Goal: Task Accomplishment & Management: Manage account settings

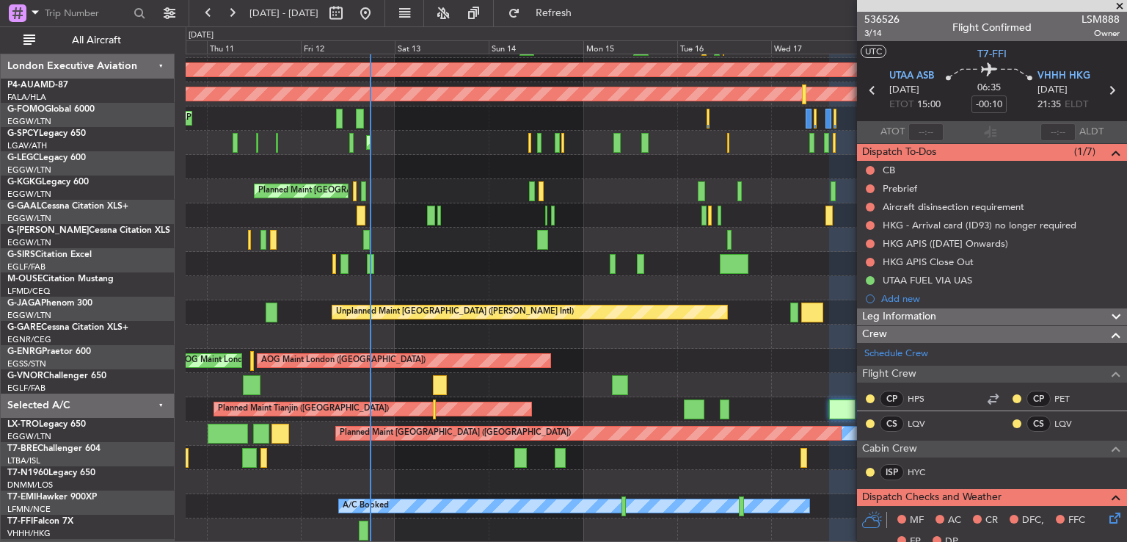
scroll to position [117, 0]
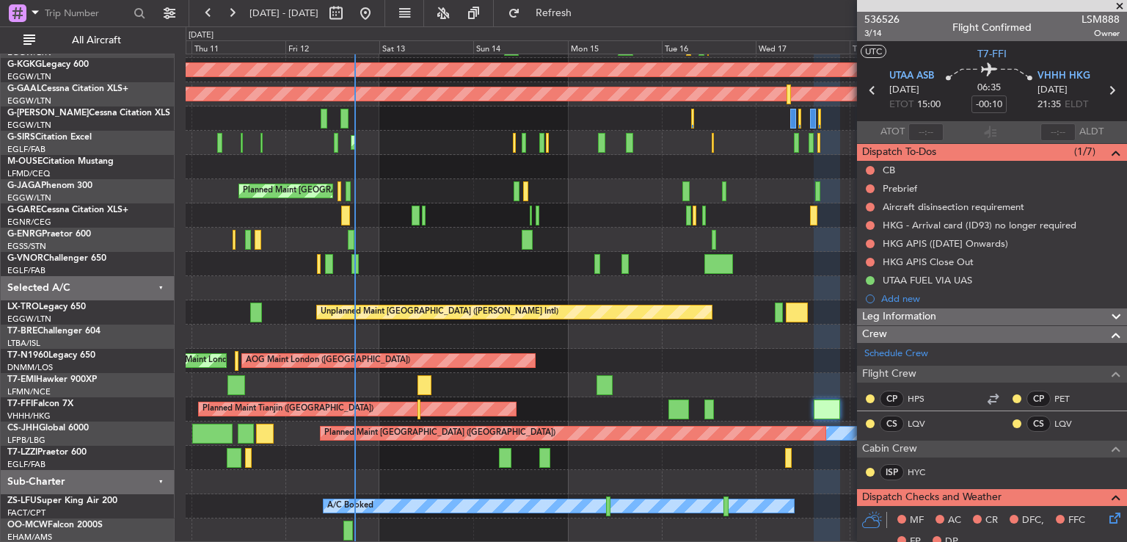
click at [472, 115] on div "Planned Maint [GEOGRAPHIC_DATA] ([GEOGRAPHIC_DATA]) Owner AOG Maint [GEOGRAPHIC…" at bounding box center [656, 240] width 941 height 606
click at [1119, 7] on span at bounding box center [1120, 6] width 15 height 13
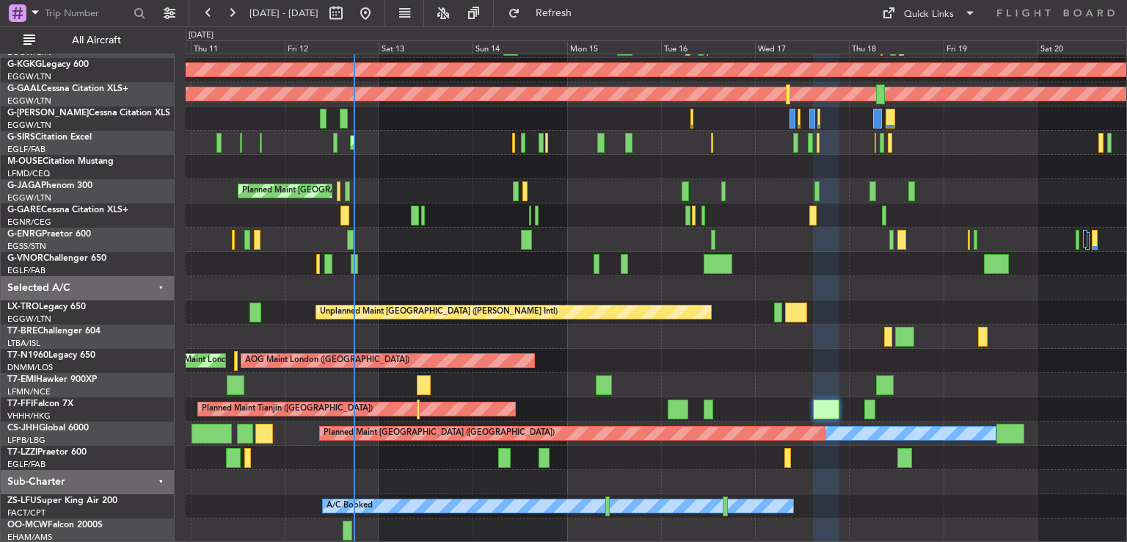
type input "0"
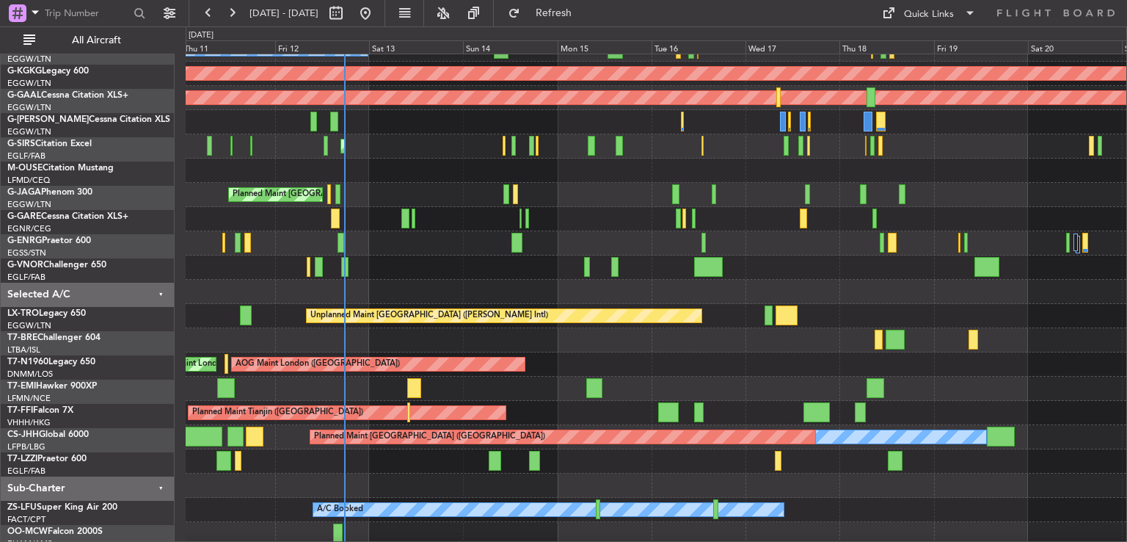
scroll to position [115, 0]
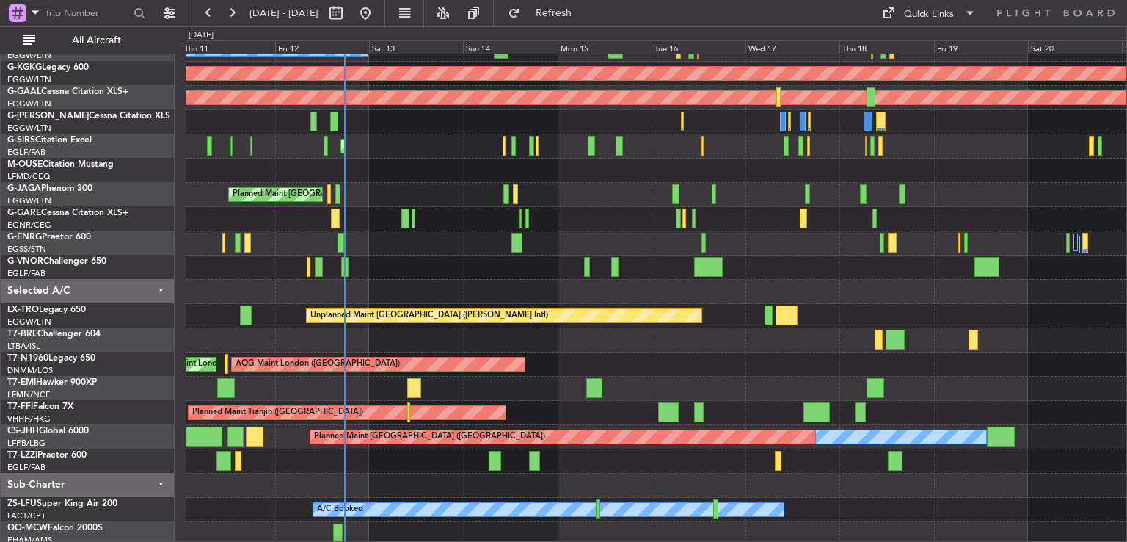
click at [444, 203] on div "Planned Maint [GEOGRAPHIC_DATA] ([GEOGRAPHIC_DATA])" at bounding box center [656, 195] width 941 height 24
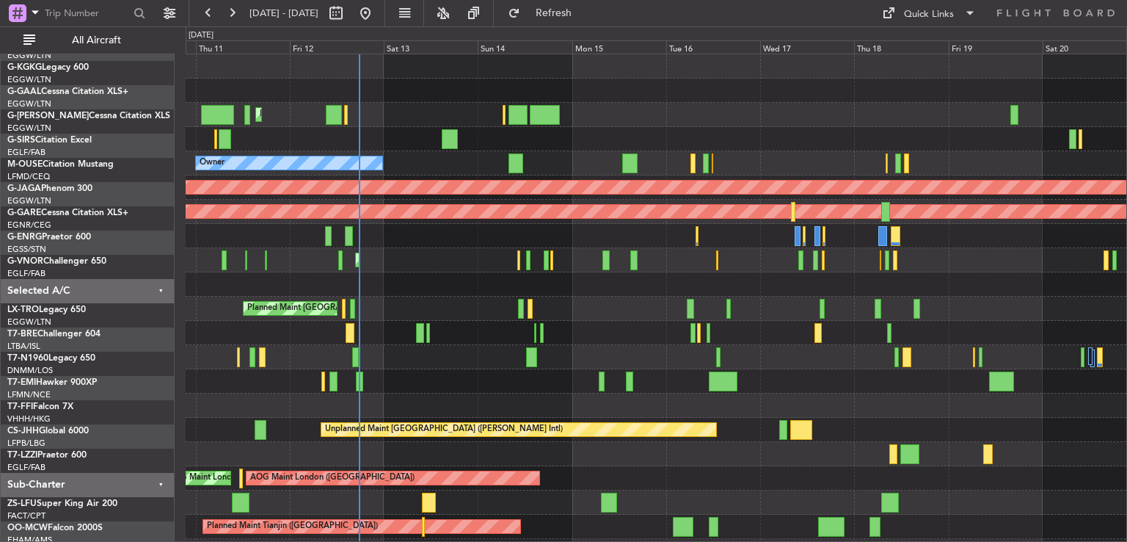
scroll to position [0, 0]
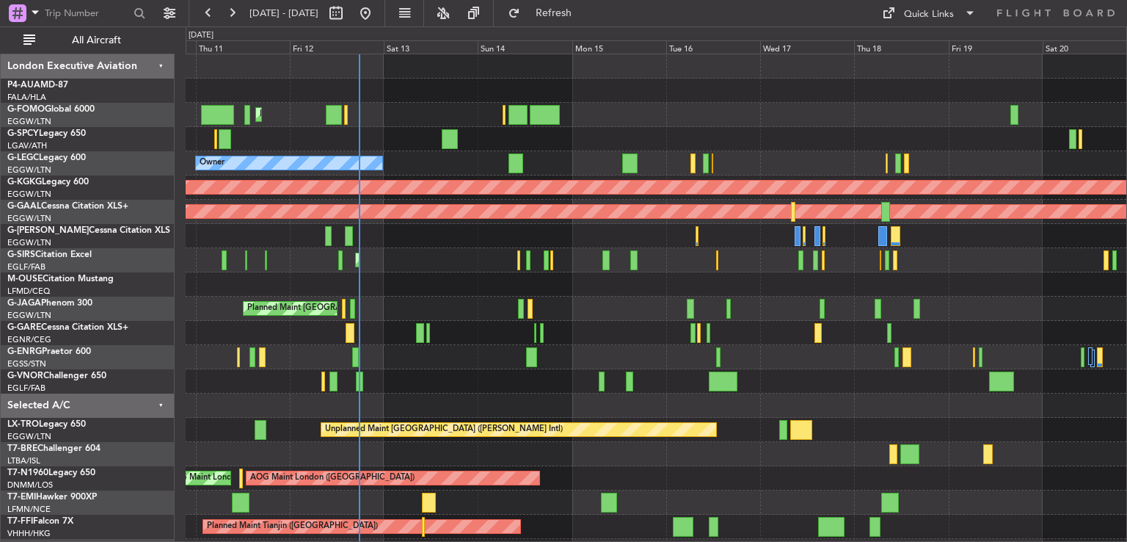
click at [440, 386] on div "Planned Maint London (Luton) Unplanned Maint Athens (Eleftherios Venizelos Intl…" at bounding box center [656, 357] width 941 height 606
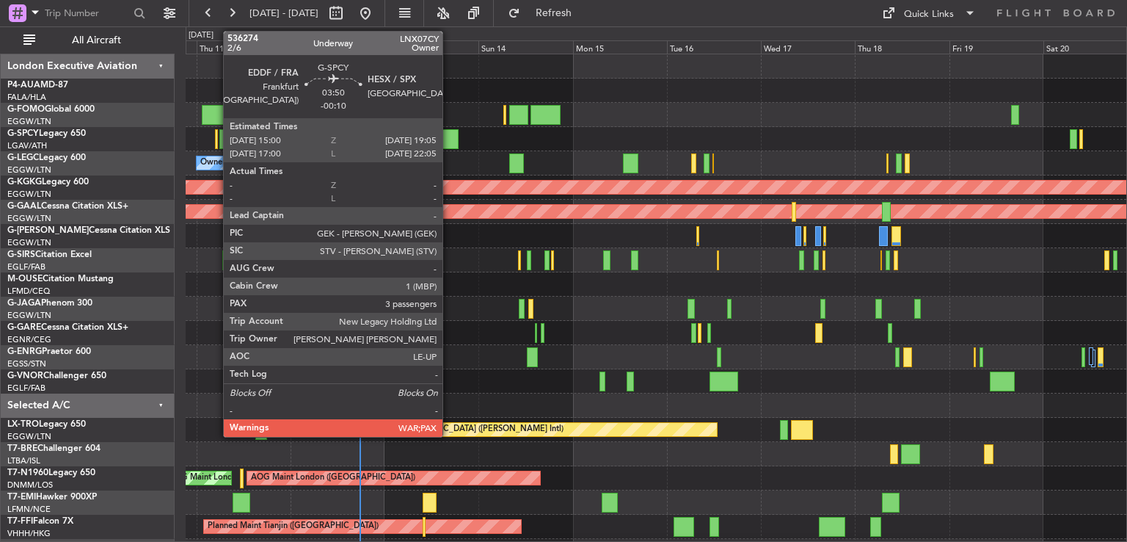
click at [449, 136] on div at bounding box center [451, 139] width 16 height 20
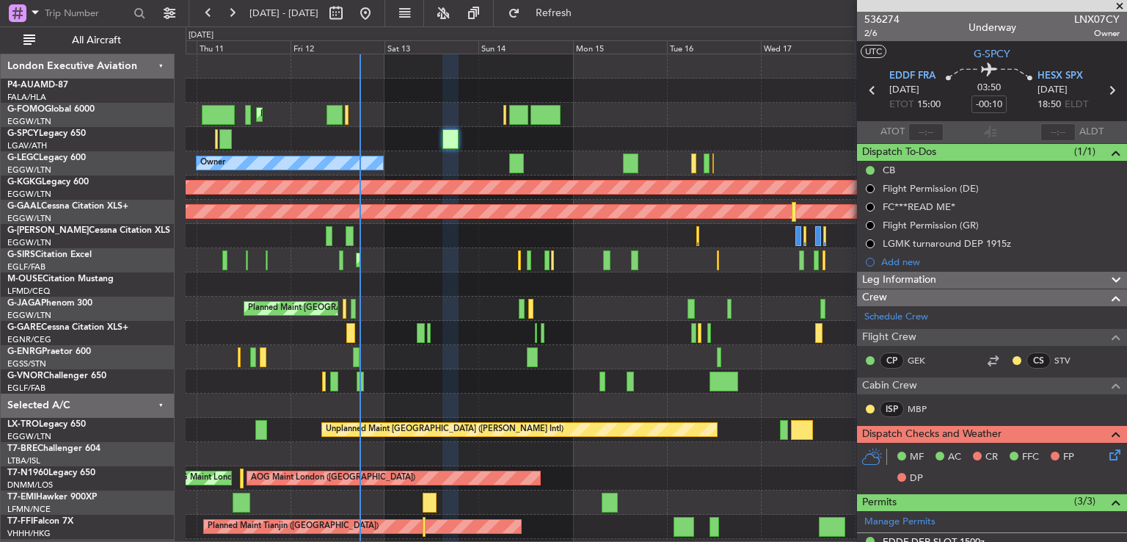
click at [1119, 4] on span at bounding box center [1120, 6] width 15 height 13
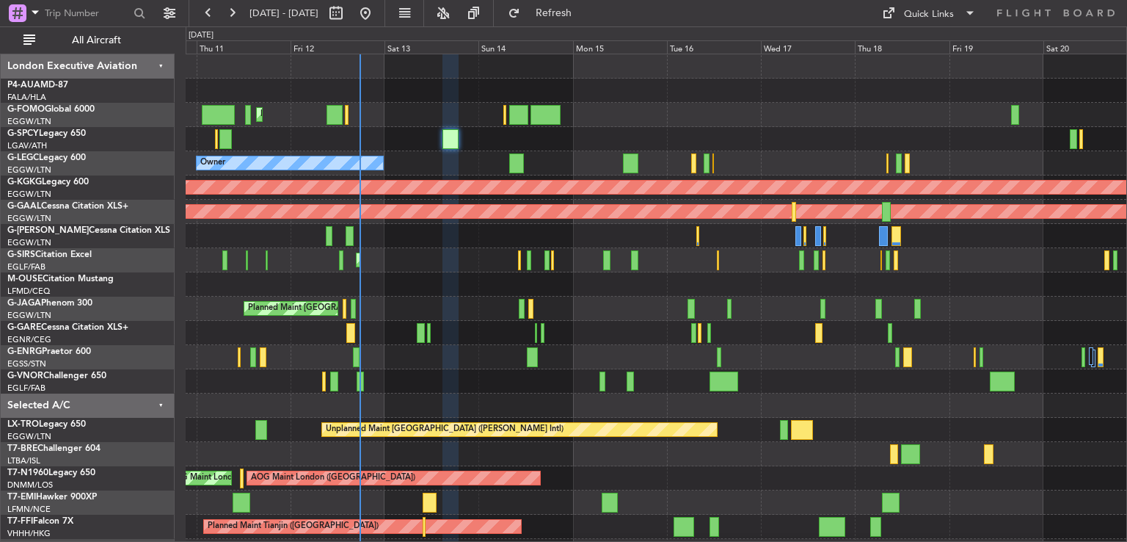
type input "0"
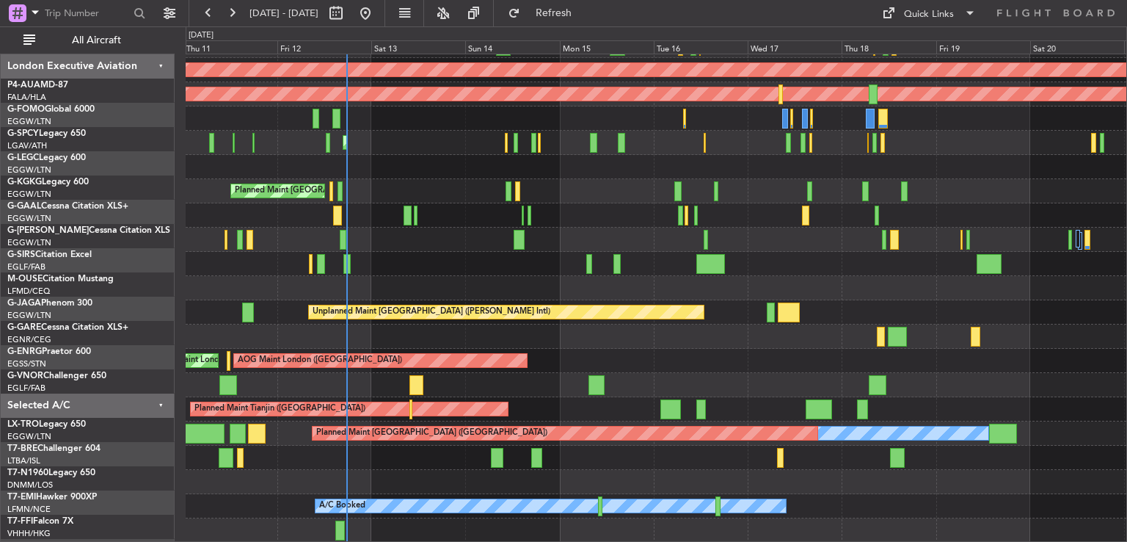
scroll to position [117, 0]
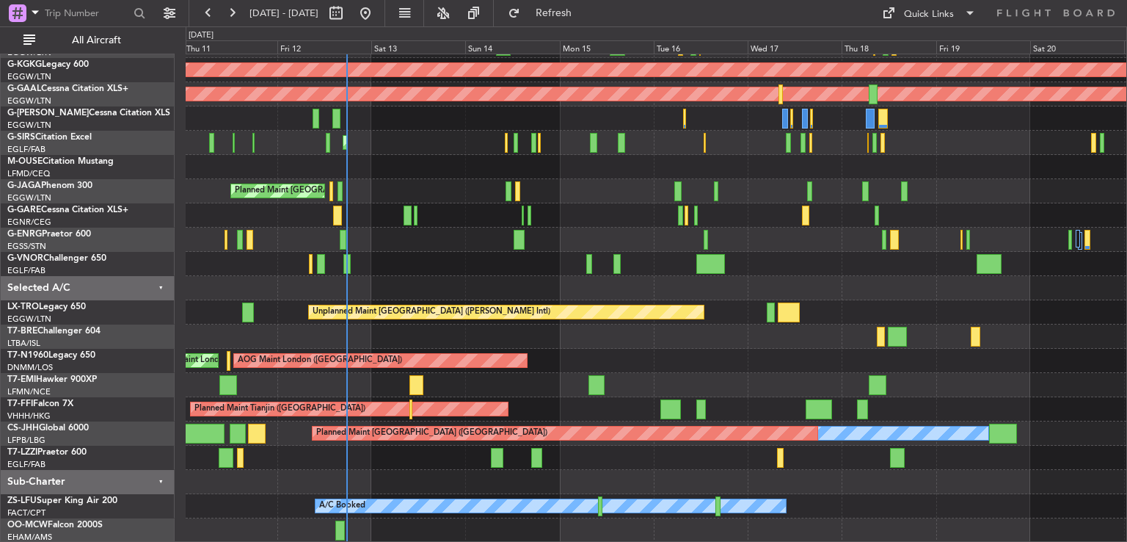
click at [445, 218] on div "Planned Maint London (Luton) Owner A/C Unavailable London (Luton) AOG Maint Ist…" at bounding box center [656, 240] width 941 height 606
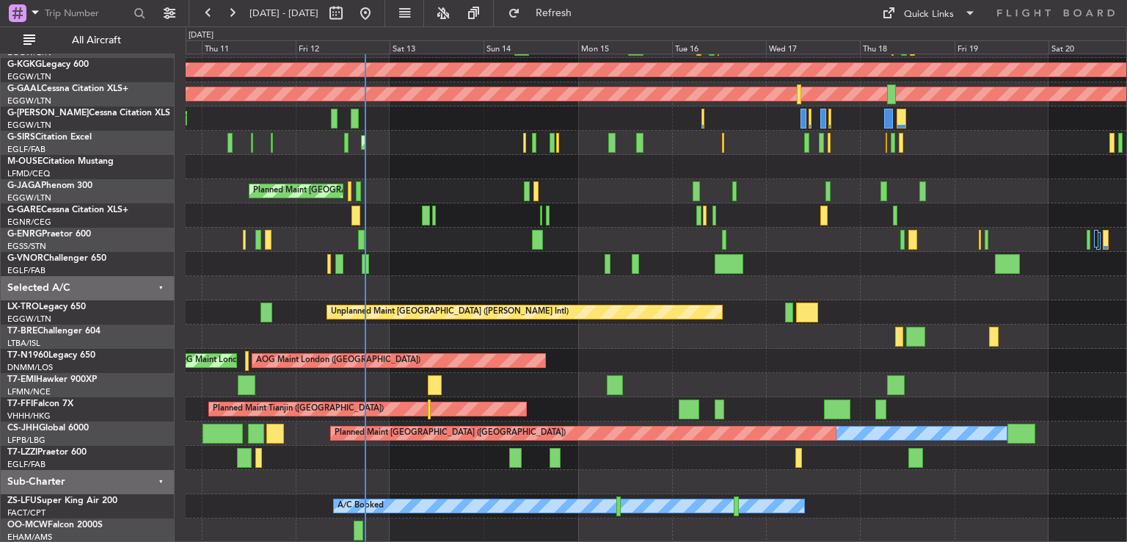
click at [440, 266] on div "Planned Maint London (Luton) Owner AOG Maint Istanbul (Ataturk) Planned Maint D…" at bounding box center [656, 240] width 941 height 606
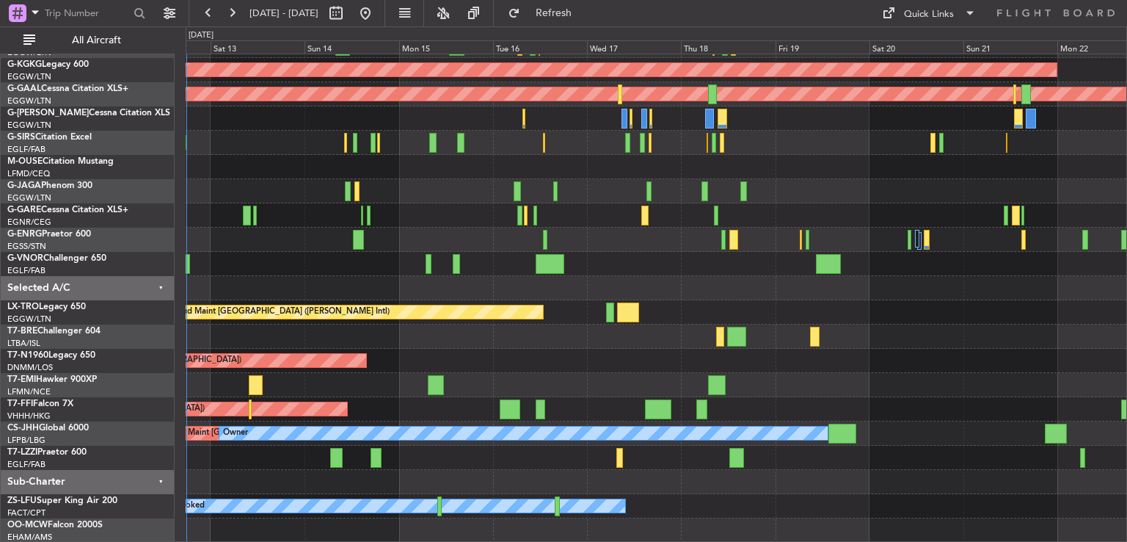
click at [440, 355] on div "AOG Maint London (Stansted) AOG Maint London (Stansted) AOG Maint London (Stans…" at bounding box center [656, 361] width 941 height 24
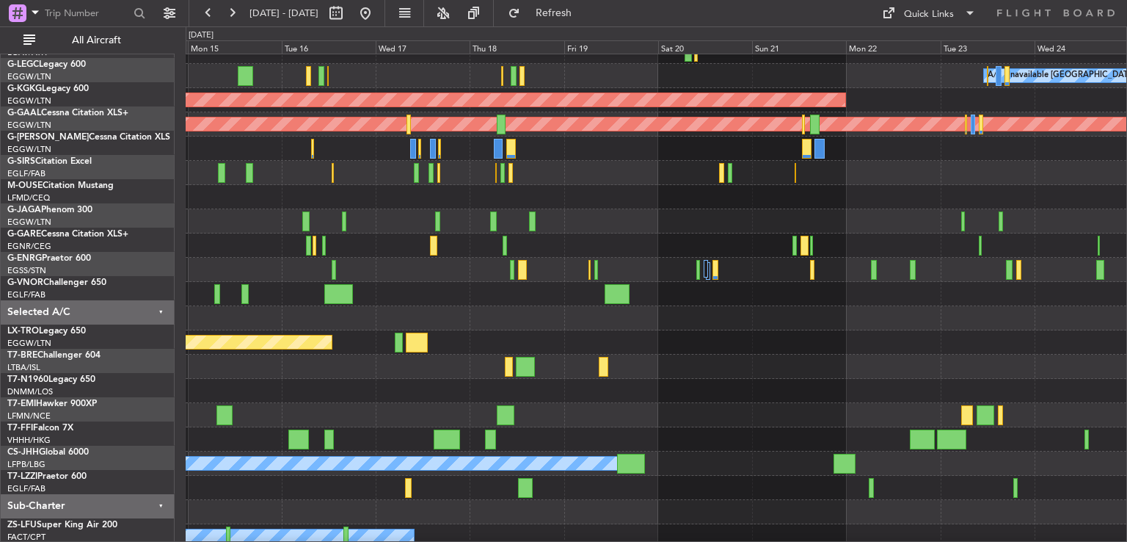
scroll to position [87, 0]
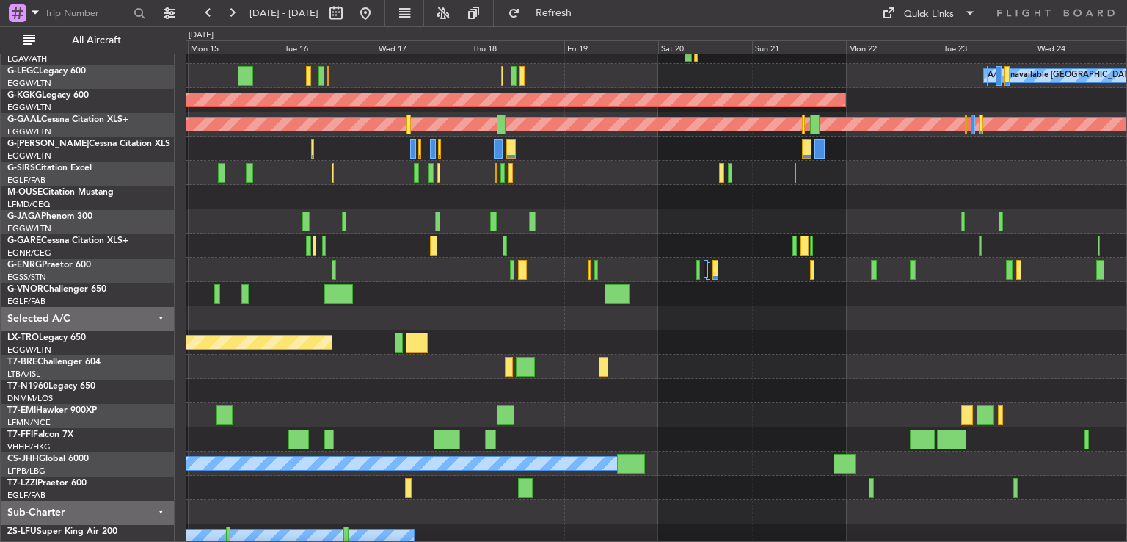
click at [592, 425] on div "Planned Maint [GEOGRAPHIC_DATA]" at bounding box center [656, 415] width 941 height 24
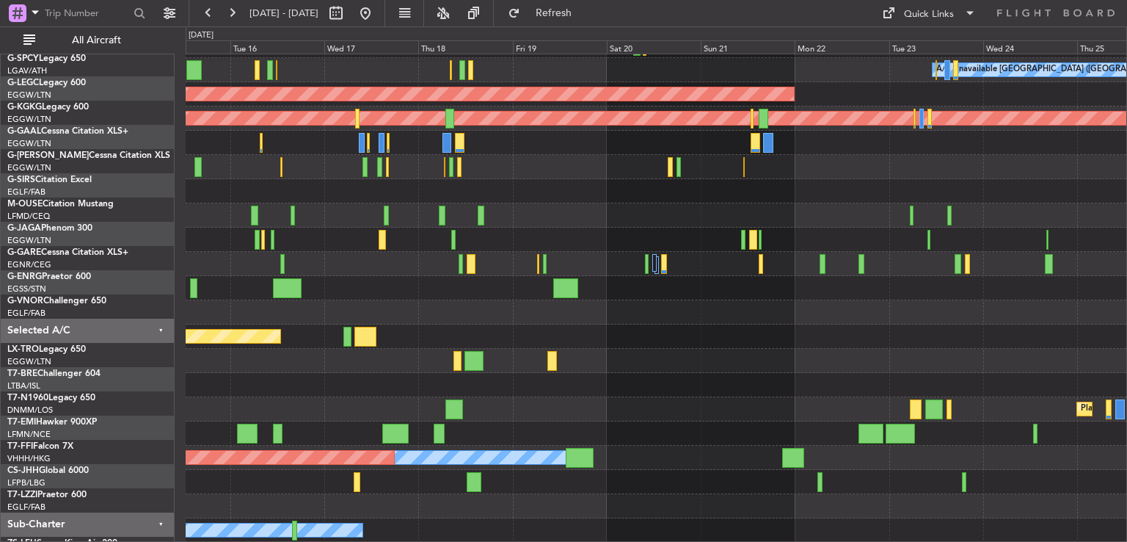
scroll to position [93, 0]
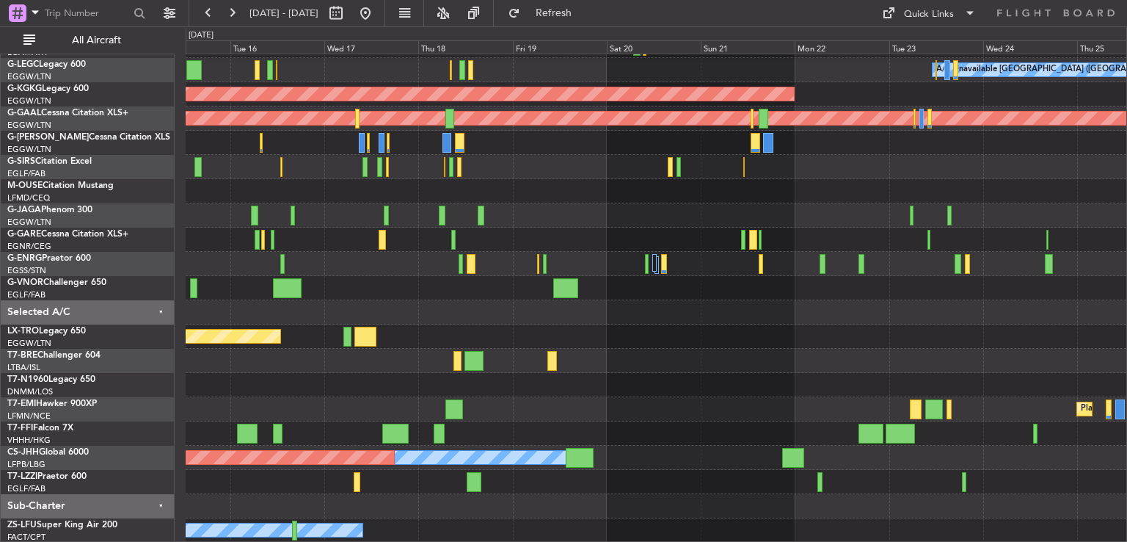
click at [898, 290] on div "A/C Unavailable London (Luton) AOG Maint Istanbul (Ataturk) Planned Maint Dusse…" at bounding box center [656, 251] width 941 height 581
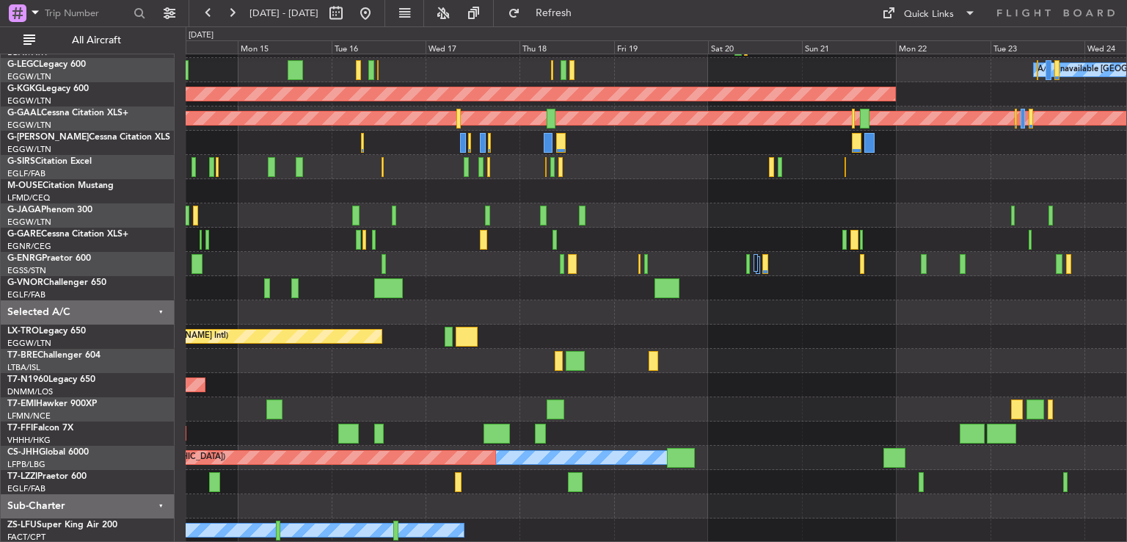
click at [408, 539] on div "A/C Booked" at bounding box center [656, 530] width 941 height 24
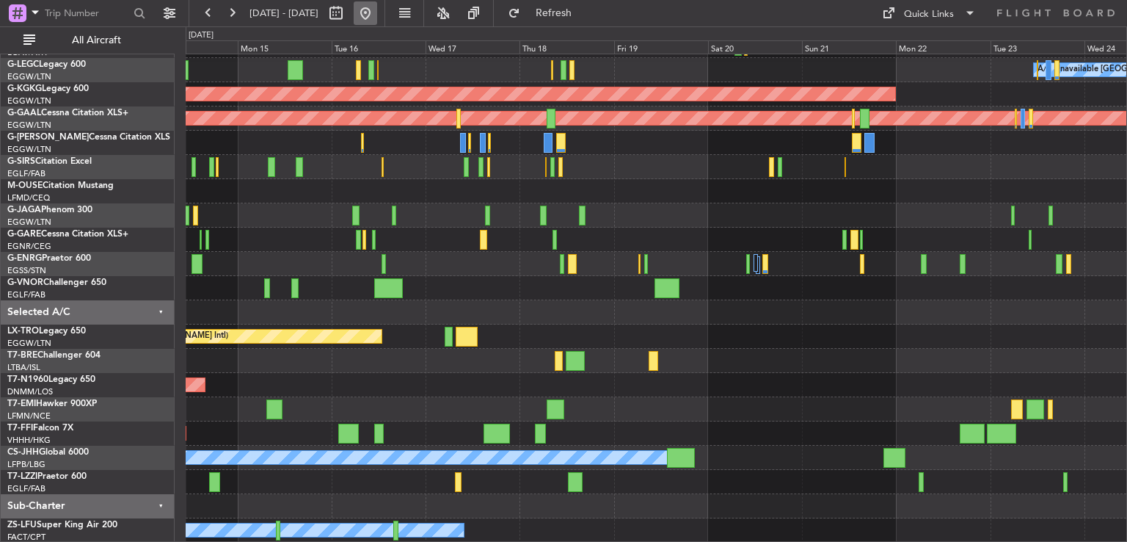
click at [385, 5] on fb-range-datepicker "[DATE] - [DATE]" at bounding box center [287, 13] width 197 height 26
click at [377, 5] on button at bounding box center [365, 12] width 23 height 23
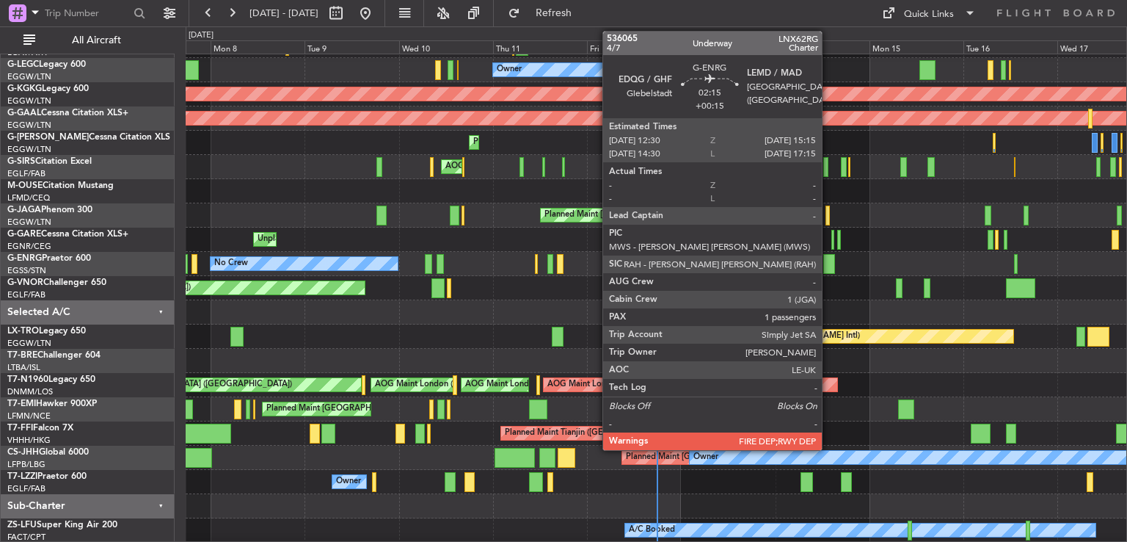
click at [829, 266] on div at bounding box center [829, 264] width 11 height 20
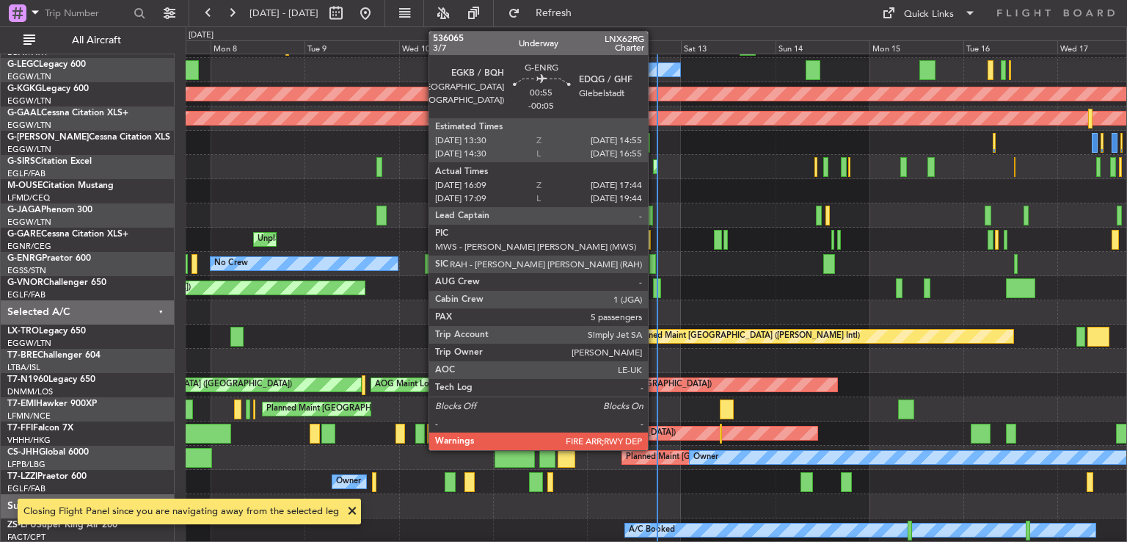
click at [655, 266] on div at bounding box center [653, 264] width 7 height 20
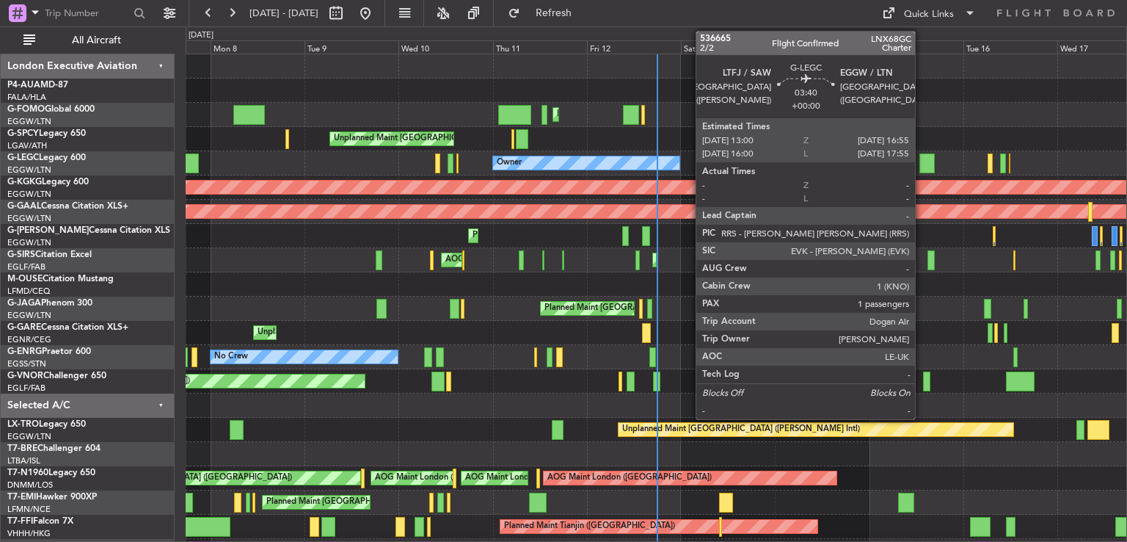
click at [922, 167] on div at bounding box center [927, 163] width 15 height 20
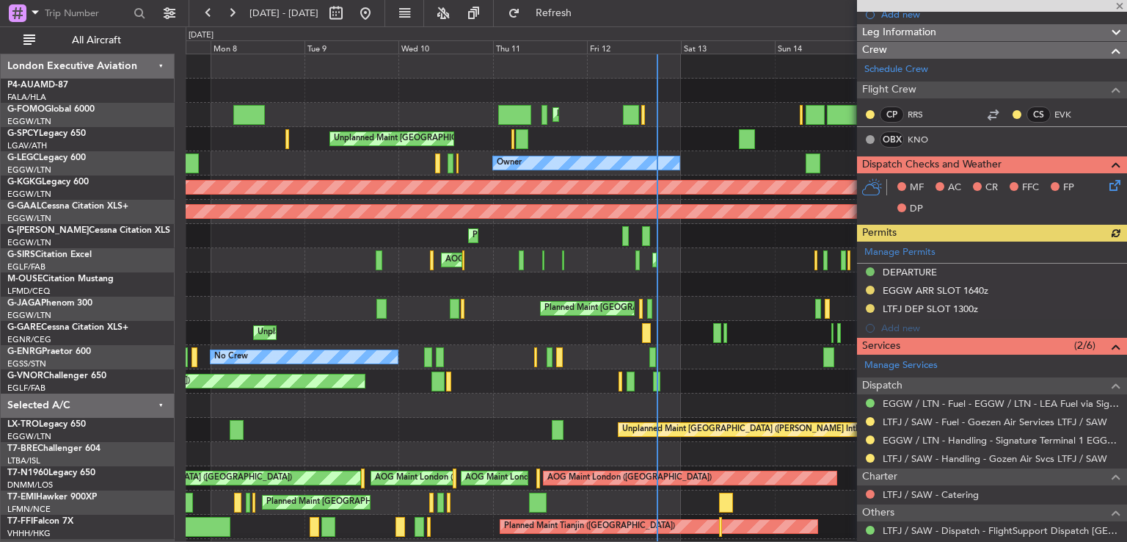
scroll to position [317, 0]
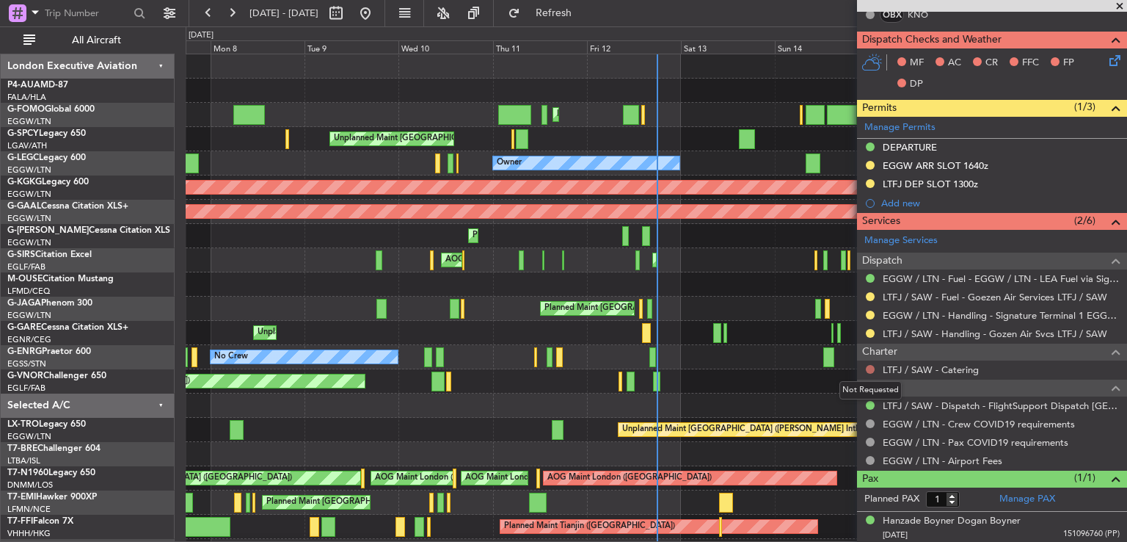
click at [870, 365] on button at bounding box center [870, 369] width 9 height 9
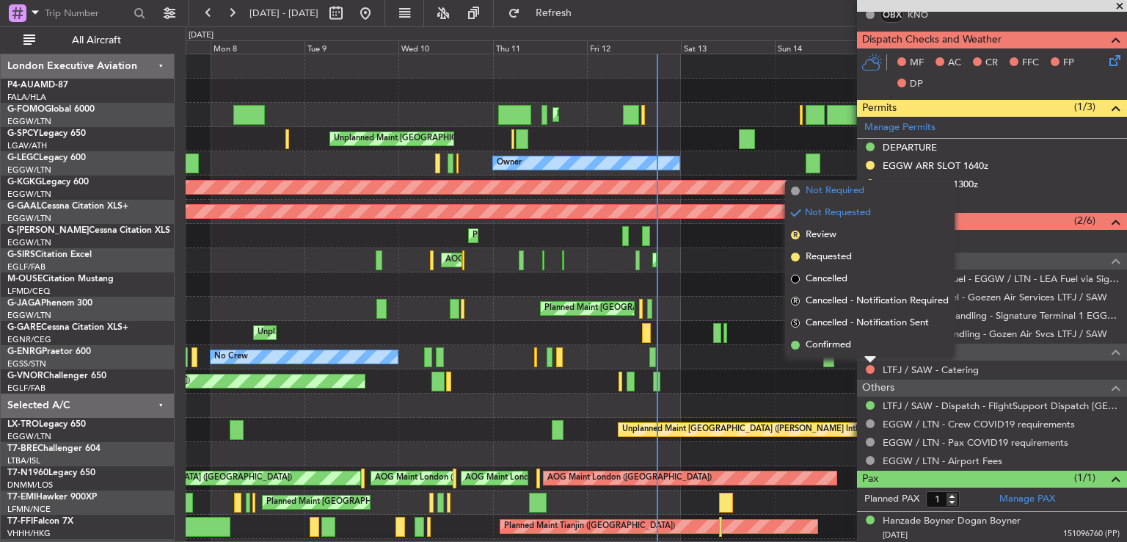
click at [834, 189] on span "Not Required" at bounding box center [835, 190] width 59 height 15
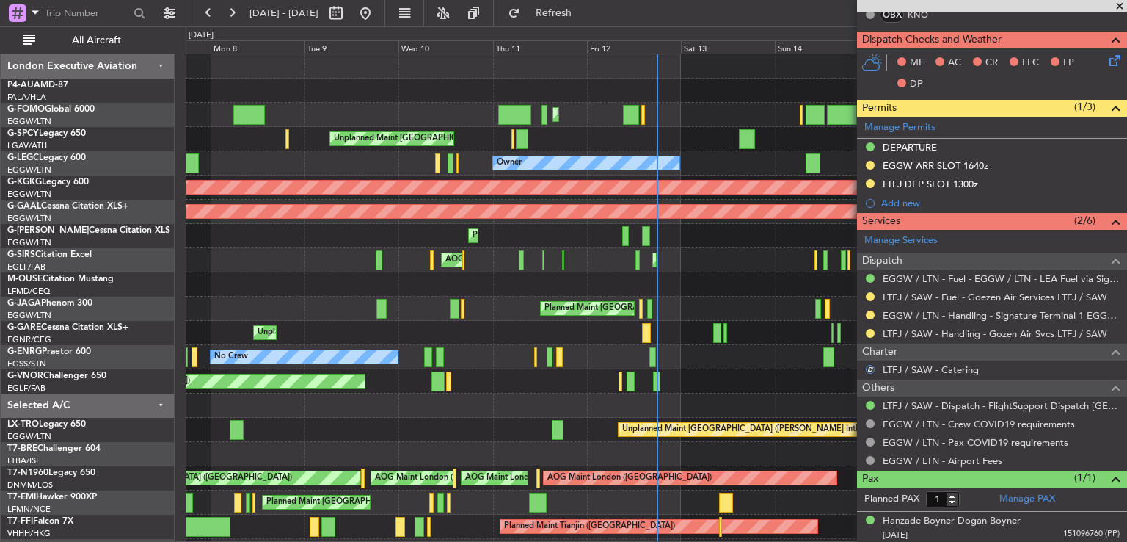
click at [1121, 6] on span at bounding box center [1120, 6] width 15 height 13
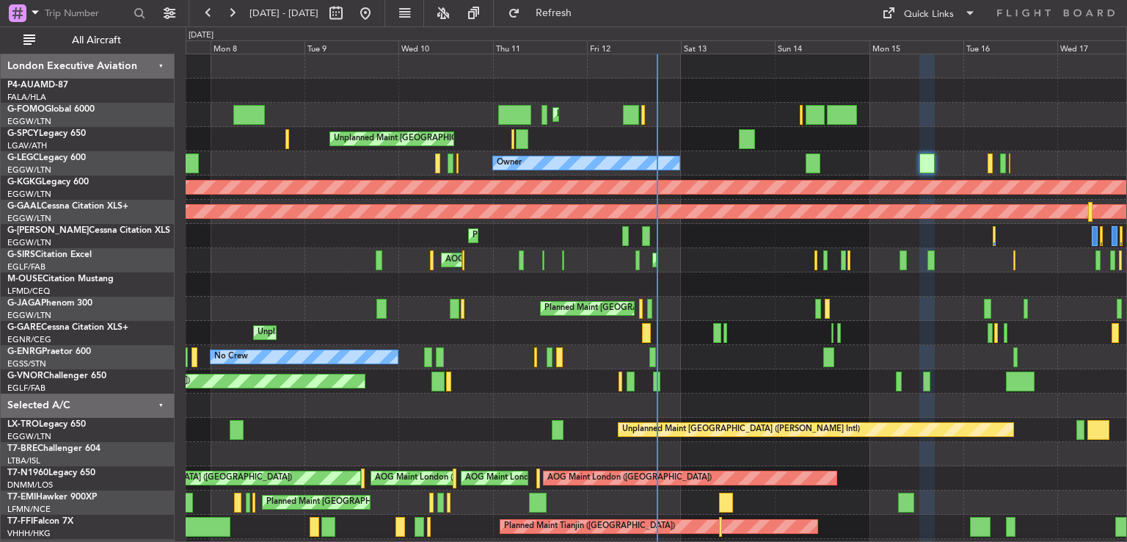
type input "0"
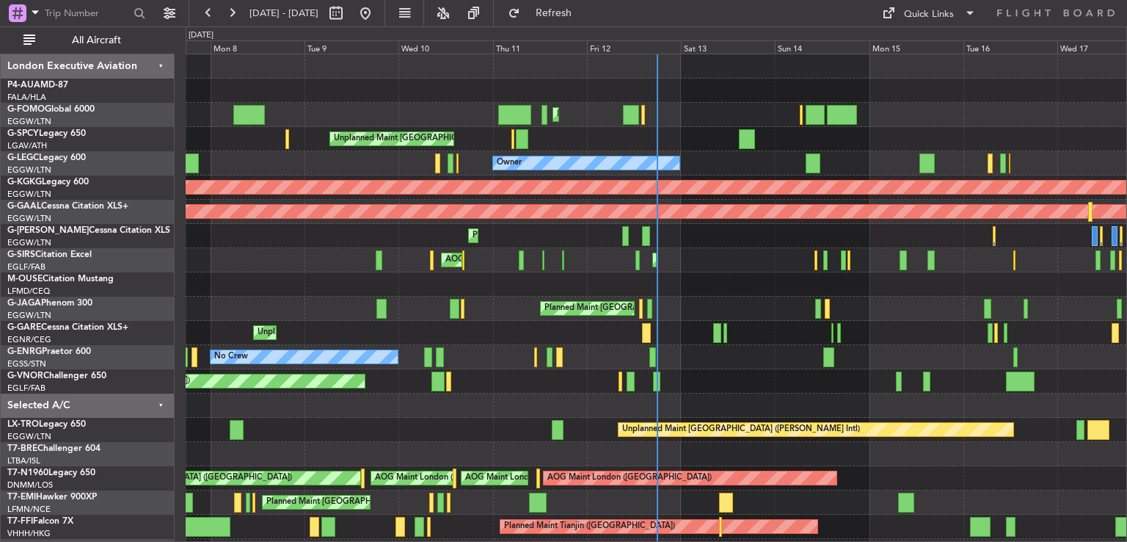
scroll to position [0, 0]
click at [229, 17] on button at bounding box center [231, 12] width 23 height 23
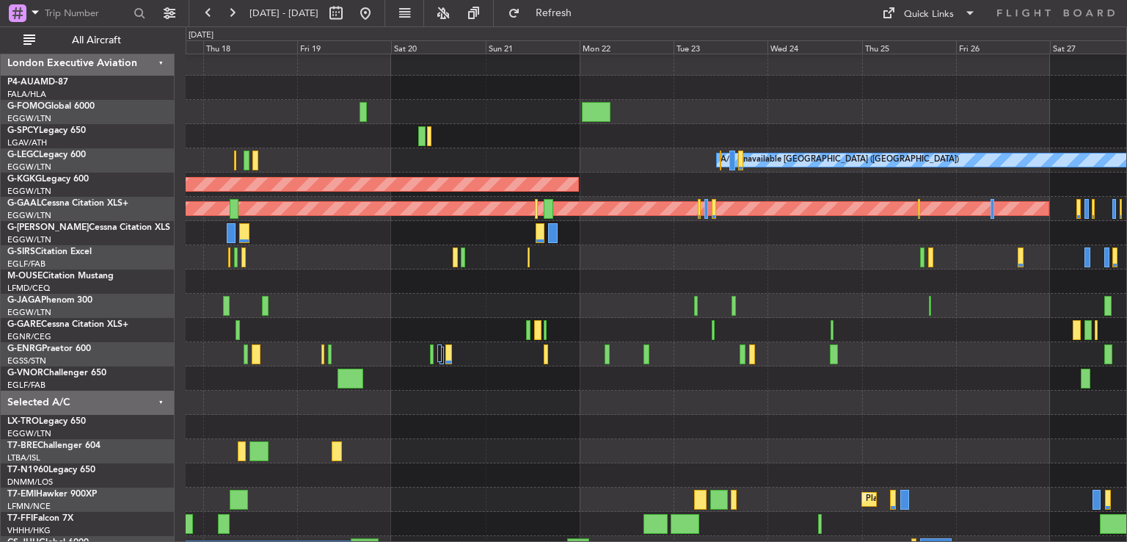
scroll to position [6, 0]
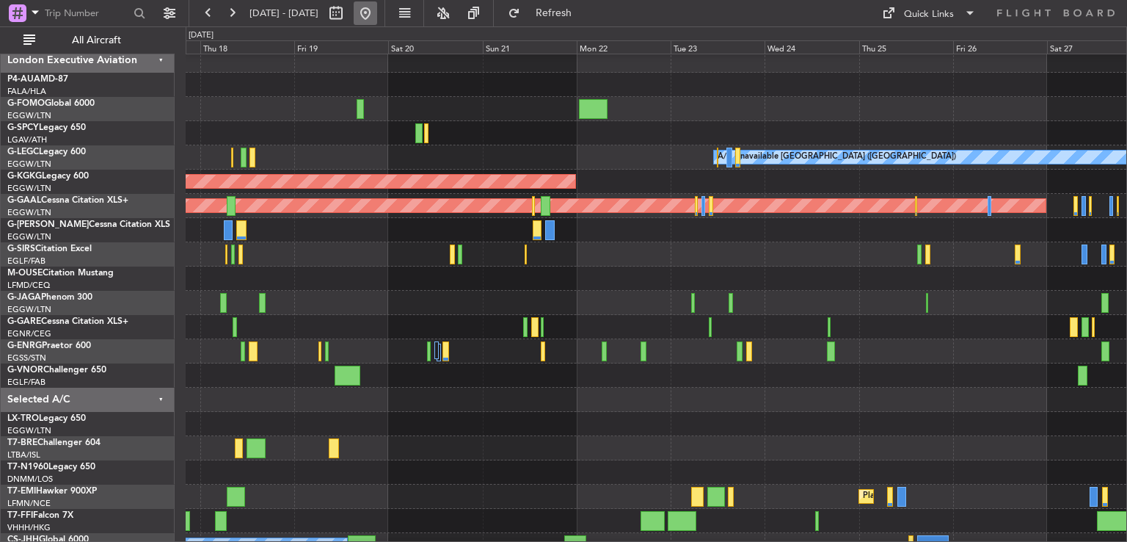
click at [377, 20] on button at bounding box center [365, 12] width 23 height 23
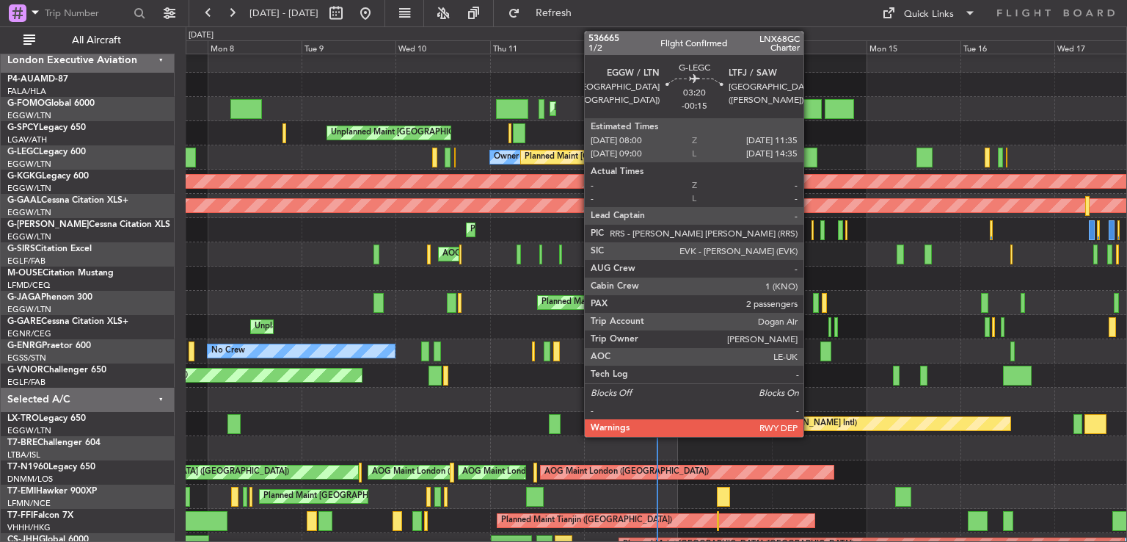
click at [810, 159] on div at bounding box center [810, 158] width 15 height 20
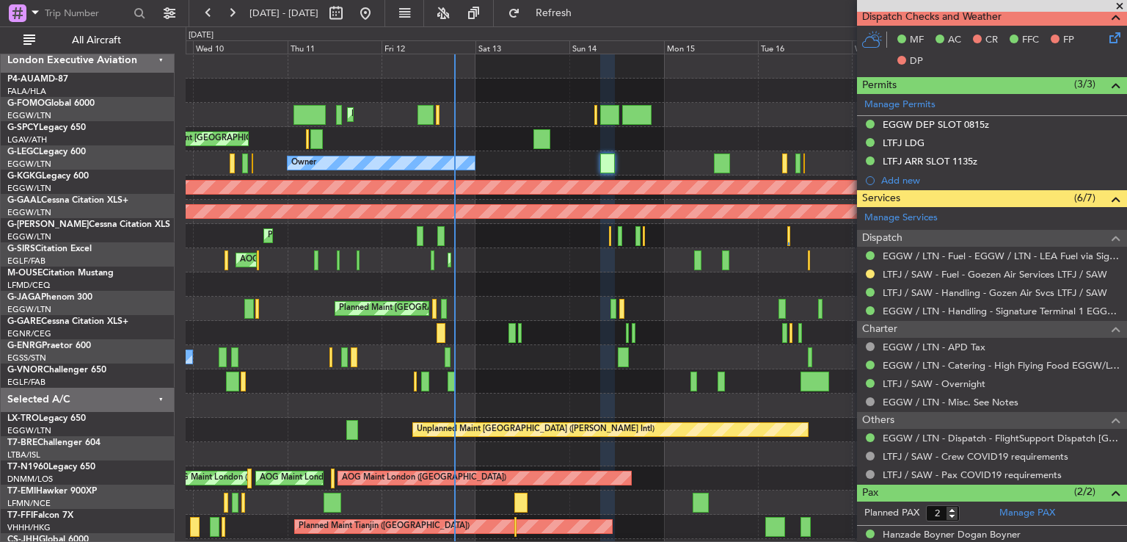
scroll to position [0, 0]
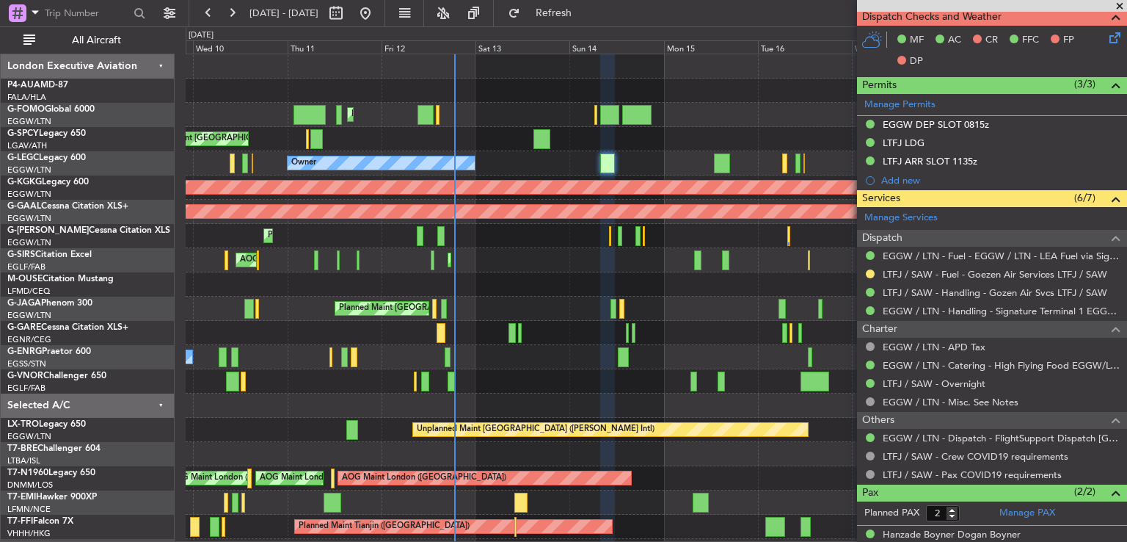
click at [575, 241] on div "Planned Maint [GEOGRAPHIC_DATA] ([GEOGRAPHIC_DATA])" at bounding box center [656, 236] width 941 height 24
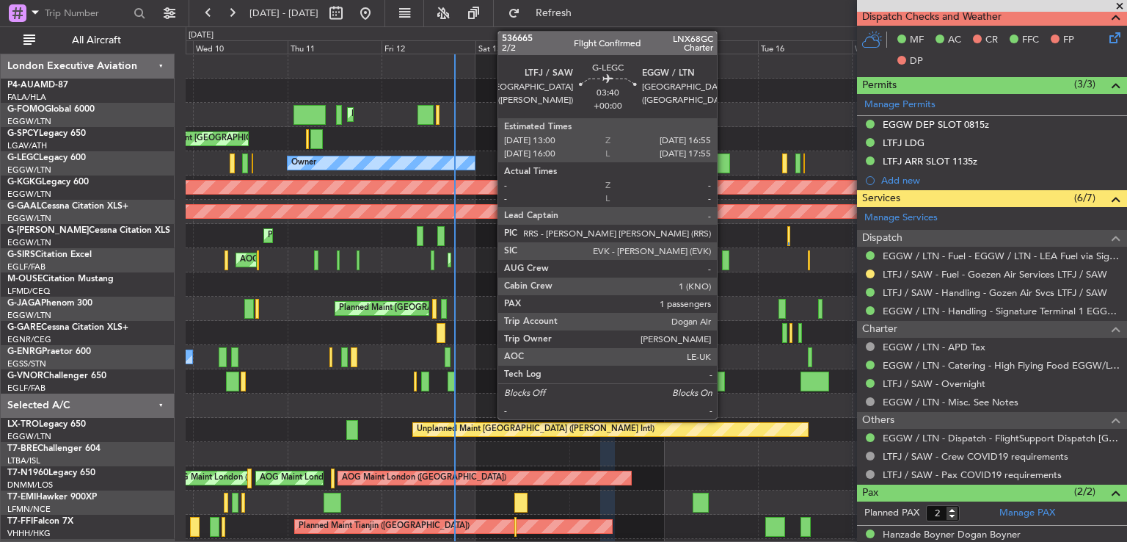
click at [724, 163] on div at bounding box center [721, 163] width 15 height 20
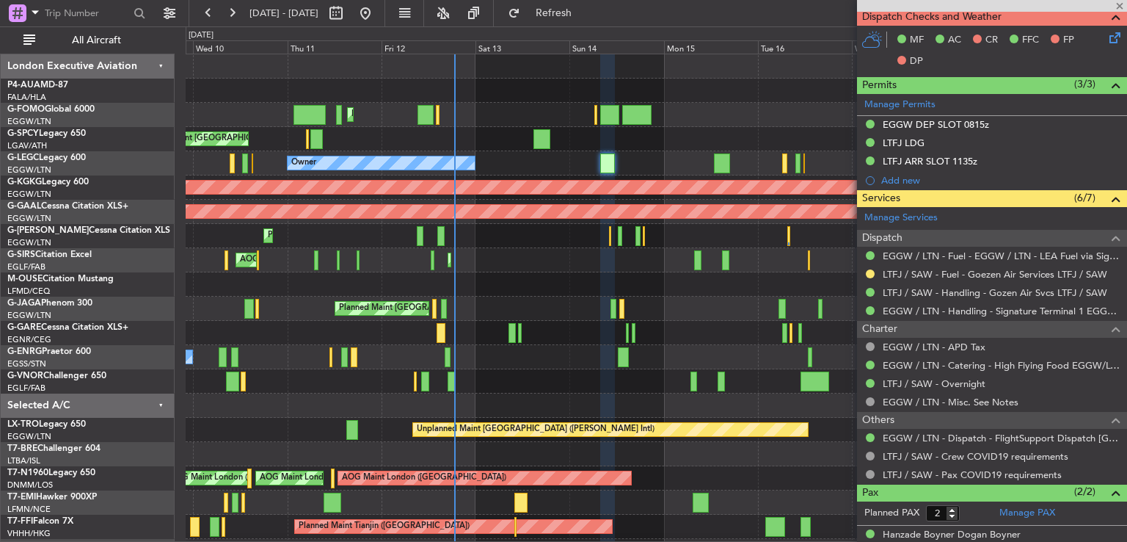
type input "1"
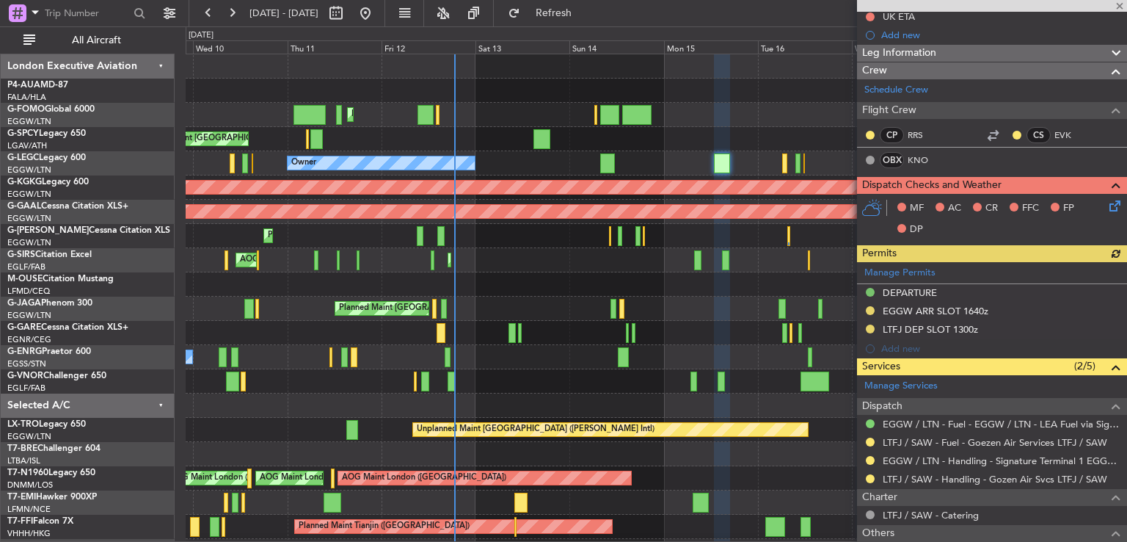
scroll to position [174, 0]
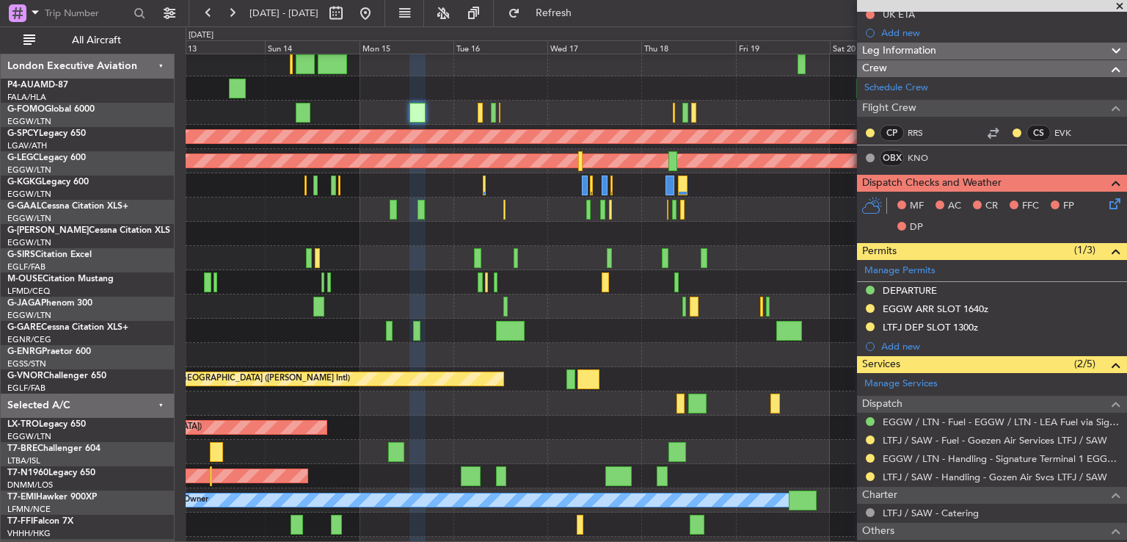
click at [394, 385] on div "Unplanned Maint [GEOGRAPHIC_DATA] ([PERSON_NAME] Intl)" at bounding box center [656, 379] width 941 height 24
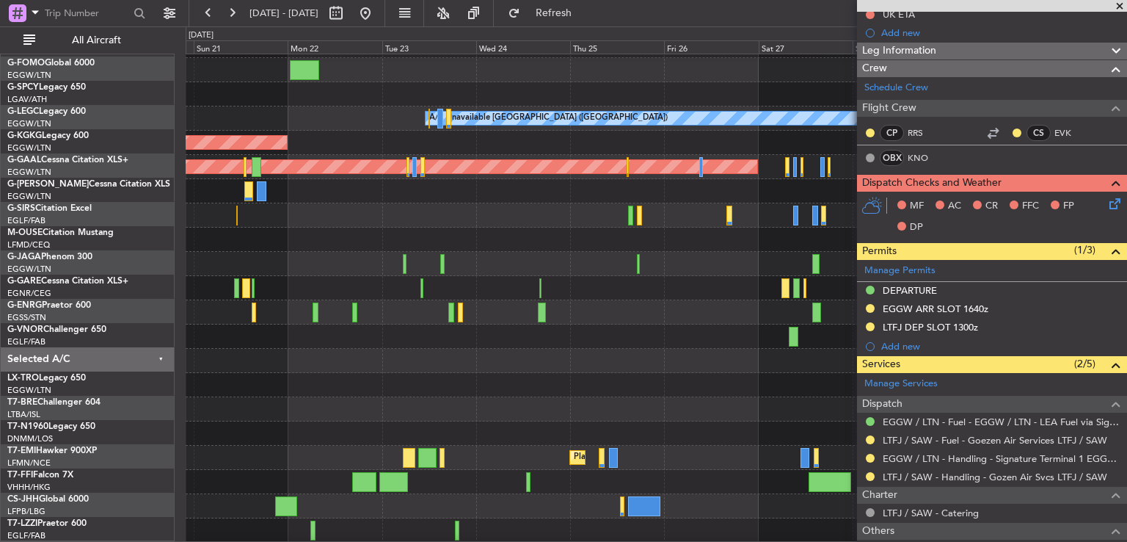
scroll to position [44, 0]
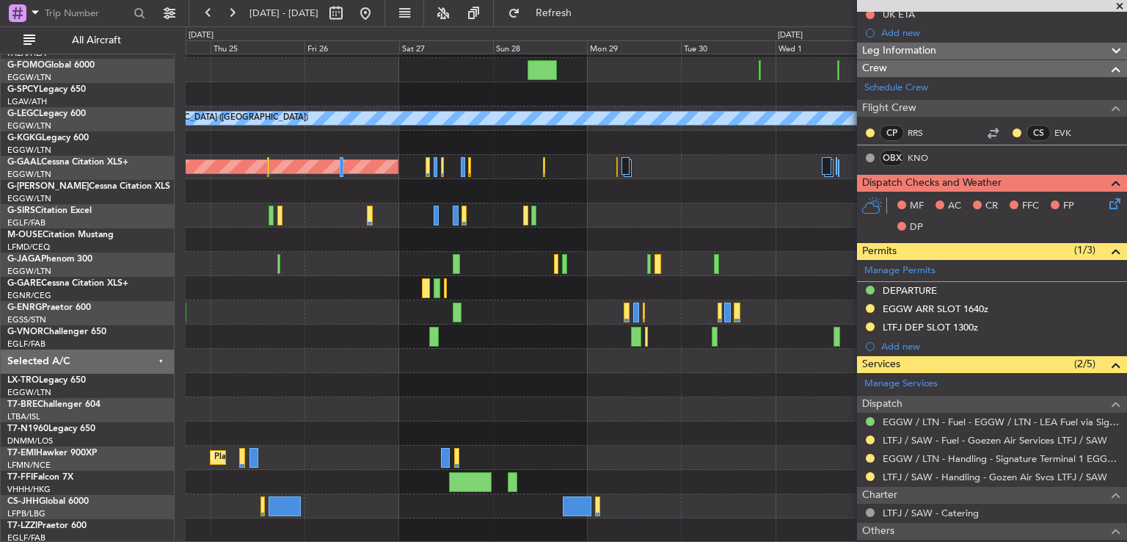
click at [567, 347] on div "A/C Unavailable [GEOGRAPHIC_DATA] ([GEOGRAPHIC_DATA]) Planned [GEOGRAPHIC_DATA]…" at bounding box center [656, 276] width 941 height 533
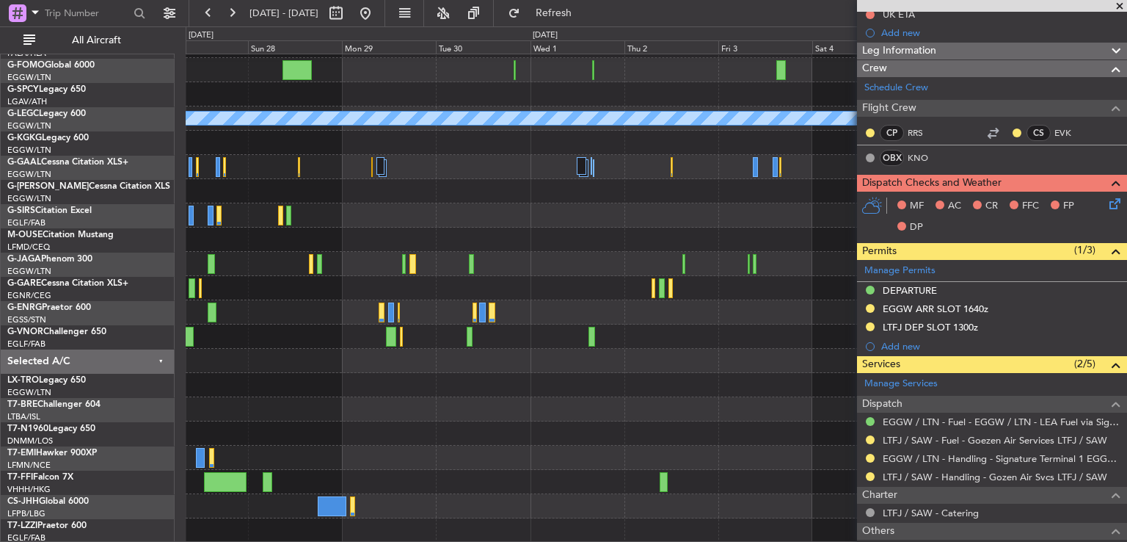
click at [449, 484] on div "A/C Unavailable [GEOGRAPHIC_DATA] ([GEOGRAPHIC_DATA]) Planned [GEOGRAPHIC_DATA]…" at bounding box center [656, 276] width 941 height 533
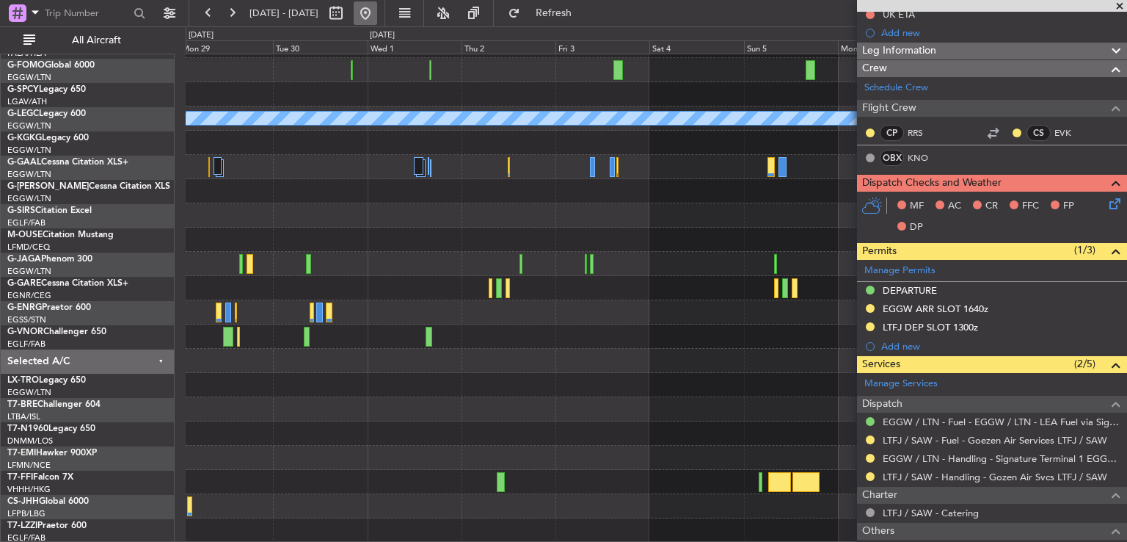
click at [377, 12] on button at bounding box center [365, 12] width 23 height 23
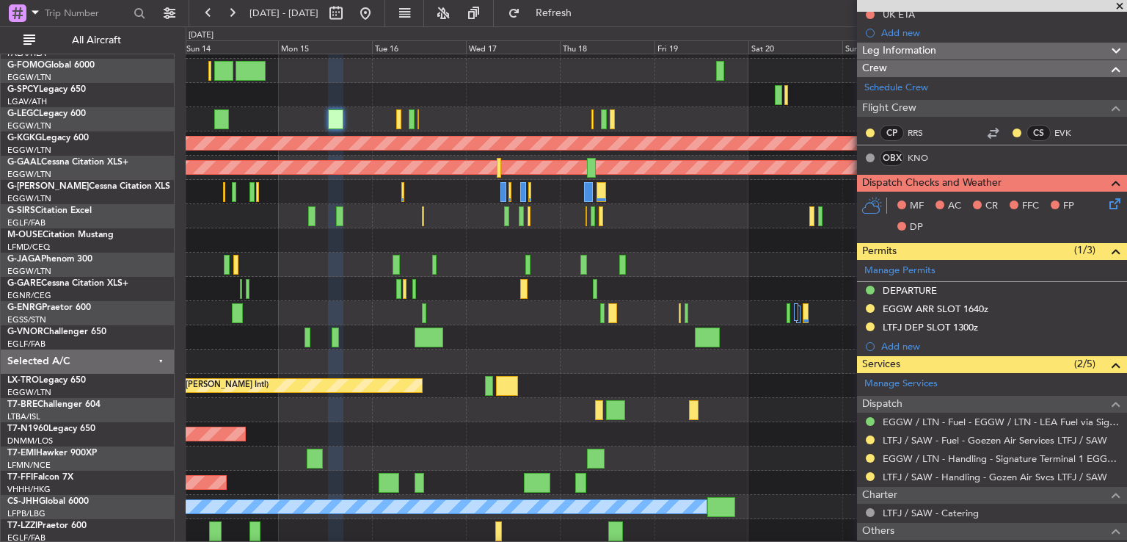
click at [466, 371] on div at bounding box center [656, 361] width 941 height 24
click at [418, 28] on mat-tooltip-component "Go to [DATE]" at bounding box center [415, 44] width 76 height 39
click at [377, 10] on button at bounding box center [365, 12] width 23 height 23
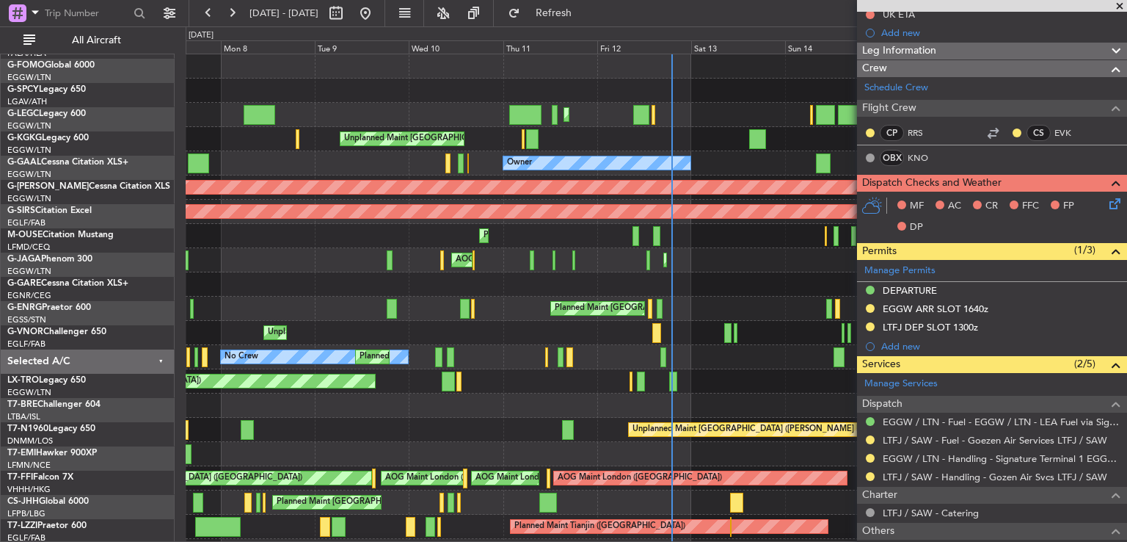
scroll to position [0, 0]
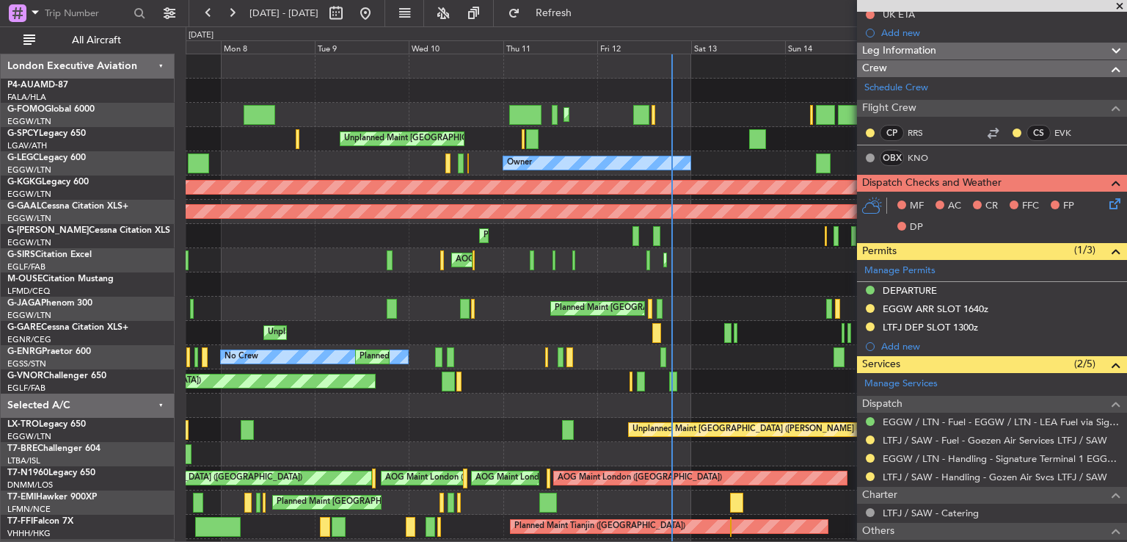
click at [710, 258] on div "Planned Maint [GEOGRAPHIC_DATA] ([GEOGRAPHIC_DATA]) Planned Maint [GEOGRAPHIC_D…" at bounding box center [656, 357] width 941 height 606
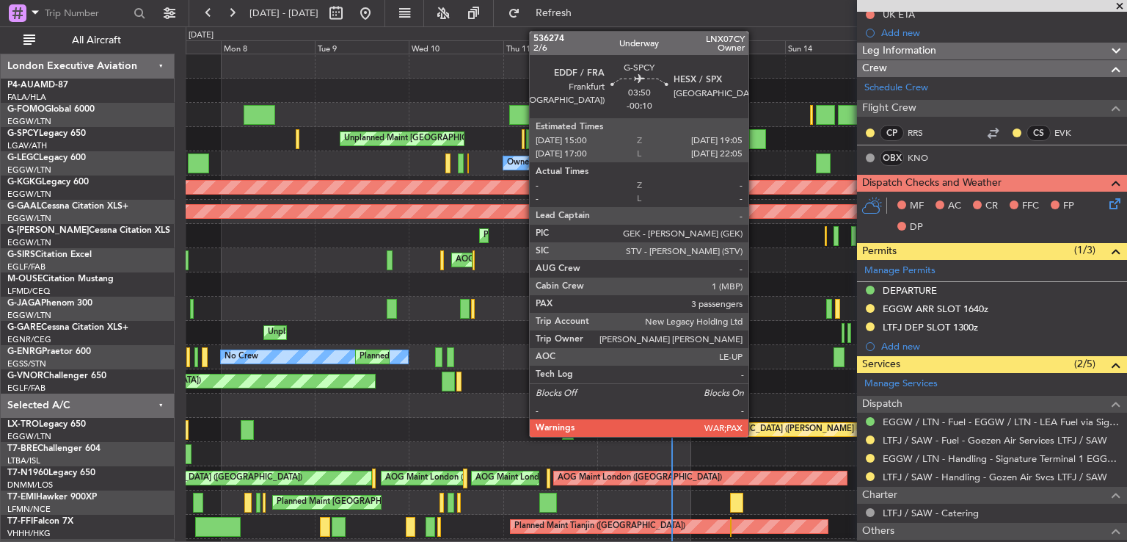
click at [755, 142] on div at bounding box center [757, 139] width 16 height 20
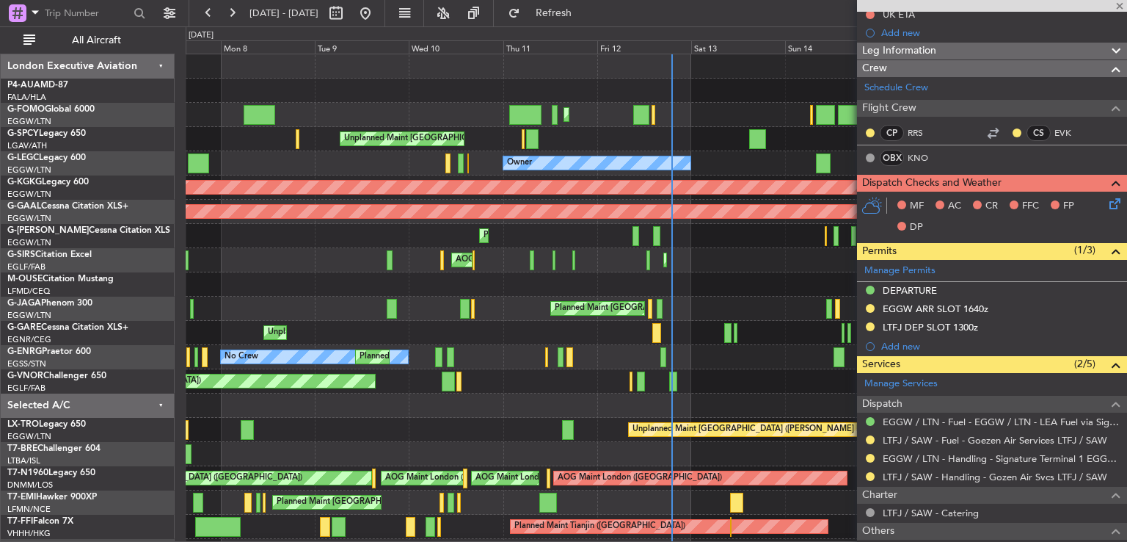
type input "-00:10"
type input "3"
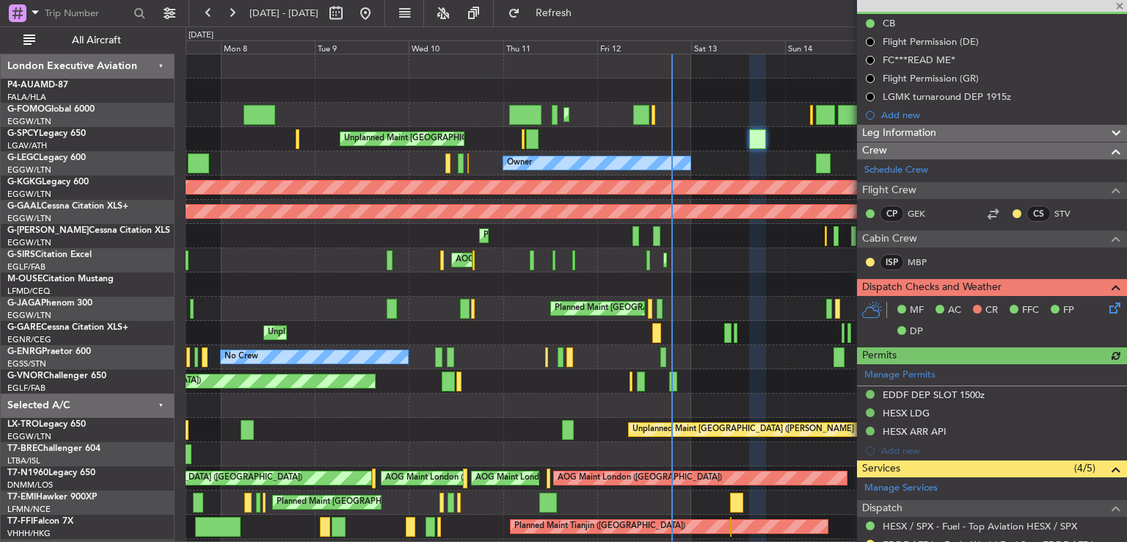
scroll to position [145, 0]
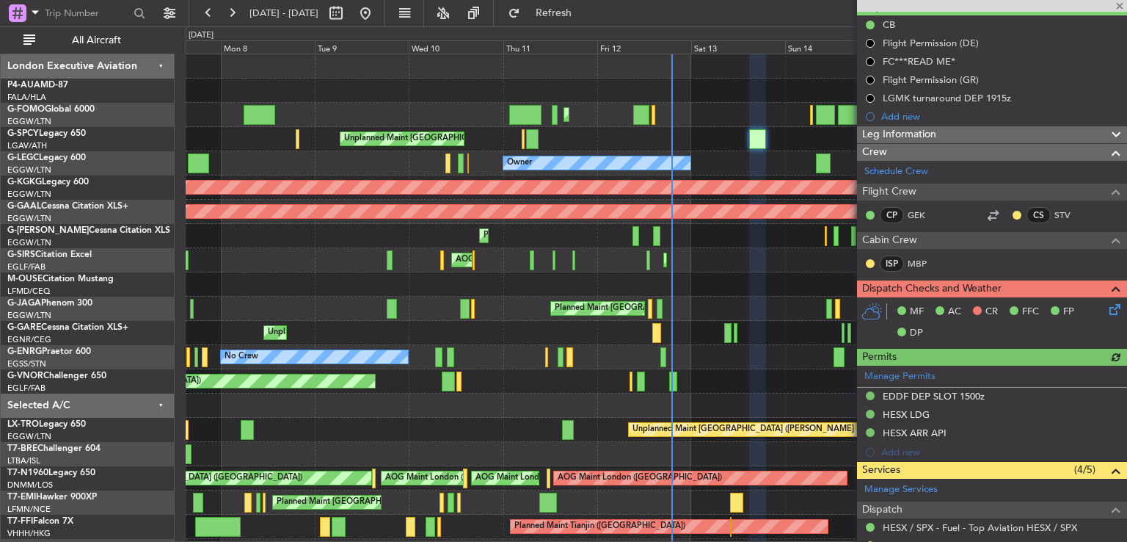
click at [1107, 312] on icon at bounding box center [1113, 307] width 12 height 12
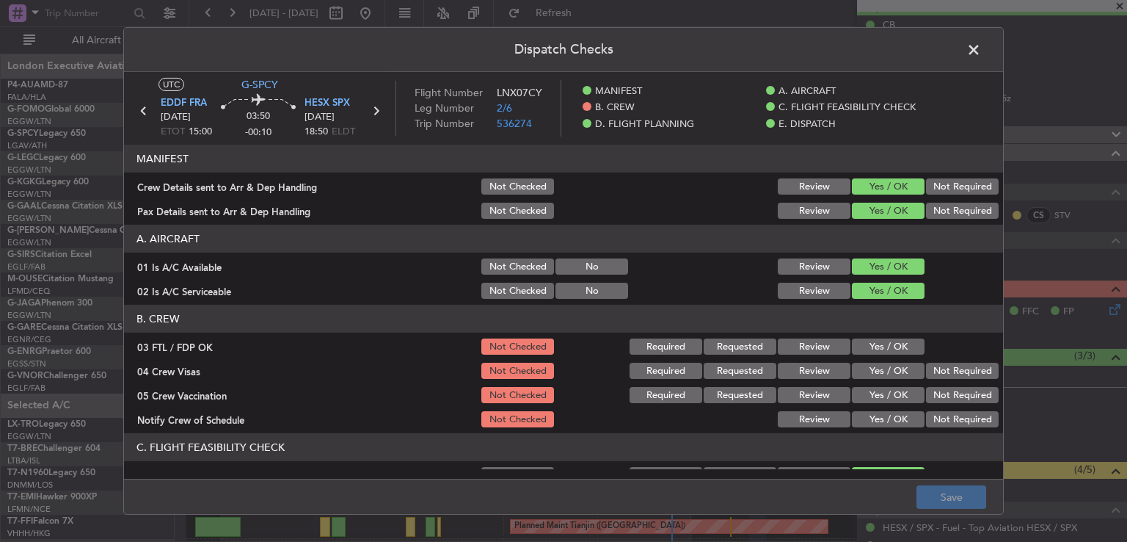
click at [889, 345] on button "Yes / OK" at bounding box center [888, 346] width 73 height 16
click at [949, 374] on button "Not Required" at bounding box center [962, 371] width 73 height 16
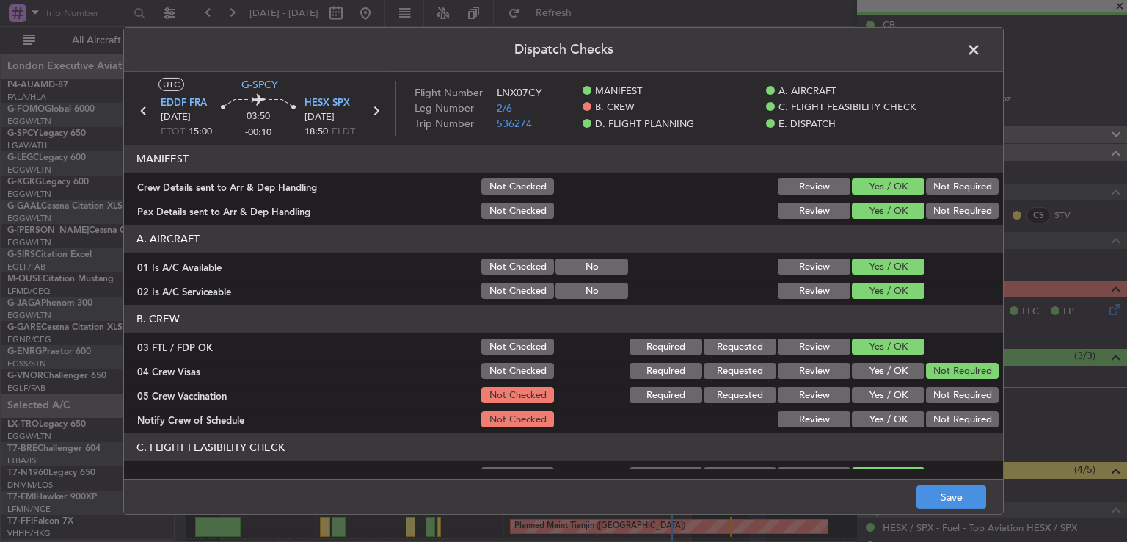
click at [946, 392] on button "Not Required" at bounding box center [962, 395] width 73 height 16
click at [895, 410] on div "Yes / OK" at bounding box center [887, 419] width 74 height 21
click at [877, 417] on button "Yes / OK" at bounding box center [888, 419] width 73 height 16
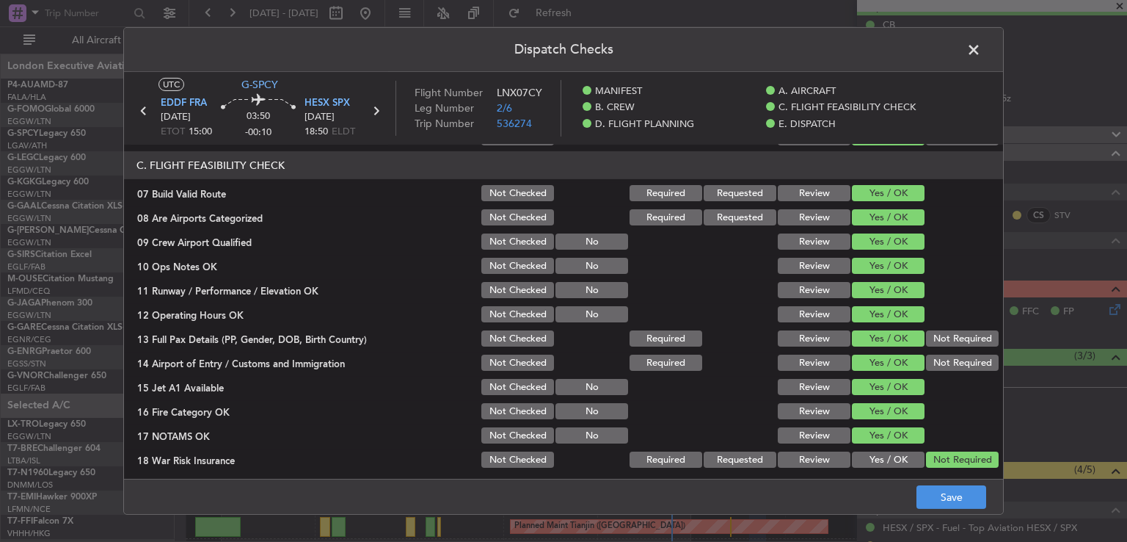
scroll to position [292, 0]
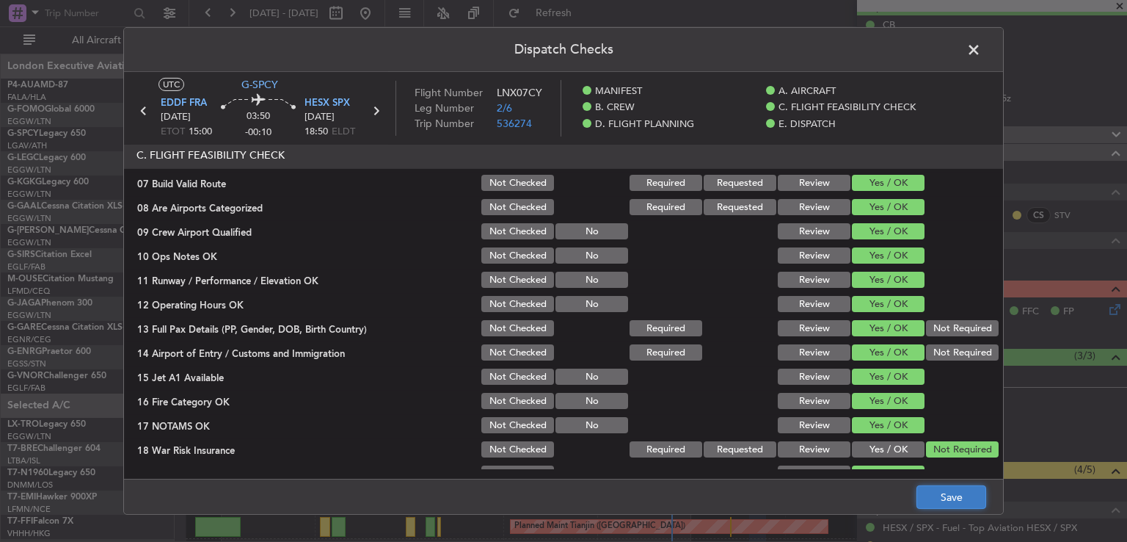
click at [932, 500] on button "Save" at bounding box center [952, 496] width 70 height 23
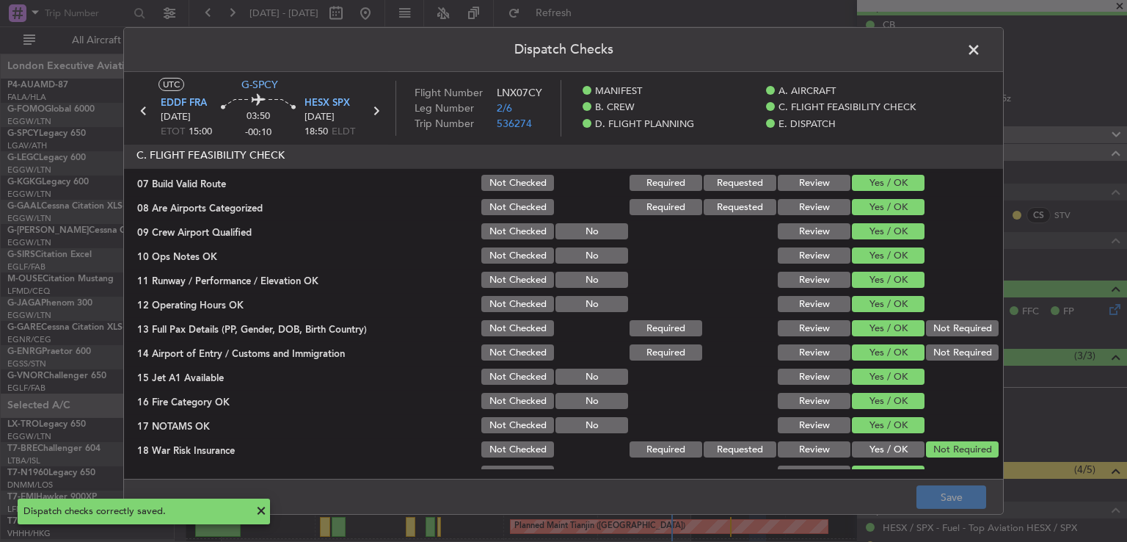
click at [981, 48] on span at bounding box center [981, 53] width 0 height 29
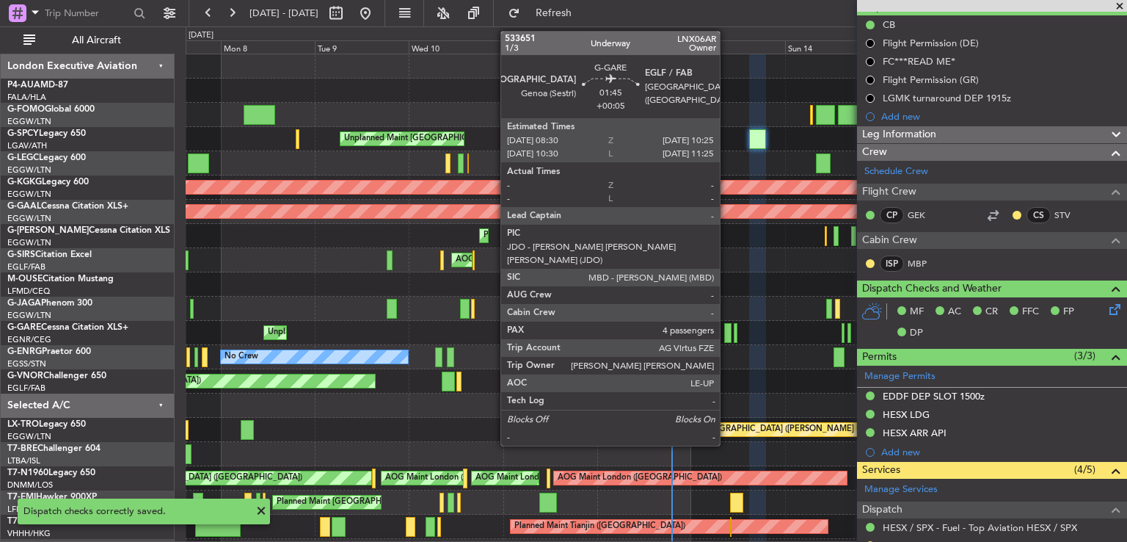
click at [727, 332] on div at bounding box center [728, 333] width 8 height 20
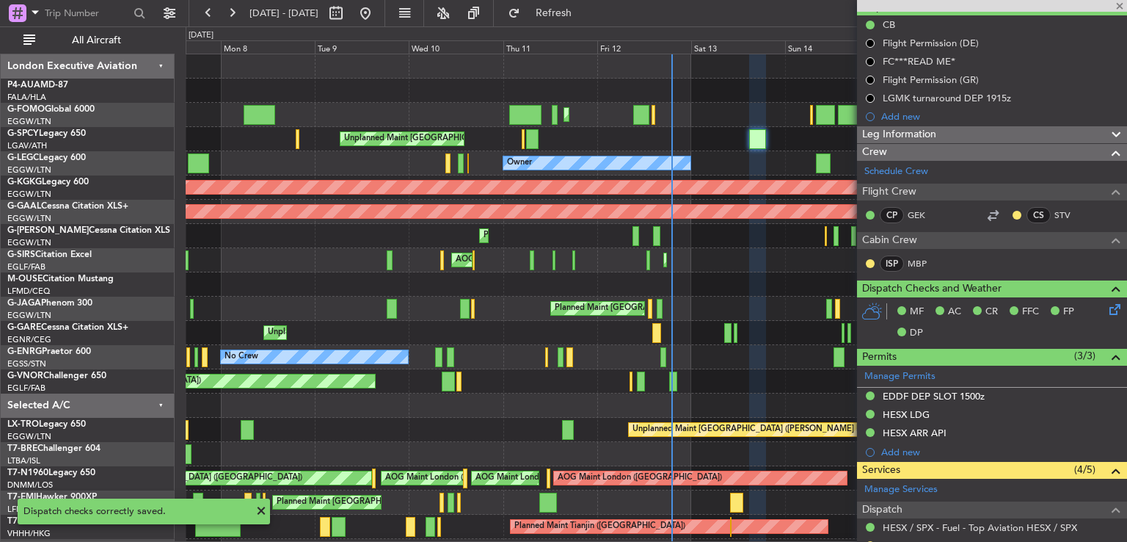
type input "+00:05"
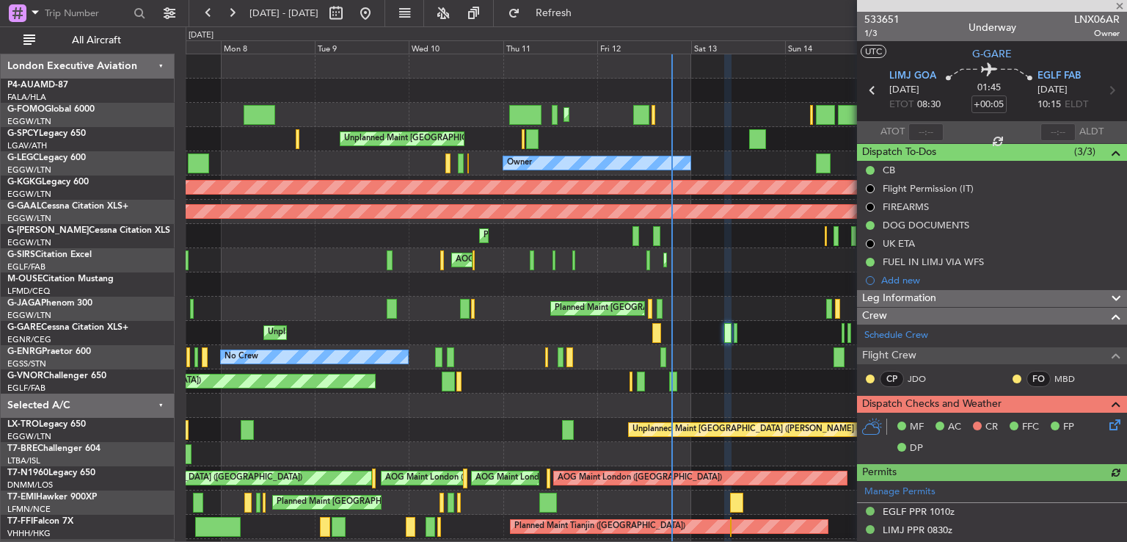
scroll to position [183, 0]
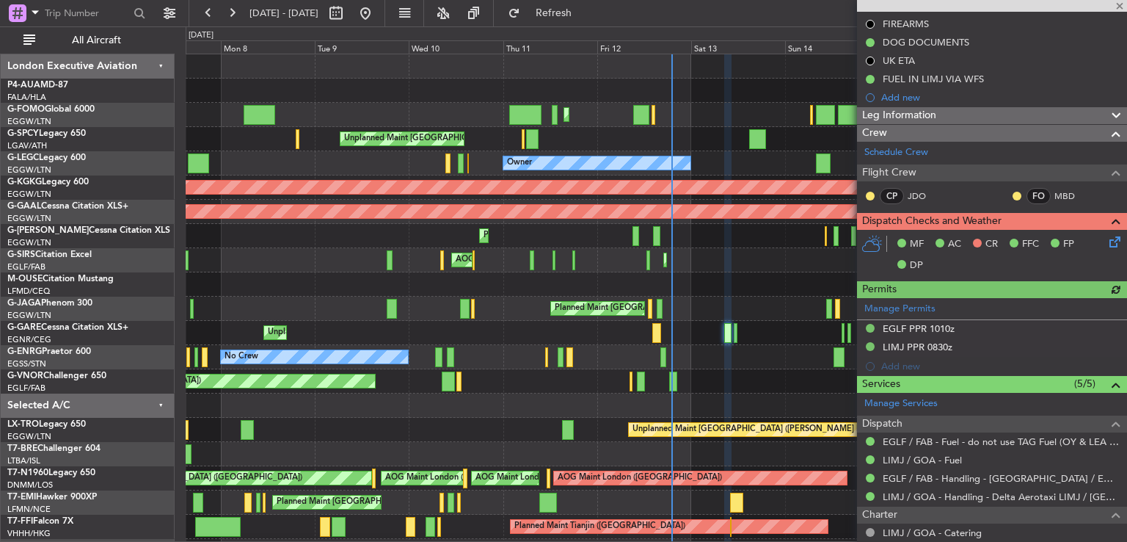
click at [1107, 245] on icon at bounding box center [1113, 239] width 12 height 12
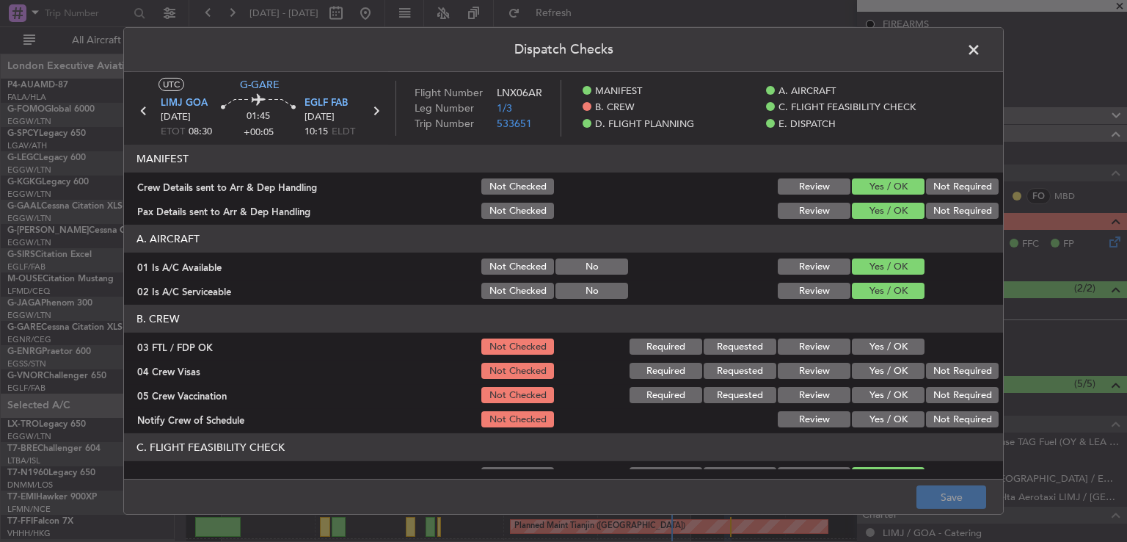
click at [885, 349] on button "Yes / OK" at bounding box center [888, 346] width 73 height 16
click at [934, 371] on button "Not Required" at bounding box center [962, 371] width 73 height 16
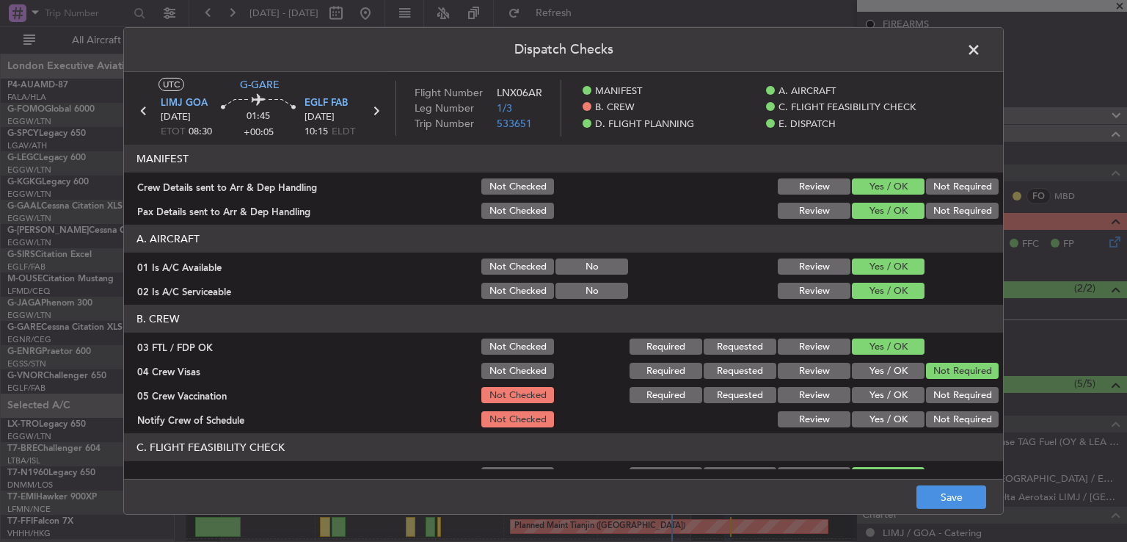
click at [933, 391] on button "Not Required" at bounding box center [962, 395] width 73 height 16
click at [901, 417] on button "Yes / OK" at bounding box center [888, 419] width 73 height 16
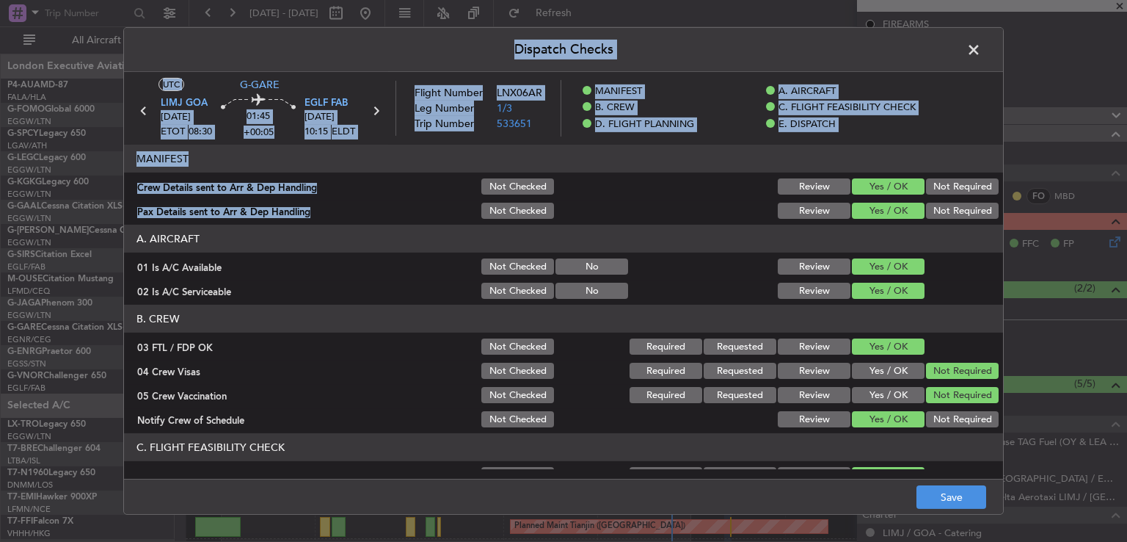
click at [1002, 210] on div "Dispatch Checks UTC G-GARE LIMJ GOA [DATE] ETOT 08:30 01:45 +00:05 EGLF FAB [DA…" at bounding box center [563, 271] width 1127 height 542
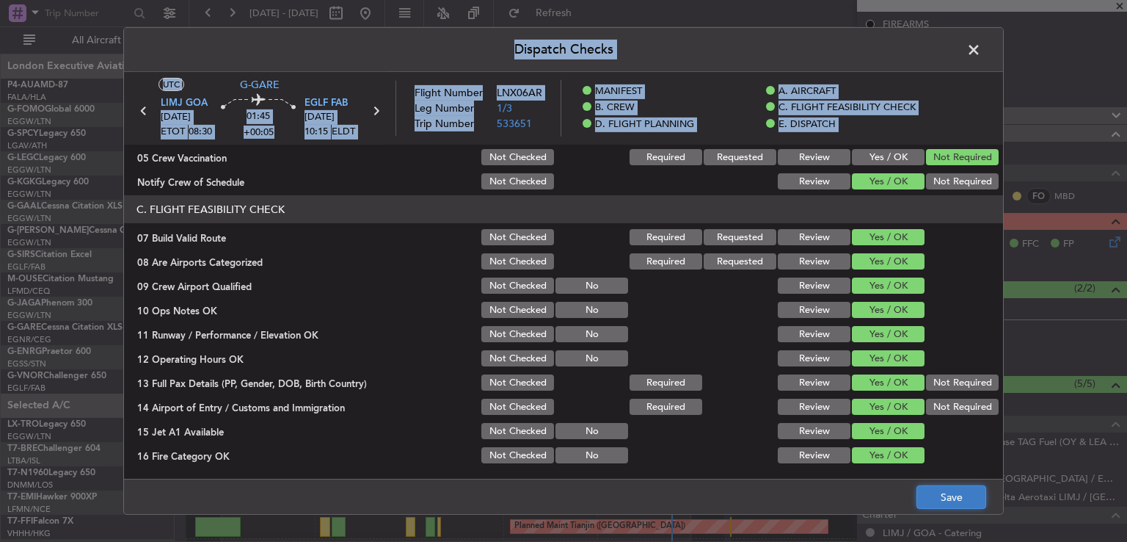
click at [947, 491] on button "Save" at bounding box center [952, 496] width 70 height 23
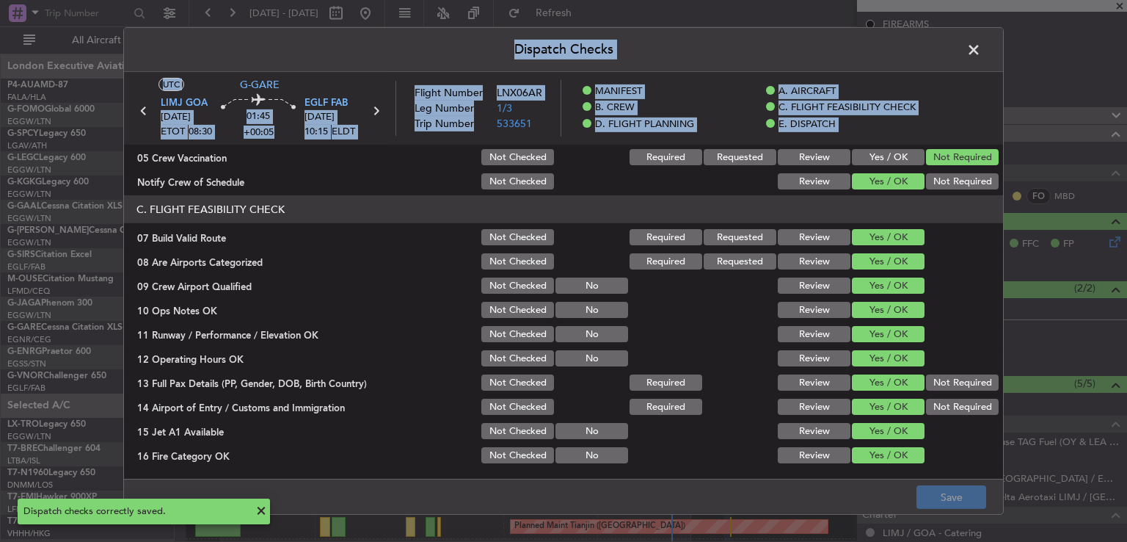
click at [981, 55] on span at bounding box center [981, 53] width 0 height 29
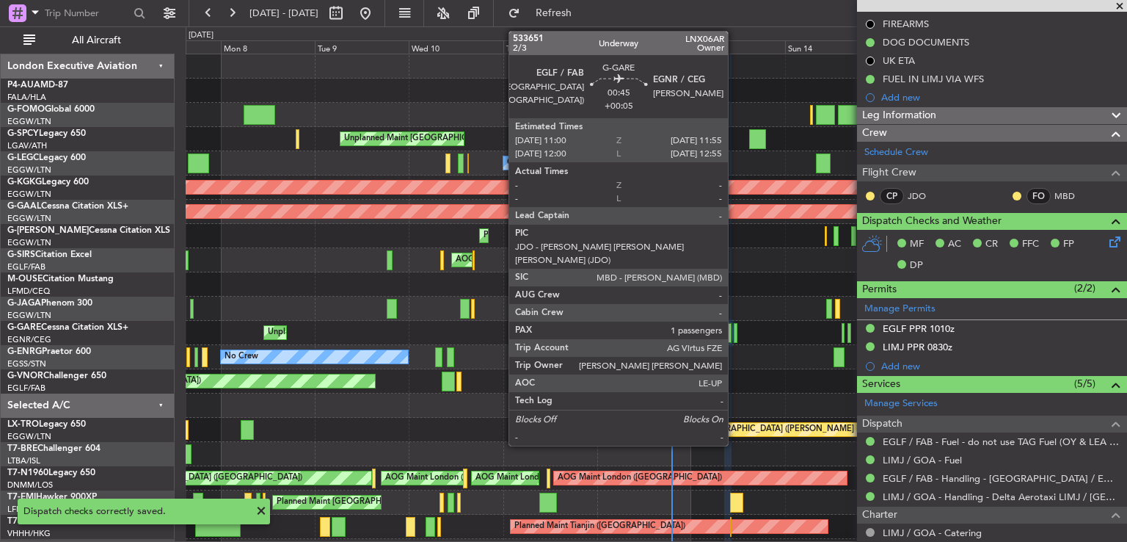
click at [735, 336] on div at bounding box center [736, 333] width 4 height 20
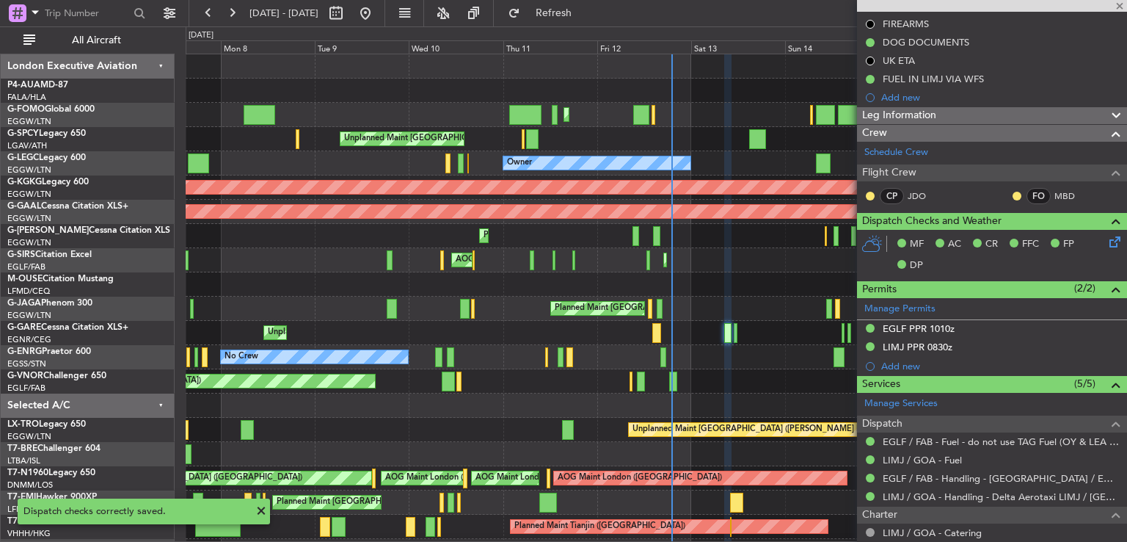
type input "1"
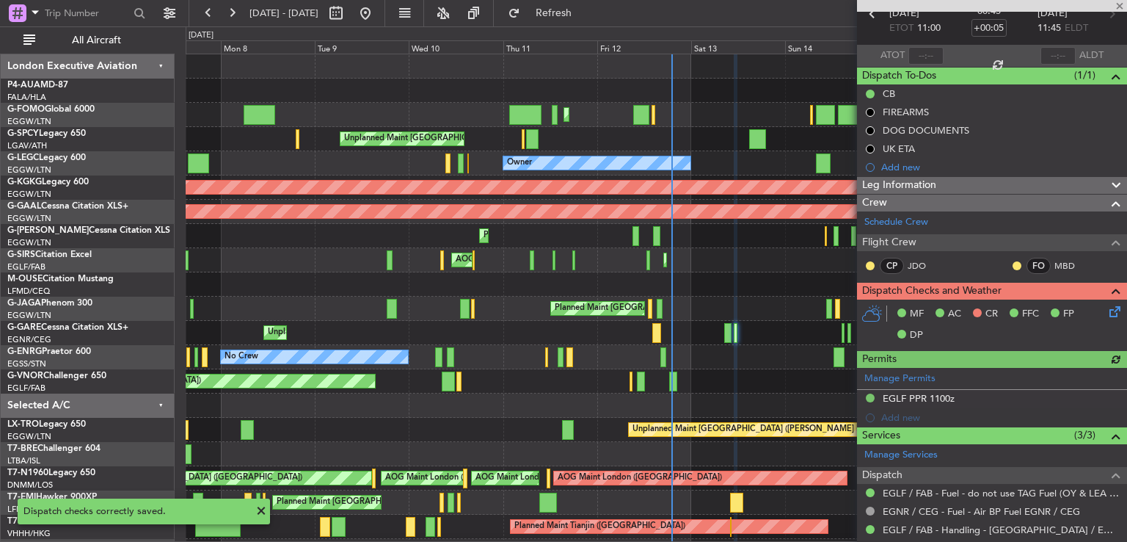
scroll to position [106, 0]
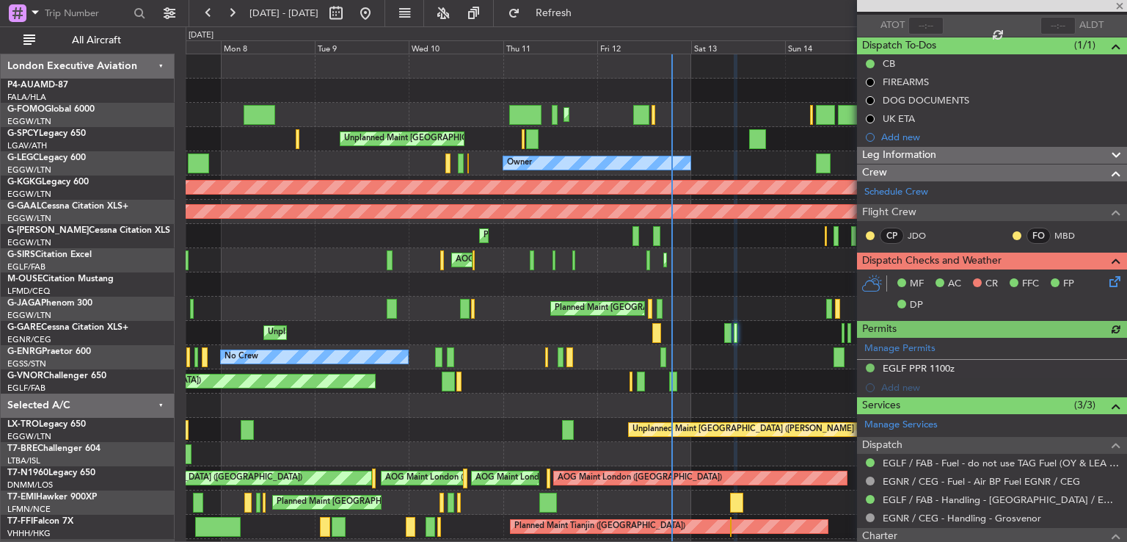
click at [1109, 285] on icon at bounding box center [1113, 279] width 12 height 12
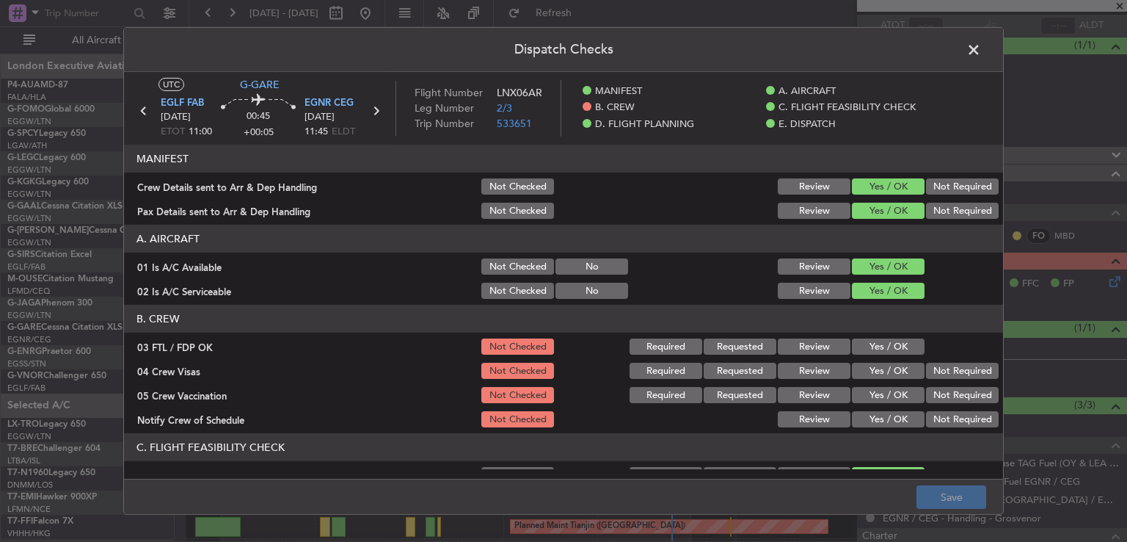
click at [885, 346] on button "Yes / OK" at bounding box center [888, 346] width 73 height 16
drag, startPoint x: 937, startPoint y: 373, endPoint x: 937, endPoint y: 381, distance: 8.1
click at [937, 374] on button "Not Required" at bounding box center [962, 371] width 73 height 16
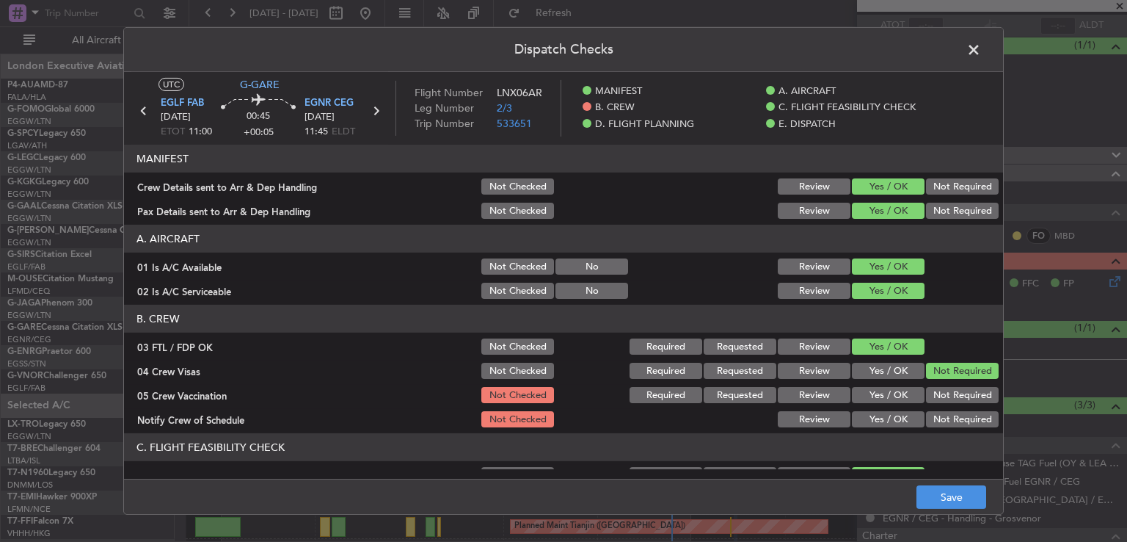
click at [934, 400] on button "Not Required" at bounding box center [962, 395] width 73 height 16
click at [879, 415] on button "Yes / OK" at bounding box center [888, 419] width 73 height 16
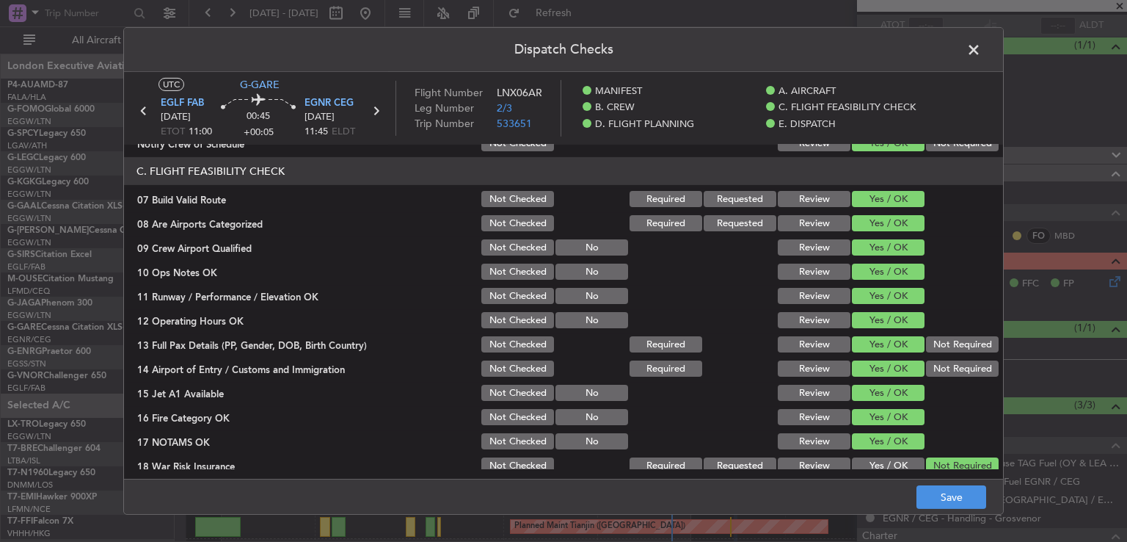
scroll to position [285, 0]
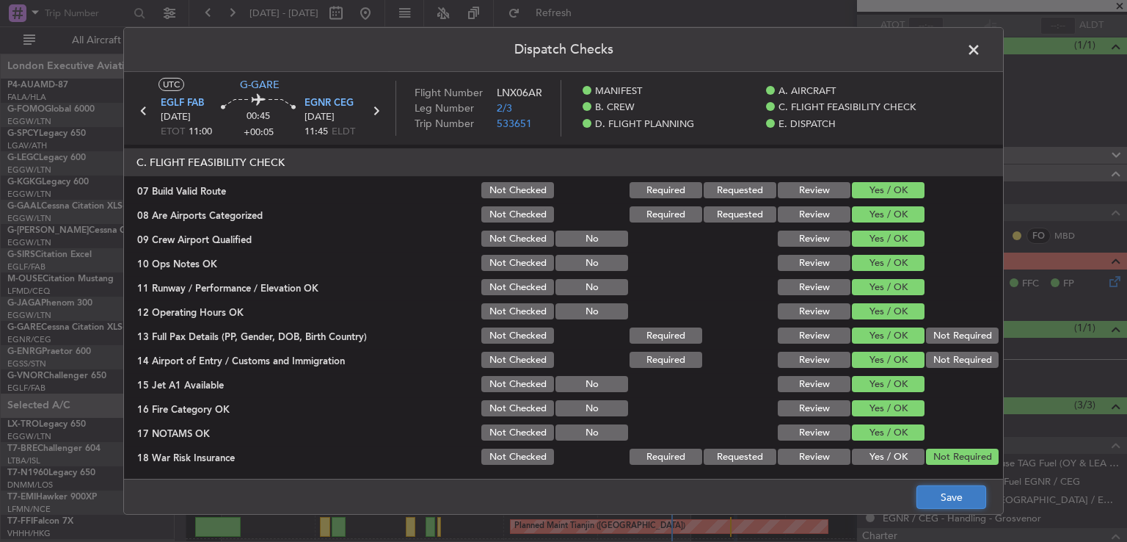
click at [934, 497] on button "Save" at bounding box center [952, 496] width 70 height 23
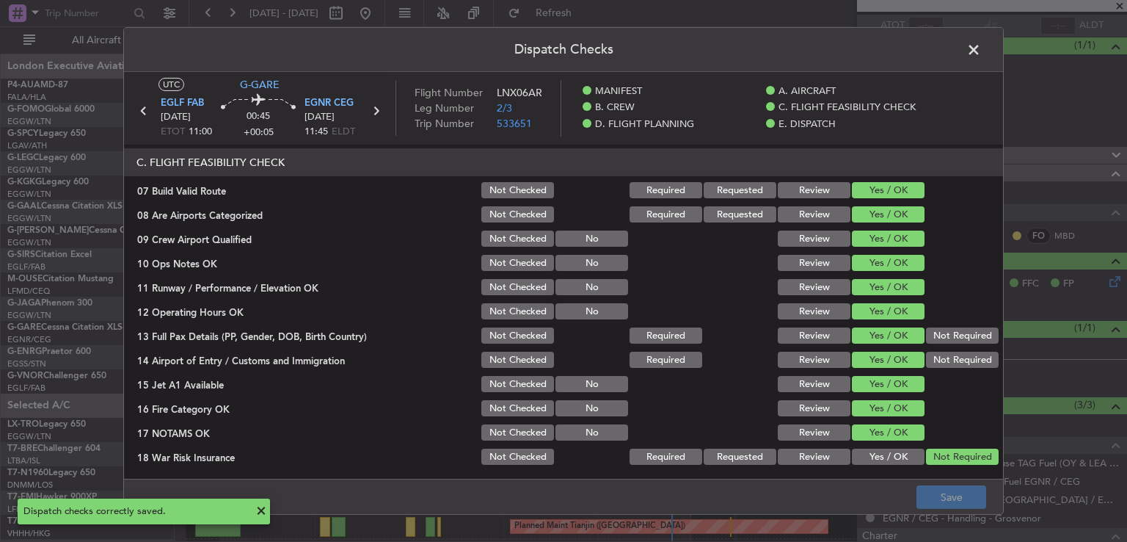
click at [981, 53] on span at bounding box center [981, 53] width 0 height 29
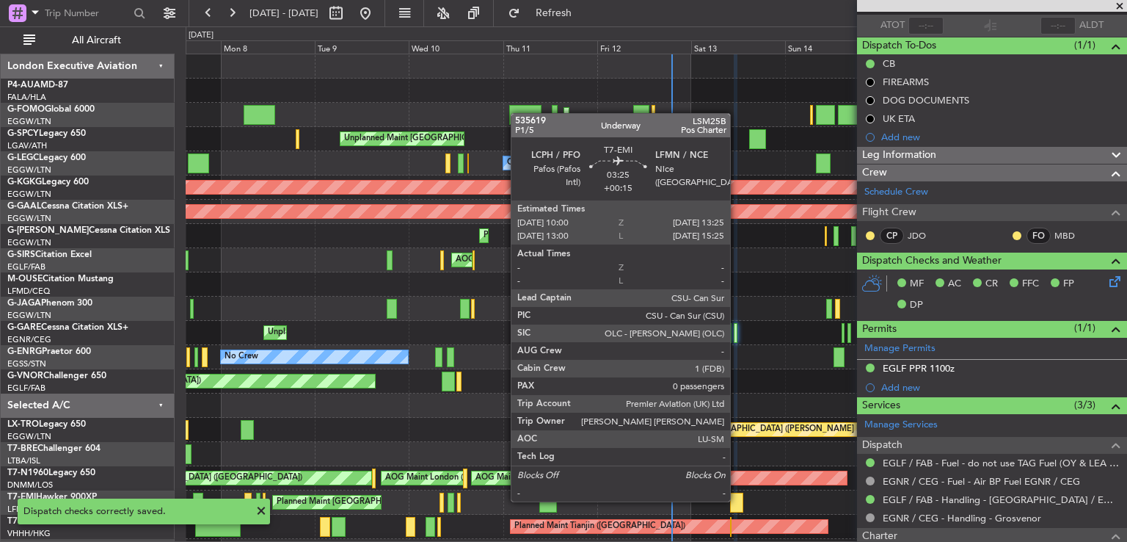
click at [737, 500] on div at bounding box center [737, 503] width 14 height 20
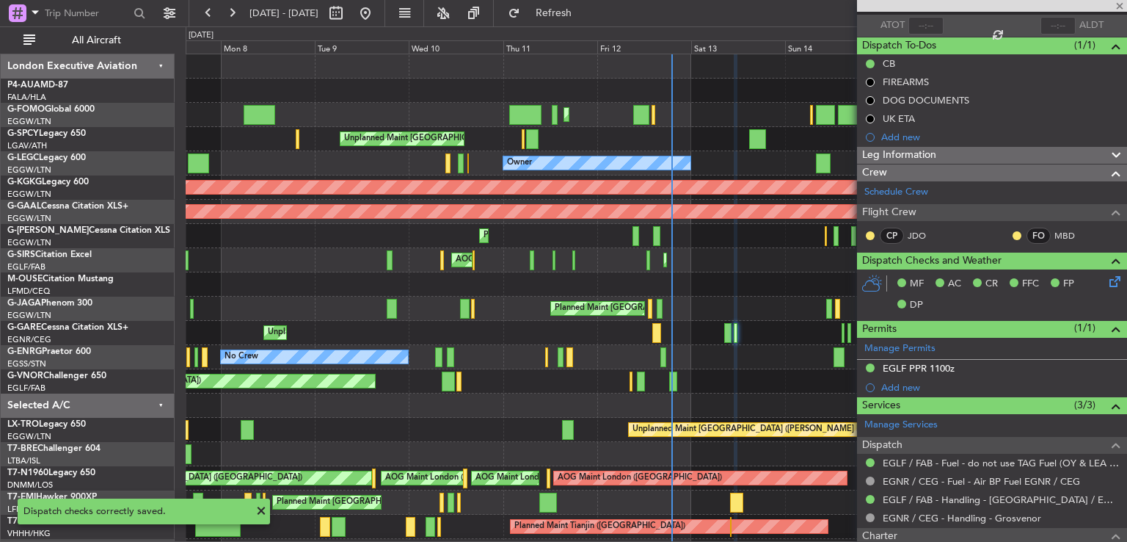
type input "+00:15"
type input "0"
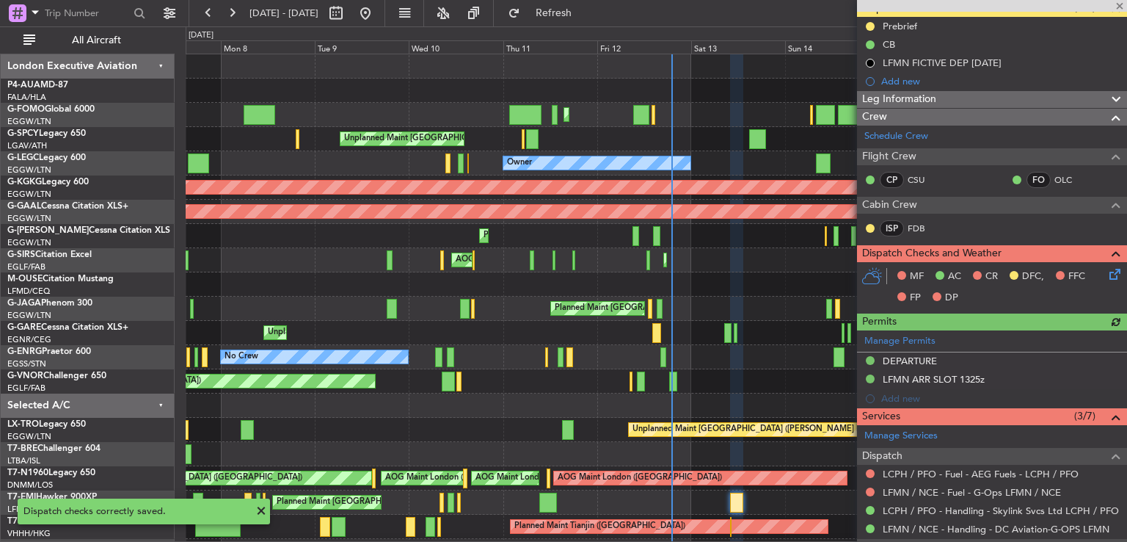
scroll to position [219, 0]
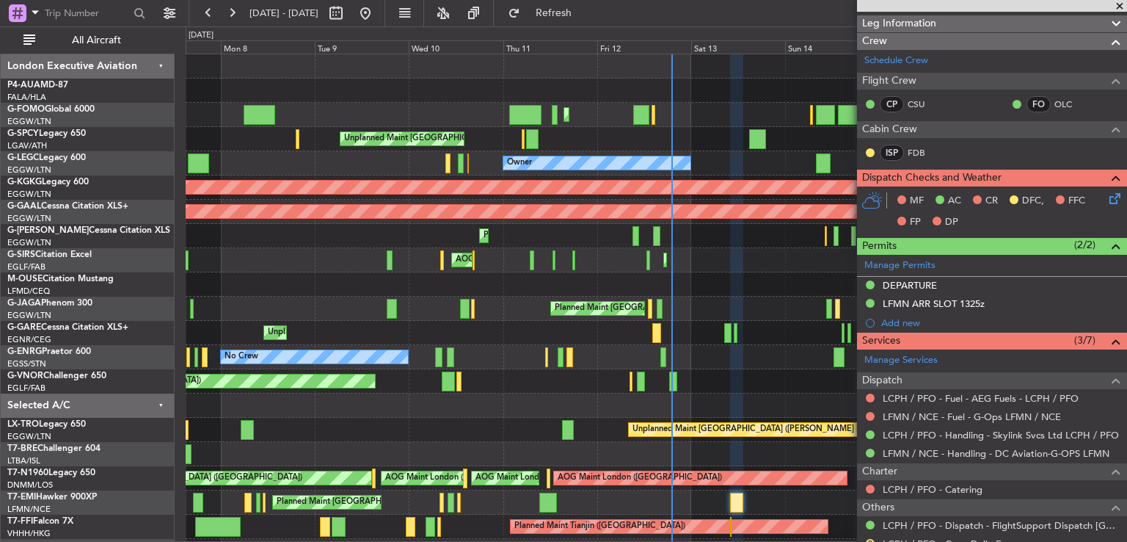
click at [1107, 194] on icon at bounding box center [1113, 196] width 12 height 12
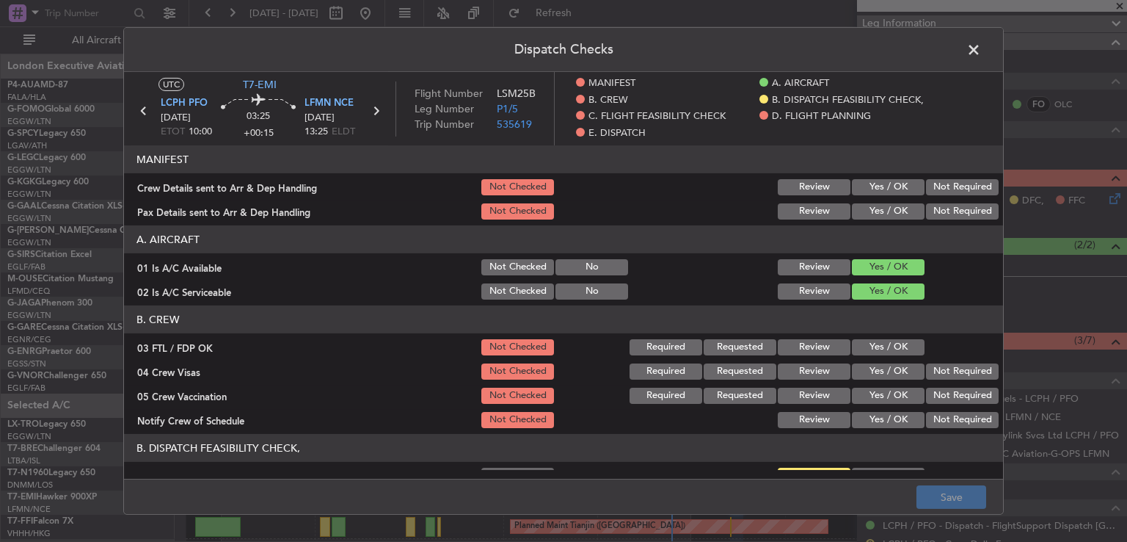
click at [895, 348] on button "Yes / OK" at bounding box center [888, 347] width 73 height 16
drag, startPoint x: 944, startPoint y: 374, endPoint x: 937, endPoint y: 393, distance: 21.1
click at [943, 374] on button "Not Required" at bounding box center [962, 371] width 73 height 16
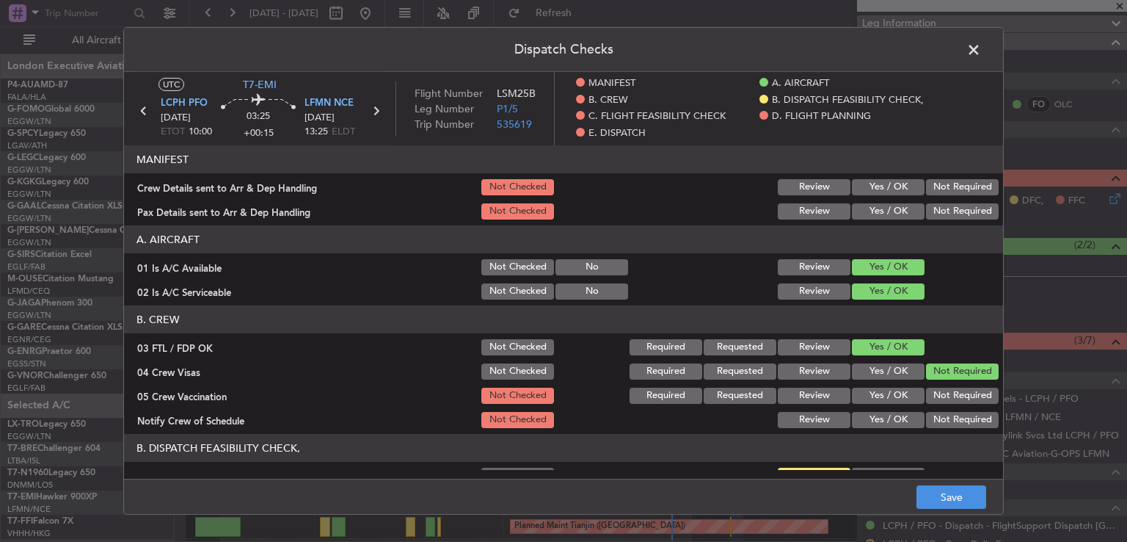
click at [936, 395] on button "Not Required" at bounding box center [962, 396] width 73 height 16
click at [887, 421] on button "Yes / OK" at bounding box center [888, 420] width 73 height 16
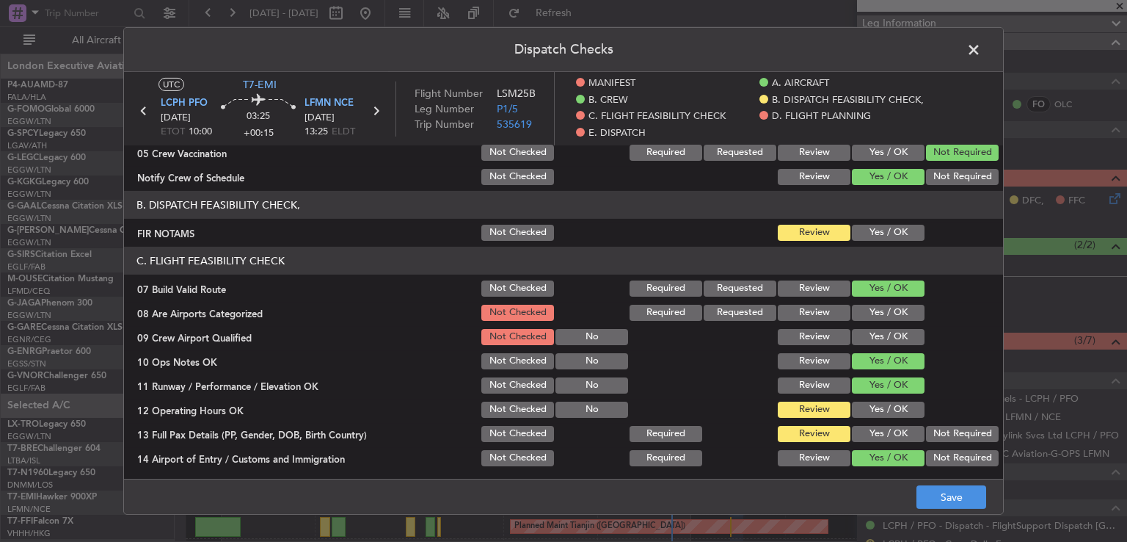
scroll to position [246, 0]
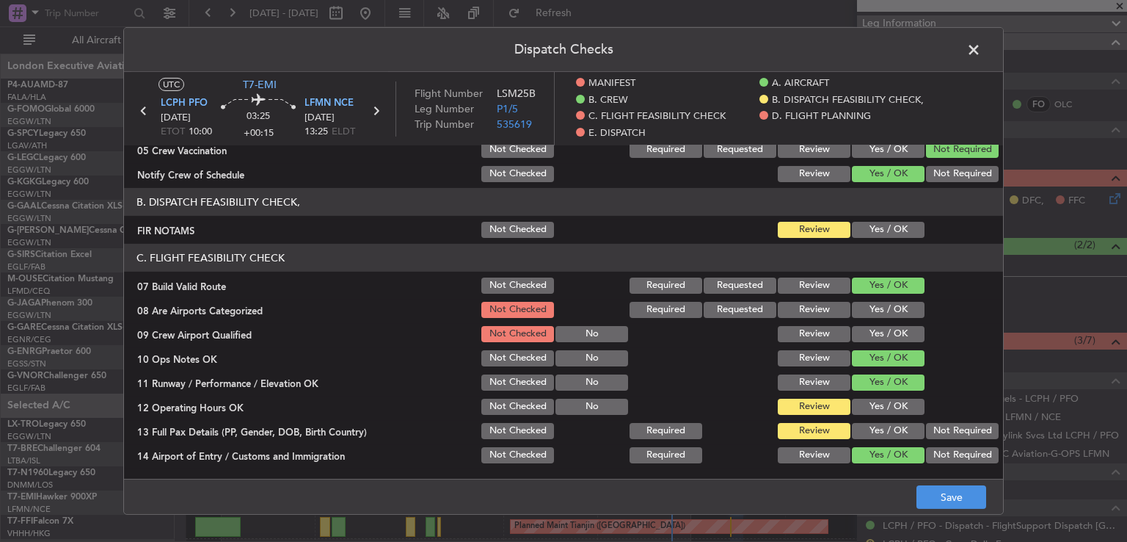
click at [856, 316] on button "Yes / OK" at bounding box center [888, 310] width 73 height 16
click at [857, 335] on button "Yes / OK" at bounding box center [888, 334] width 73 height 16
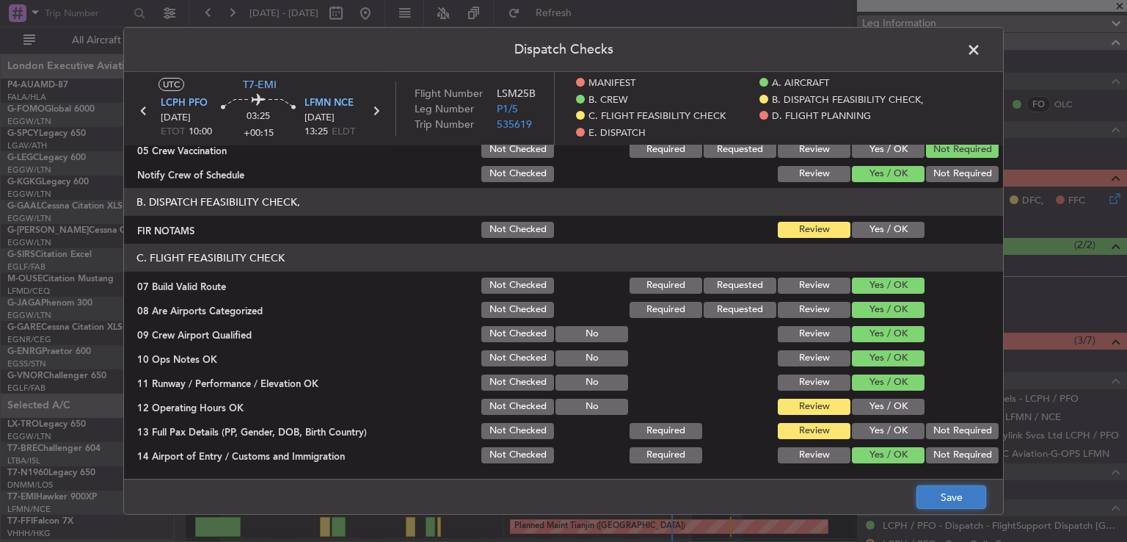
click at [957, 500] on button "Save" at bounding box center [952, 496] width 70 height 23
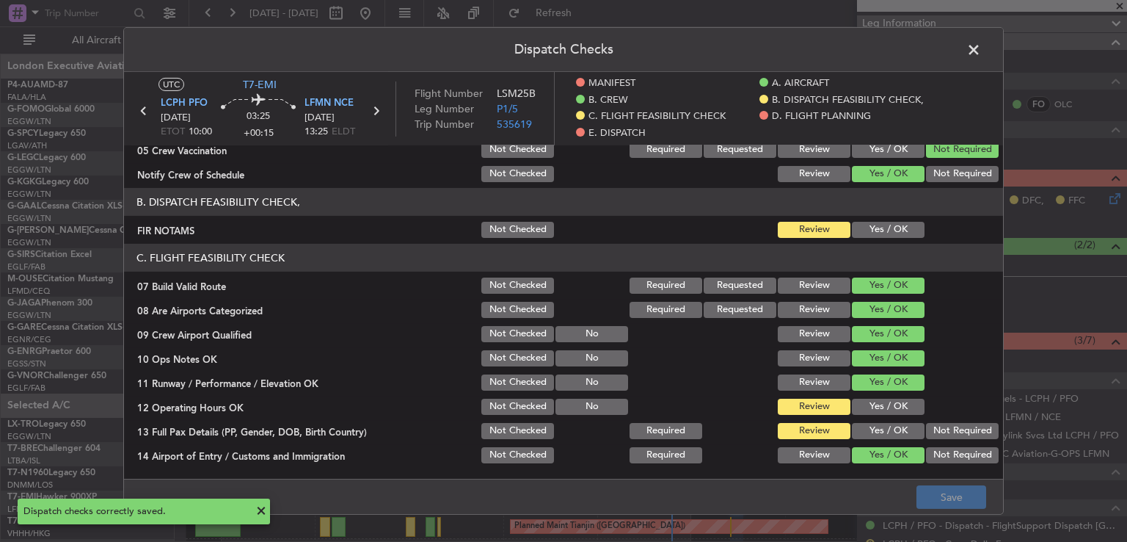
click at [981, 54] on span at bounding box center [981, 53] width 0 height 29
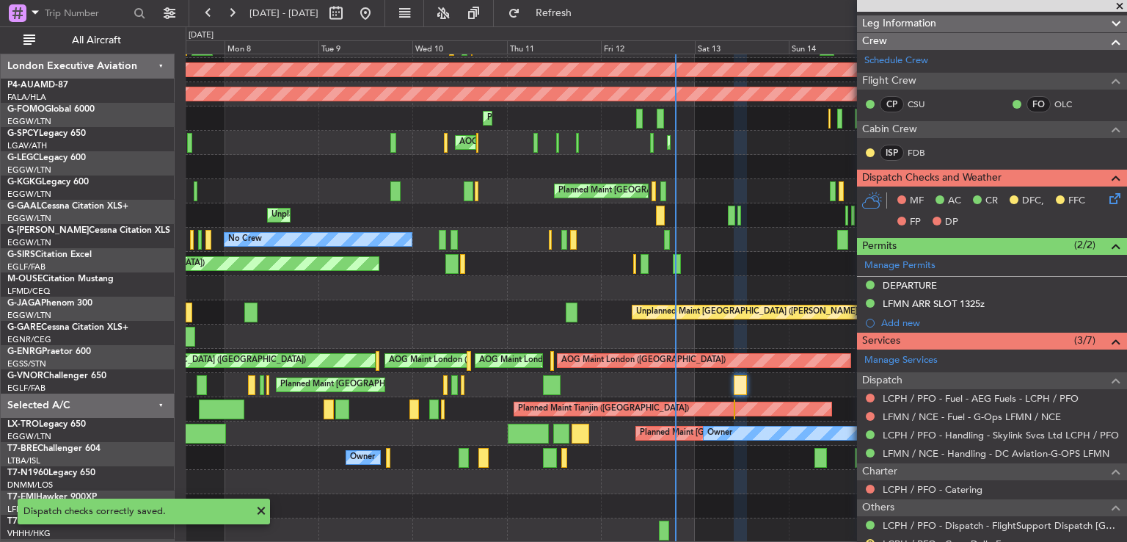
scroll to position [117, 0]
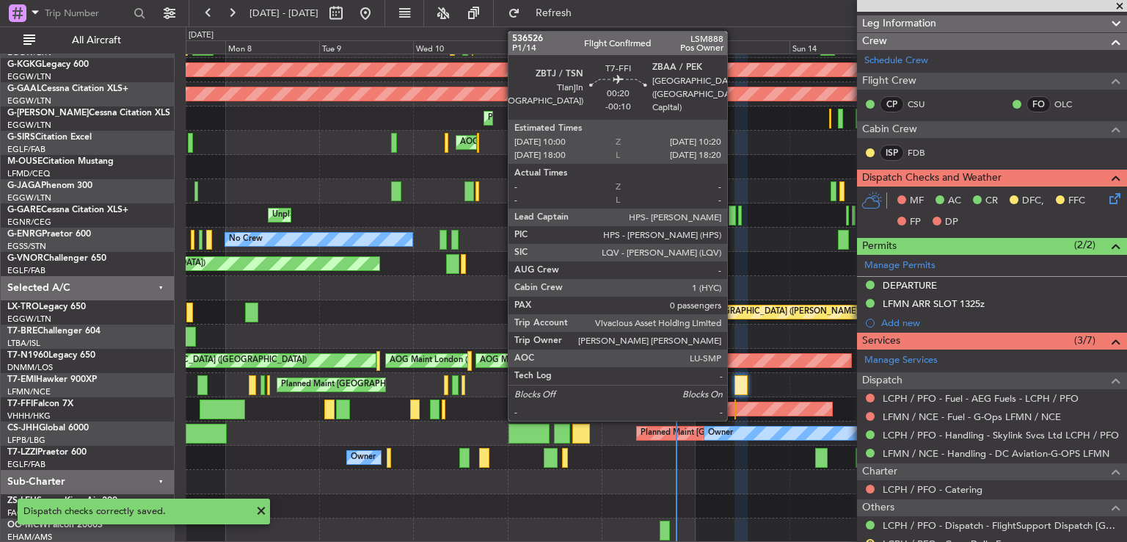
click at [735, 407] on div at bounding box center [735, 409] width 1 height 20
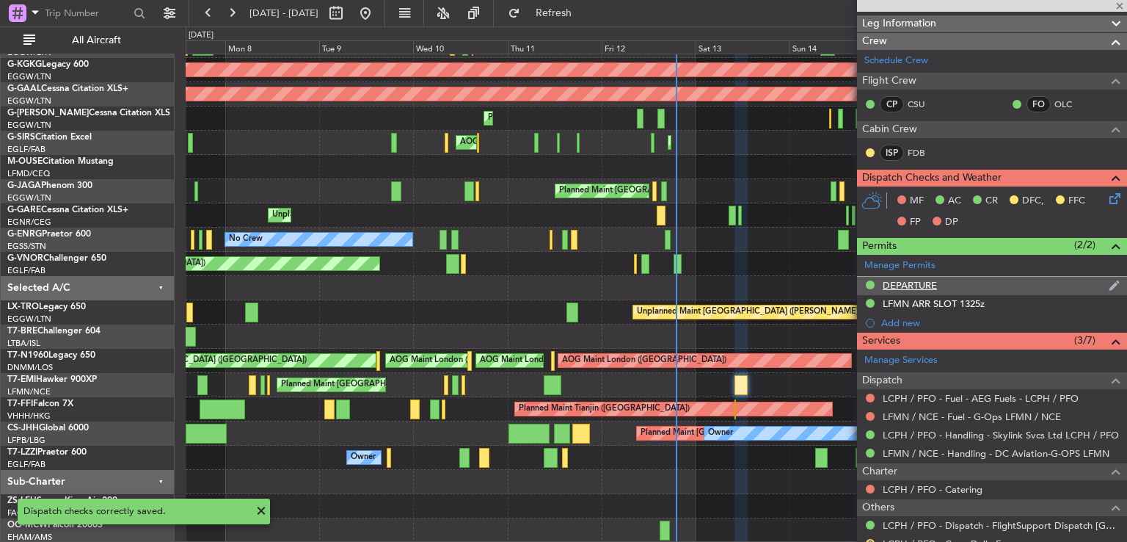
type input "-00:10"
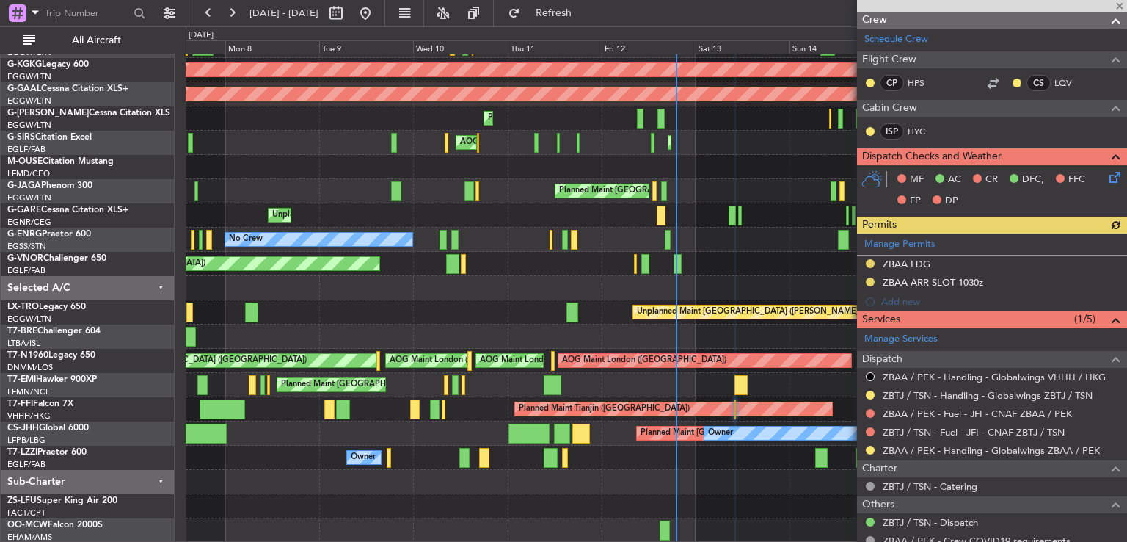
scroll to position [299, 0]
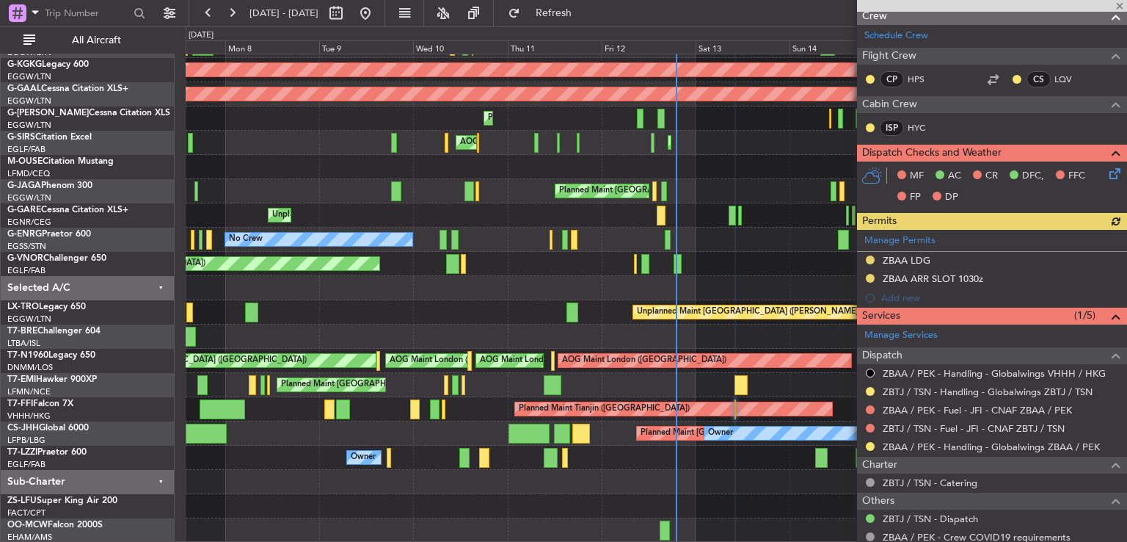
click at [1107, 173] on icon at bounding box center [1113, 171] width 12 height 12
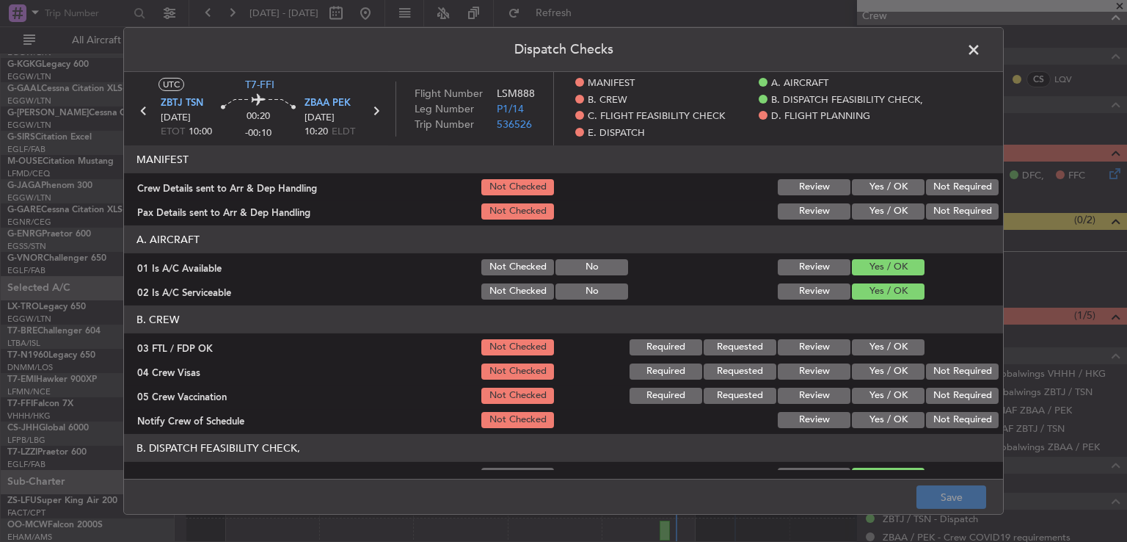
click at [981, 54] on span at bounding box center [981, 53] width 0 height 29
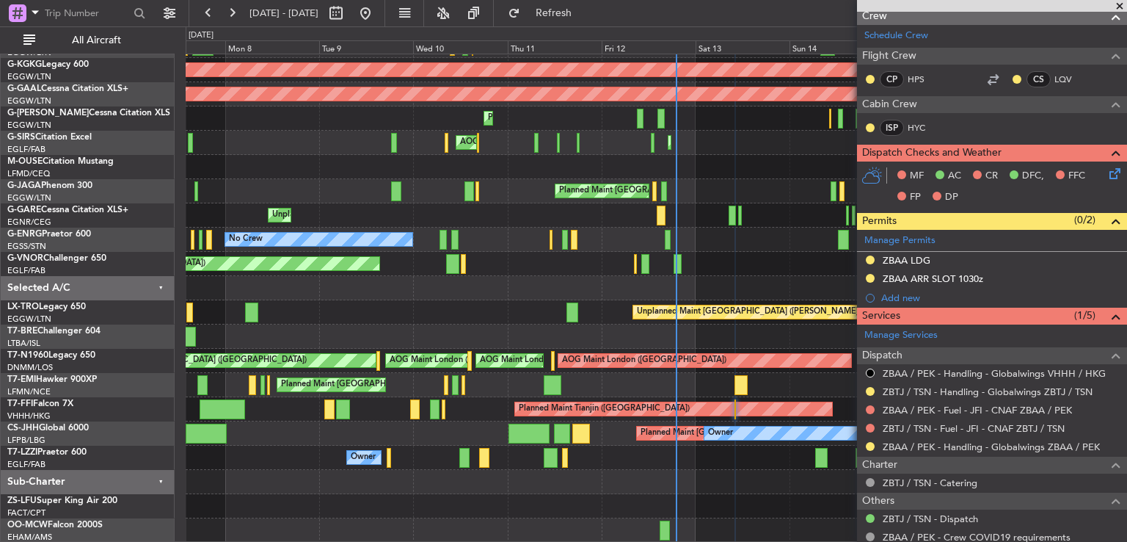
click at [1118, 5] on span at bounding box center [1120, 6] width 15 height 13
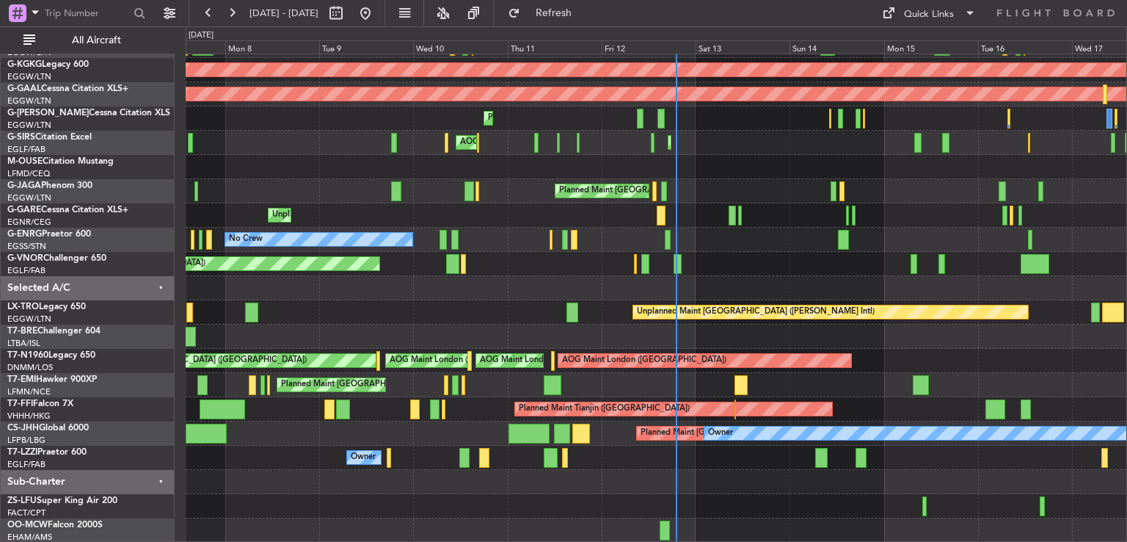
scroll to position [0, 0]
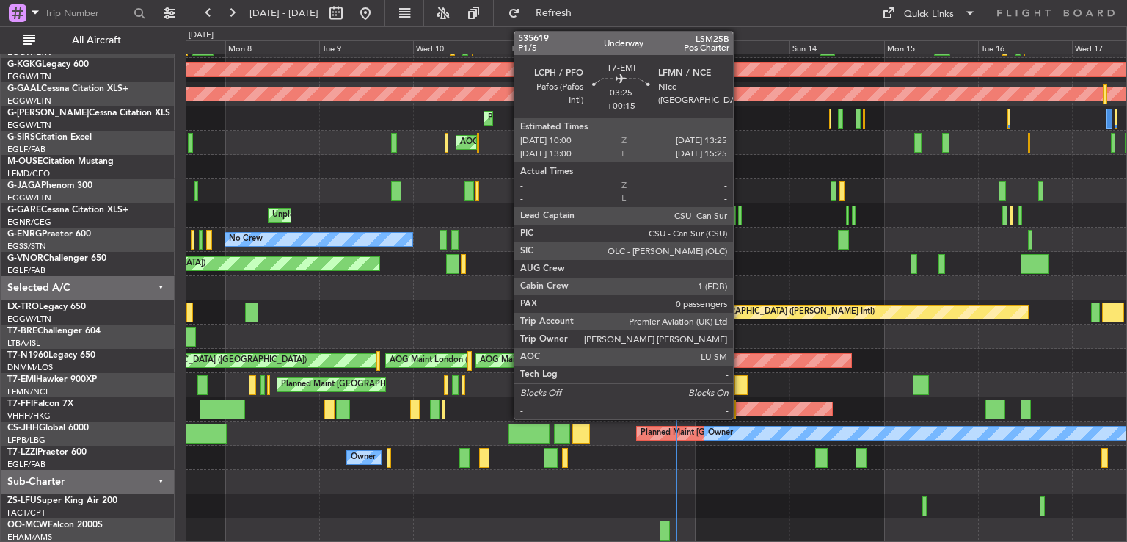
click at [740, 388] on div at bounding box center [742, 385] width 14 height 20
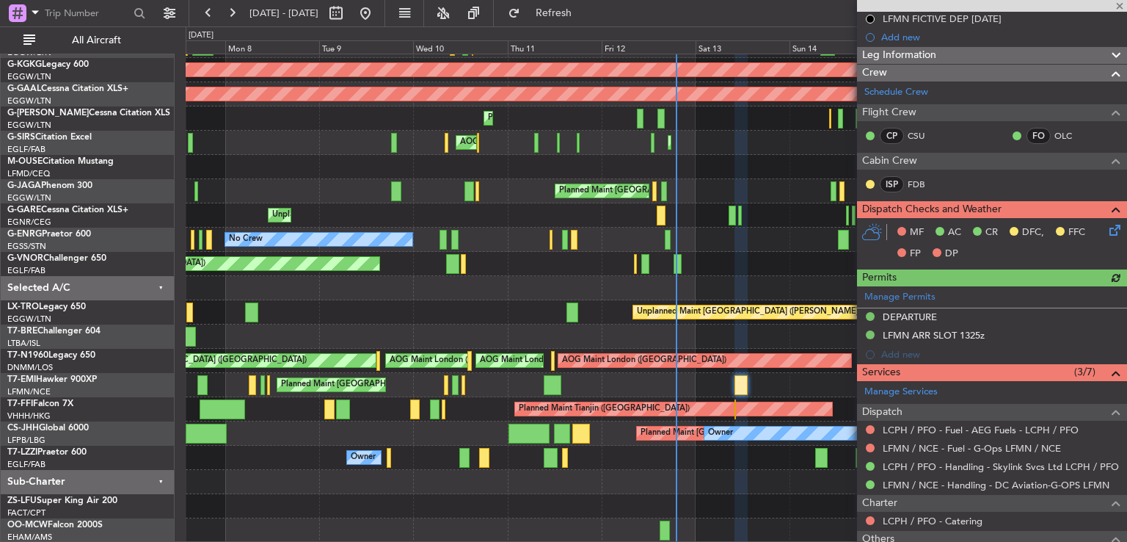
scroll to position [191, 0]
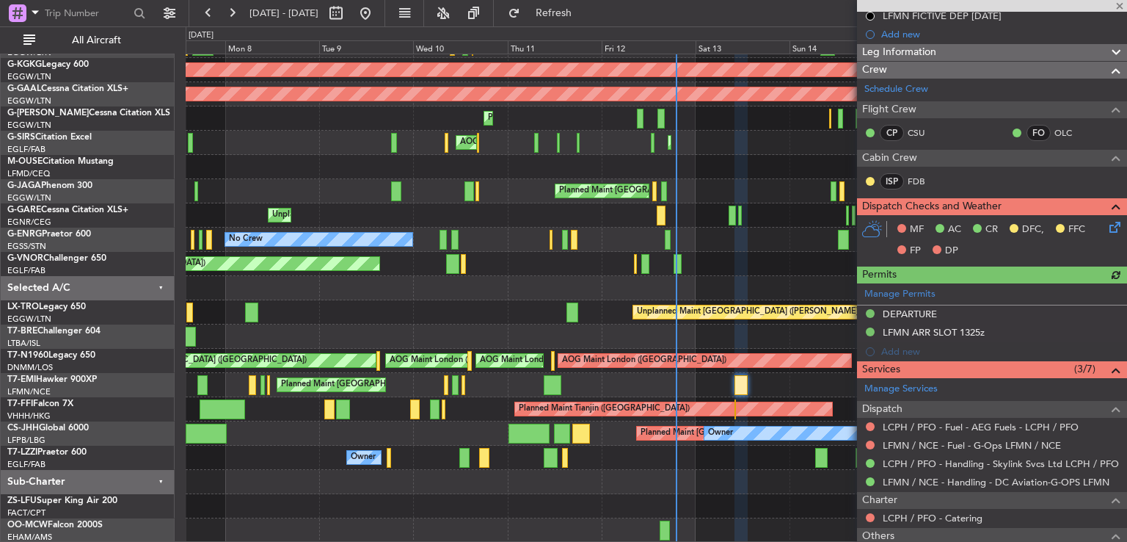
click at [1107, 226] on icon at bounding box center [1113, 225] width 12 height 12
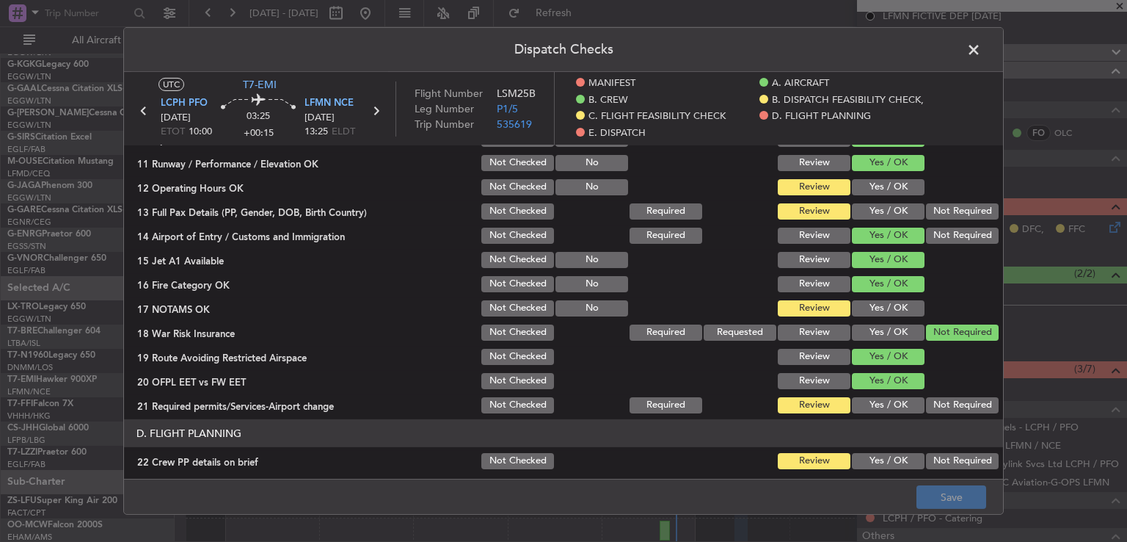
scroll to position [468, 0]
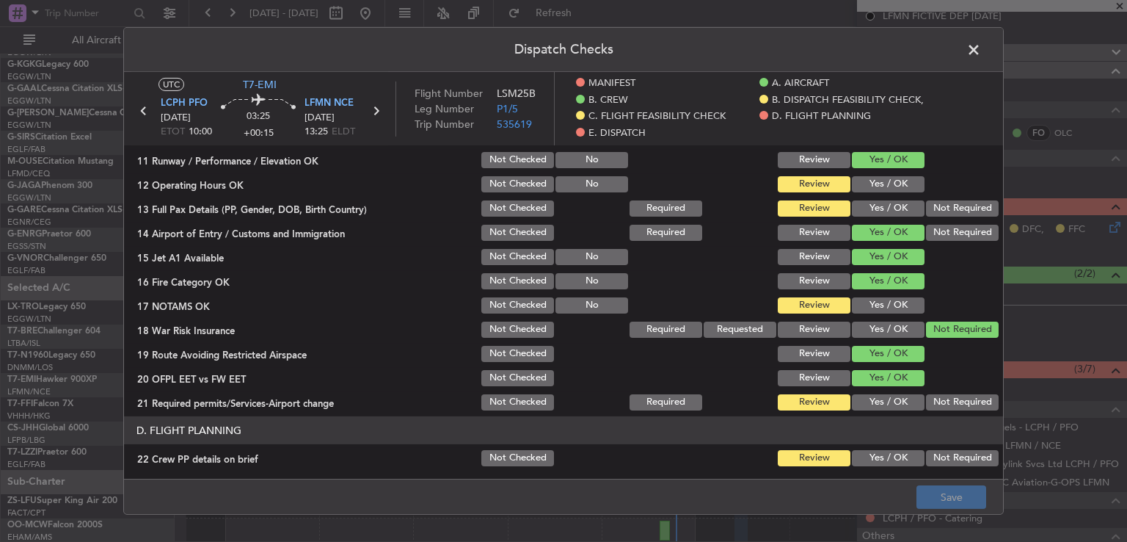
click at [981, 57] on span at bounding box center [981, 53] width 0 height 29
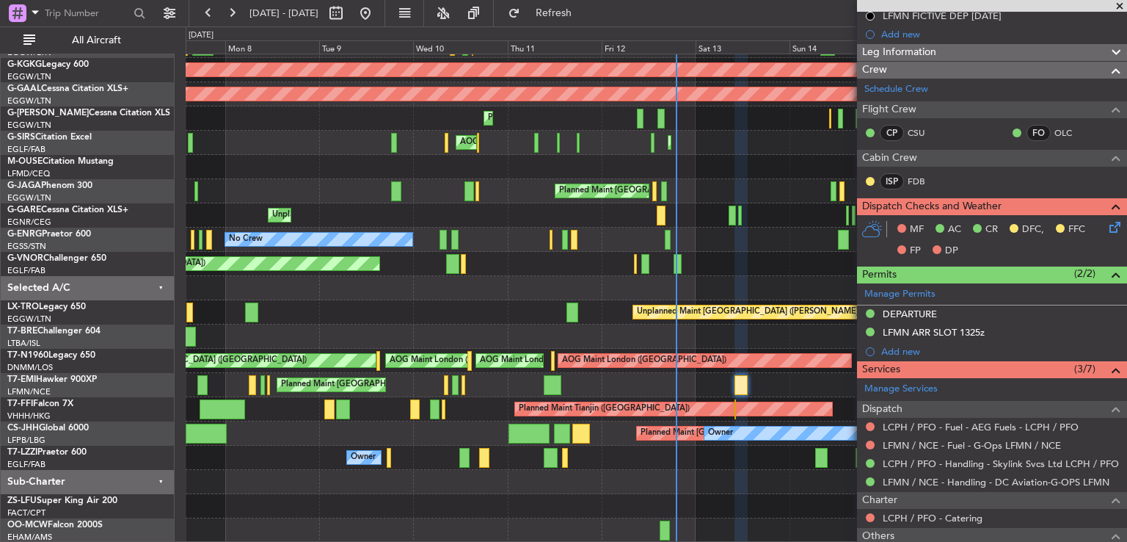
click at [1116, 1] on span at bounding box center [1120, 6] width 15 height 13
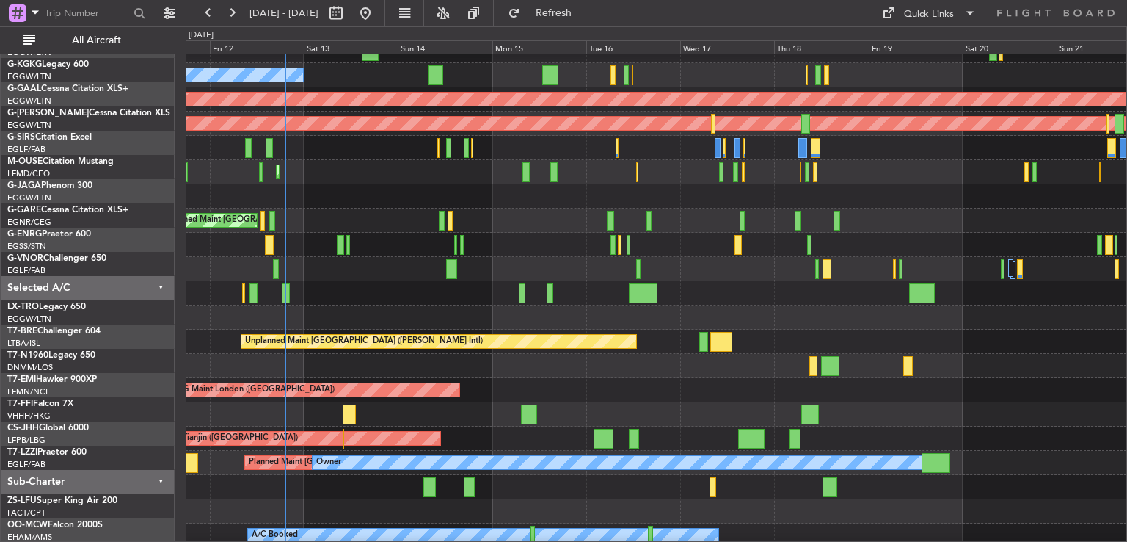
scroll to position [91, 0]
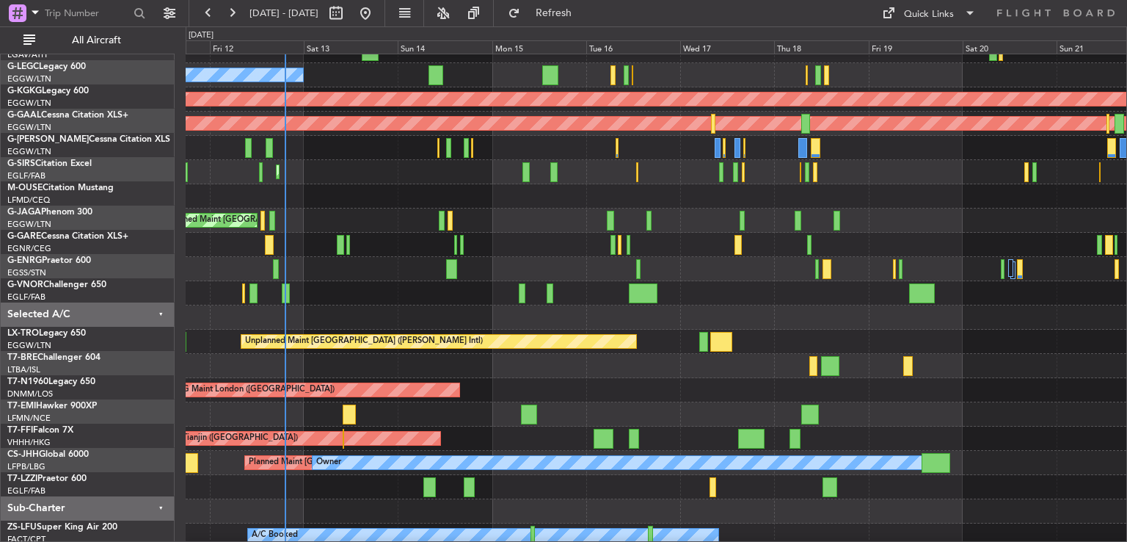
click at [376, 395] on div "AOG Maint London ([GEOGRAPHIC_DATA]) AOG Maint [GEOGRAPHIC_DATA] ([GEOGRAPHIC_D…" at bounding box center [656, 390] width 941 height 24
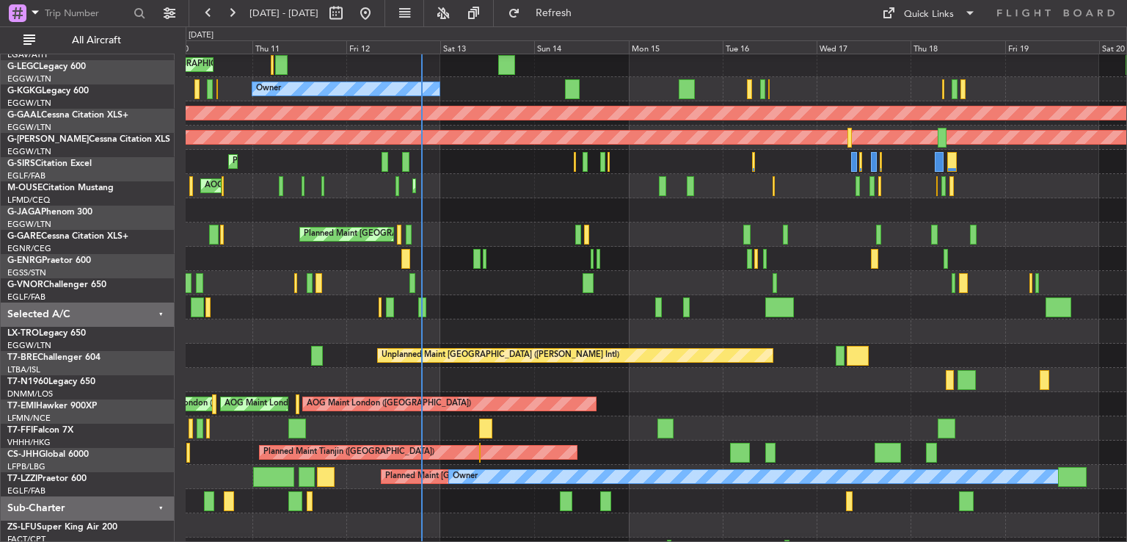
click at [491, 180] on div "Planned Maint [GEOGRAPHIC_DATA] ([GEOGRAPHIC_DATA]) AOG Maint [PERSON_NAME]" at bounding box center [656, 186] width 941 height 24
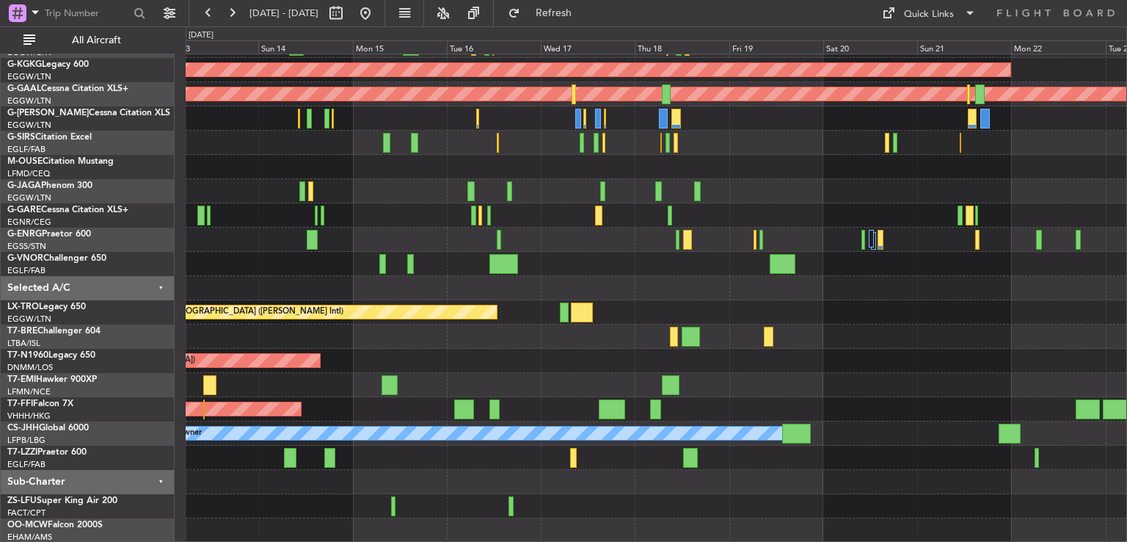
click at [323, 349] on div "Planned Maint [GEOGRAPHIC_DATA] ([GEOGRAPHIC_DATA]) Owner A/C Unavailable [GEOG…" at bounding box center [656, 240] width 941 height 606
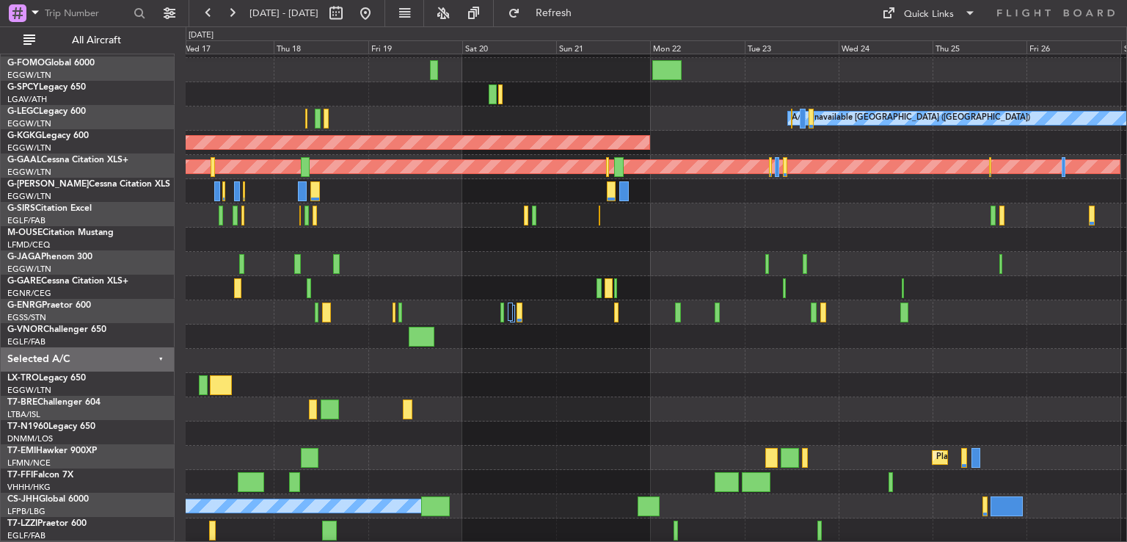
scroll to position [44, 0]
click at [226, 12] on button at bounding box center [231, 12] width 23 height 23
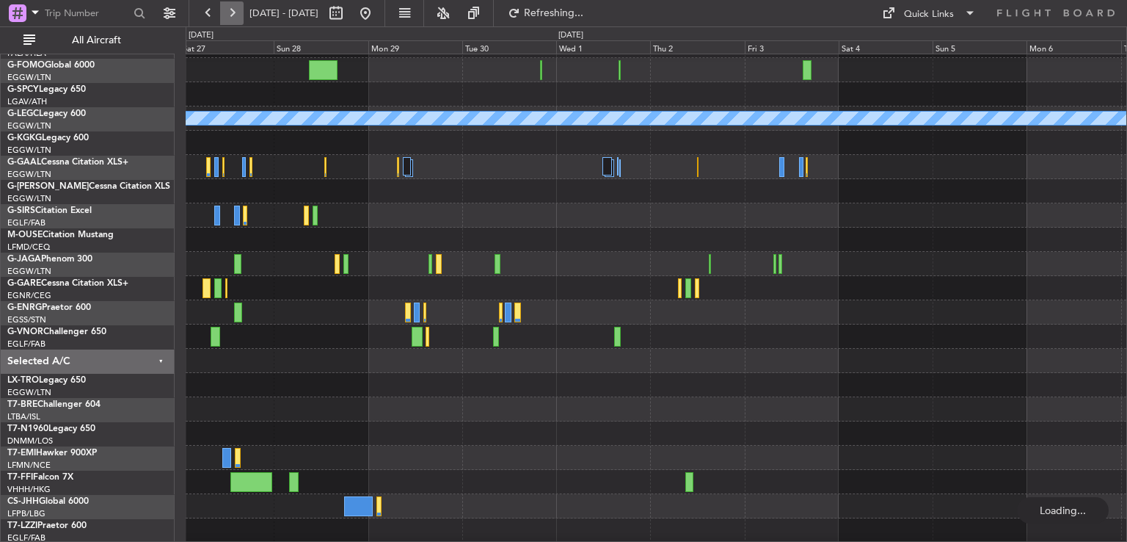
click at [226, 12] on button at bounding box center [231, 12] width 23 height 23
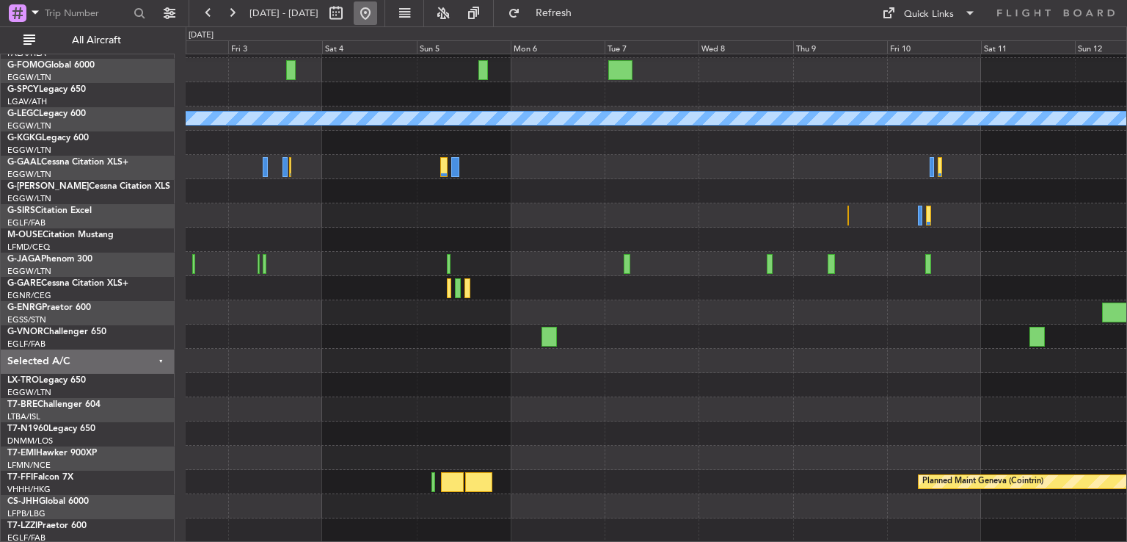
click at [377, 10] on button at bounding box center [365, 12] width 23 height 23
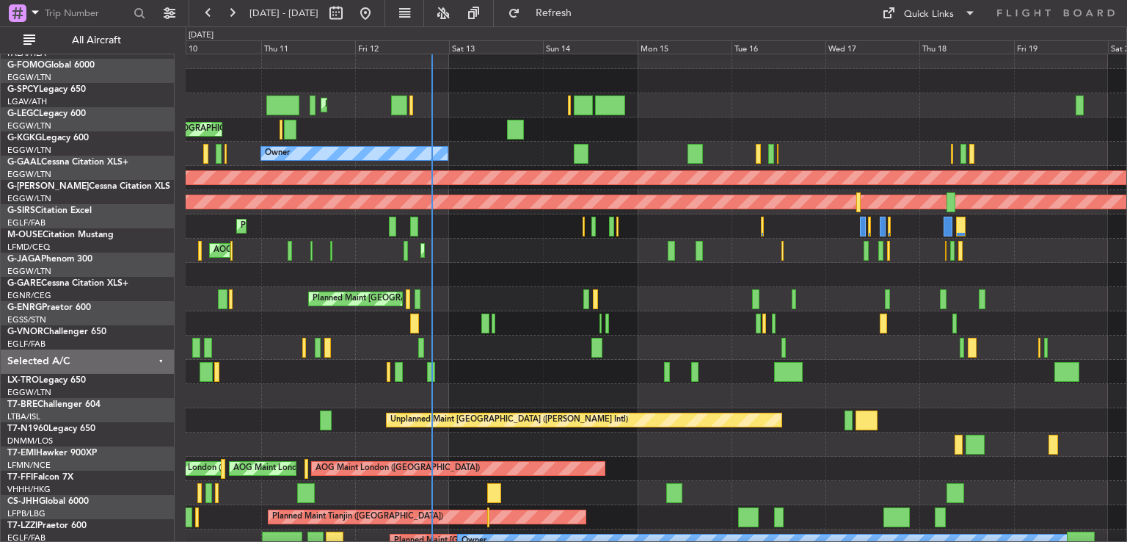
scroll to position [16, 0]
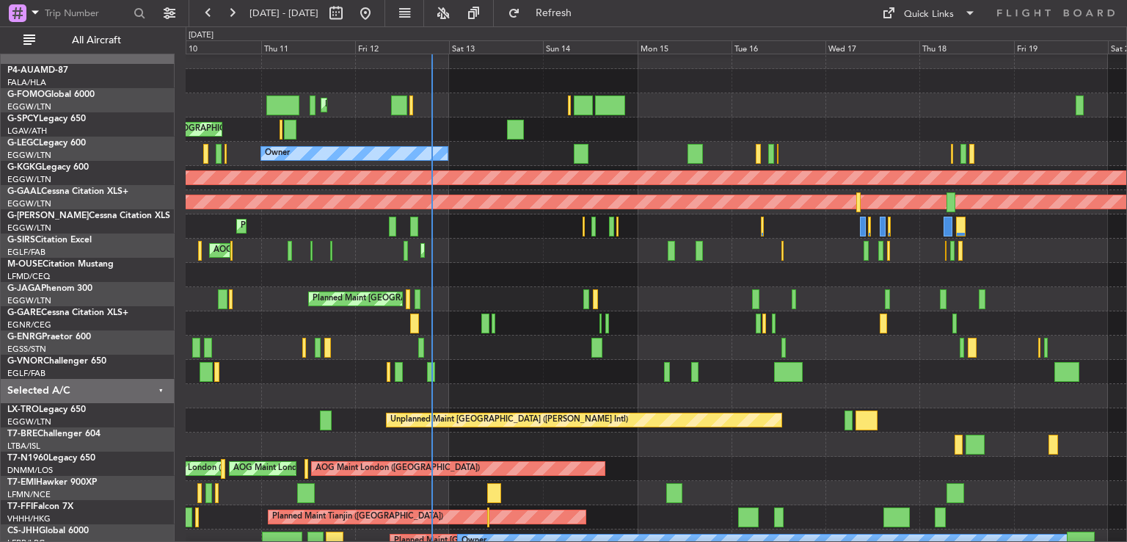
click at [652, 360] on div "Planned Maint [GEOGRAPHIC_DATA] ([GEOGRAPHIC_DATA])" at bounding box center [656, 372] width 941 height 24
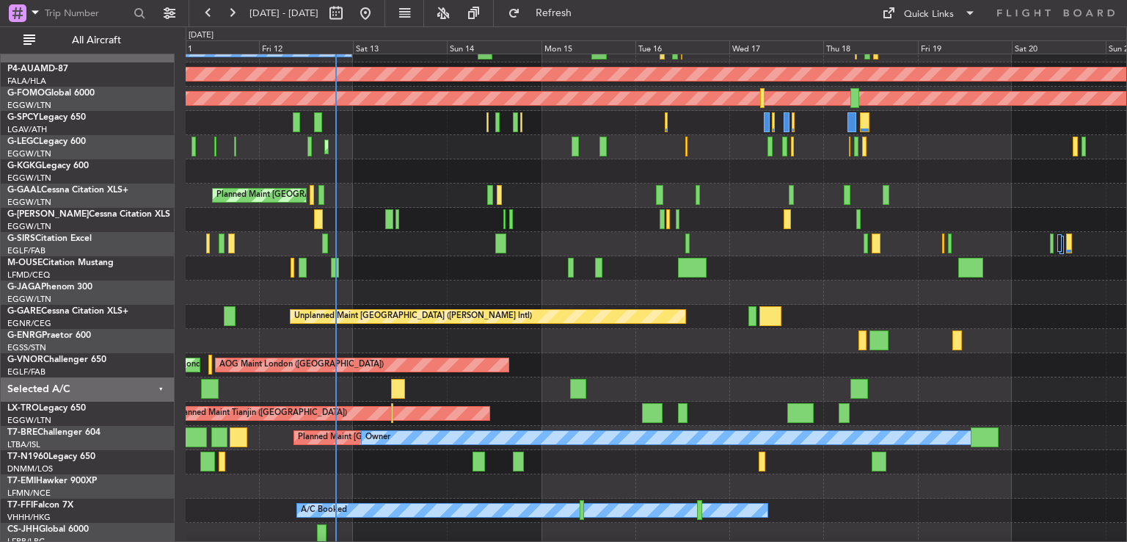
scroll to position [117, 0]
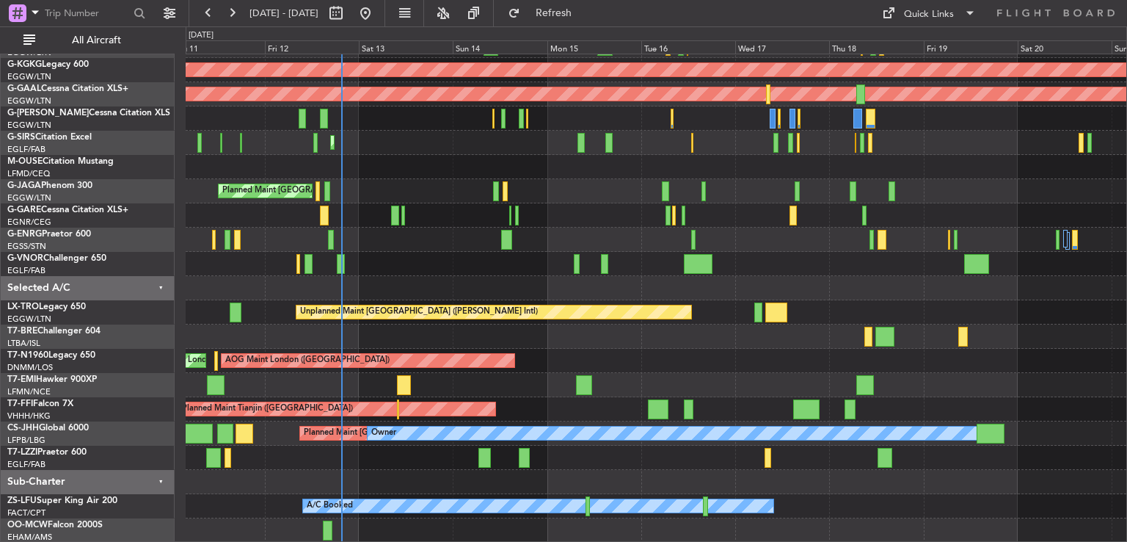
click at [596, 362] on div "Planned Maint [GEOGRAPHIC_DATA] ([GEOGRAPHIC_DATA]) Owner A/C Unavailable [GEOG…" at bounding box center [656, 240] width 941 height 606
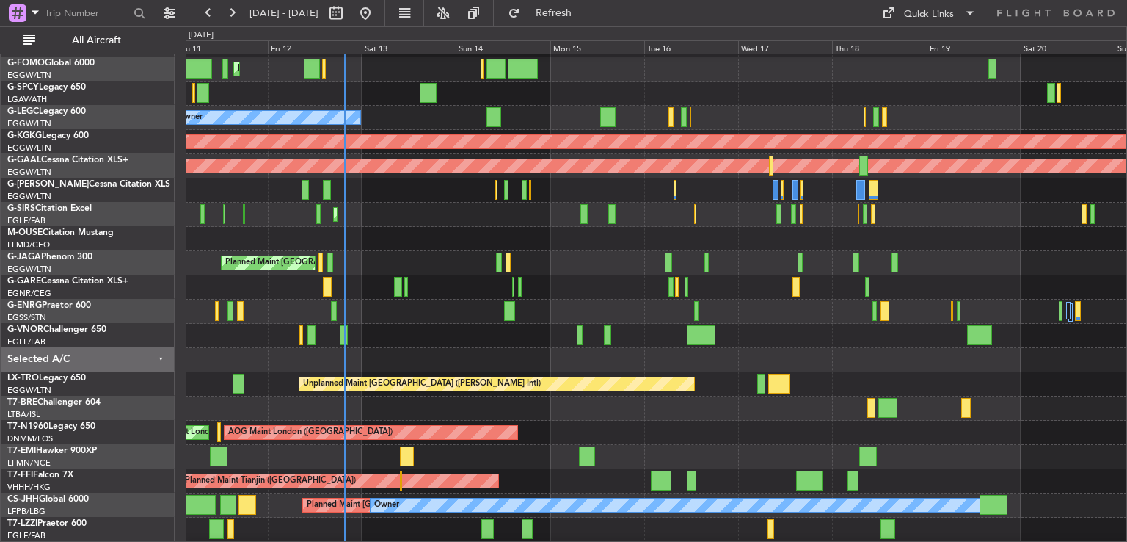
scroll to position [44, 0]
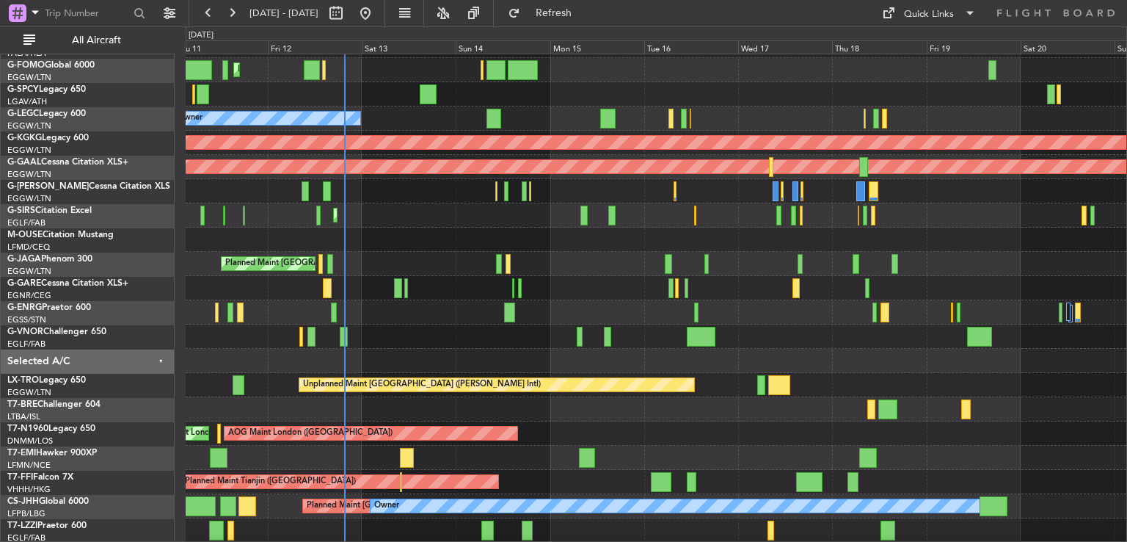
click at [404, 236] on div at bounding box center [656, 240] width 941 height 24
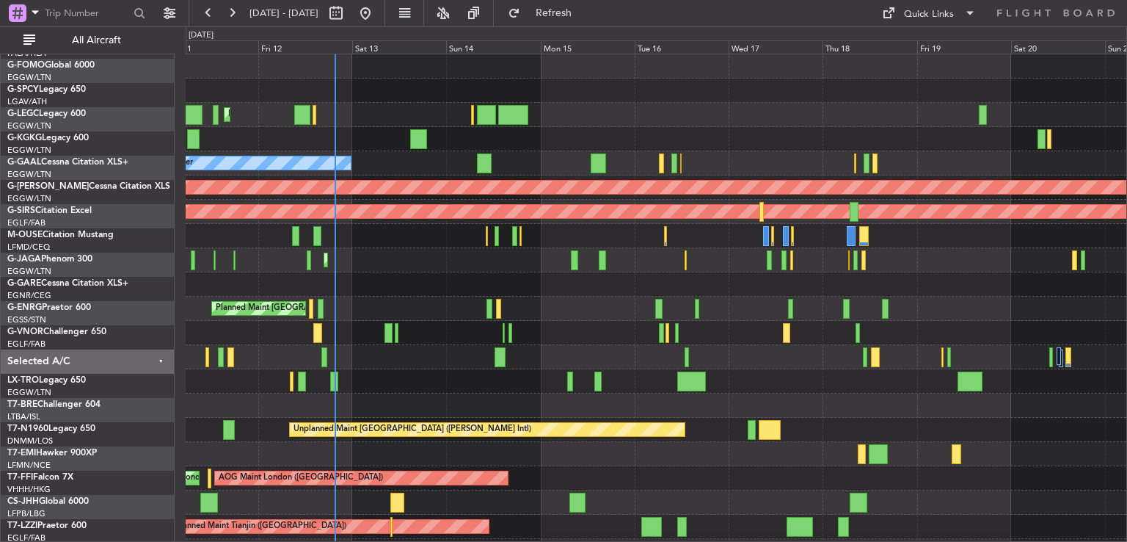
scroll to position [0, 0]
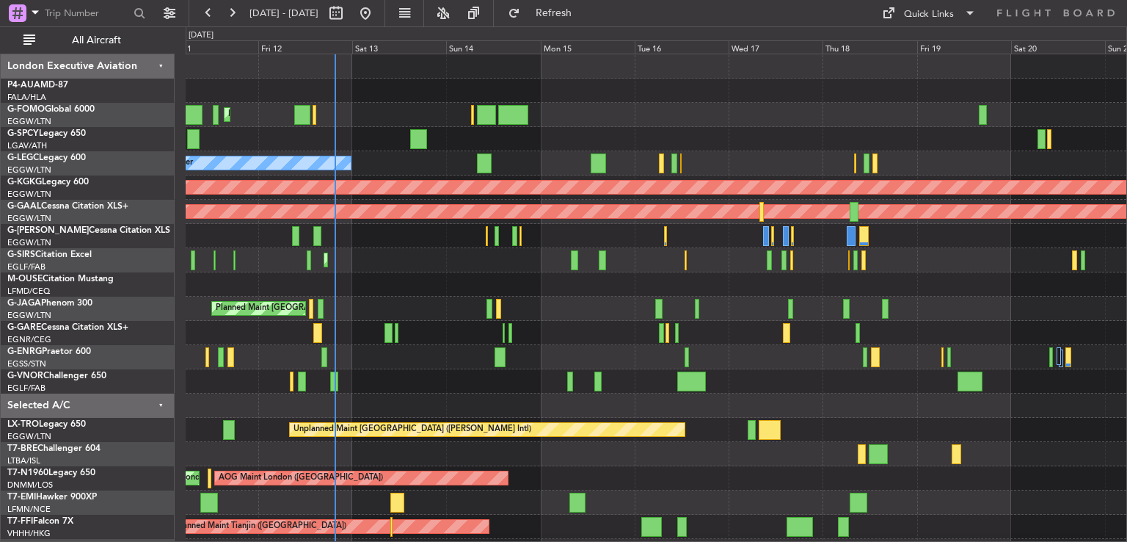
click at [543, 229] on div "Planned Maint [GEOGRAPHIC_DATA] ([GEOGRAPHIC_DATA]) Unplanned Maint [GEOGRAPHIC…" at bounding box center [656, 357] width 941 height 606
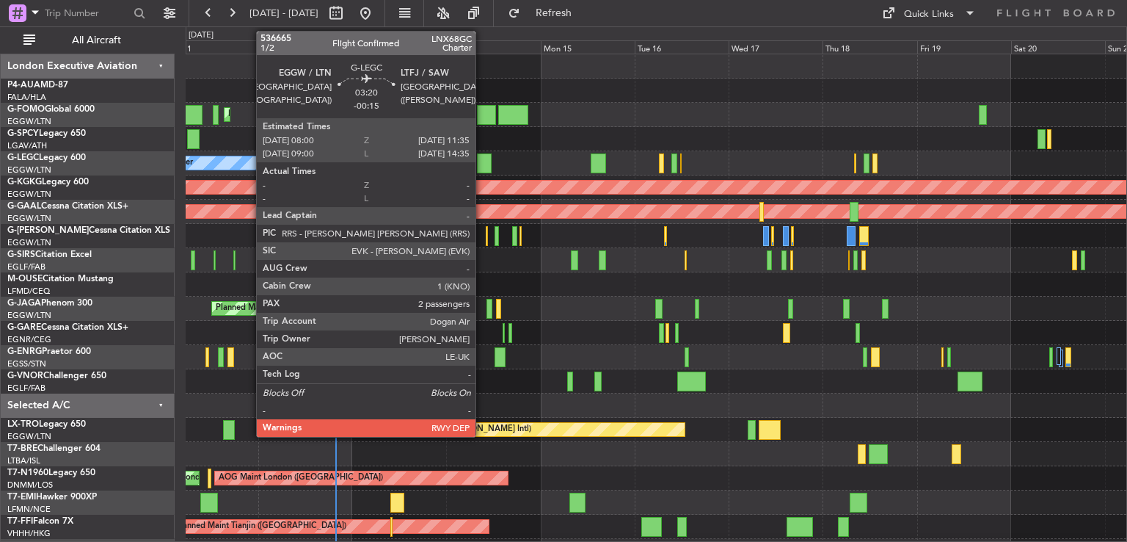
click at [482, 156] on div at bounding box center [484, 163] width 15 height 20
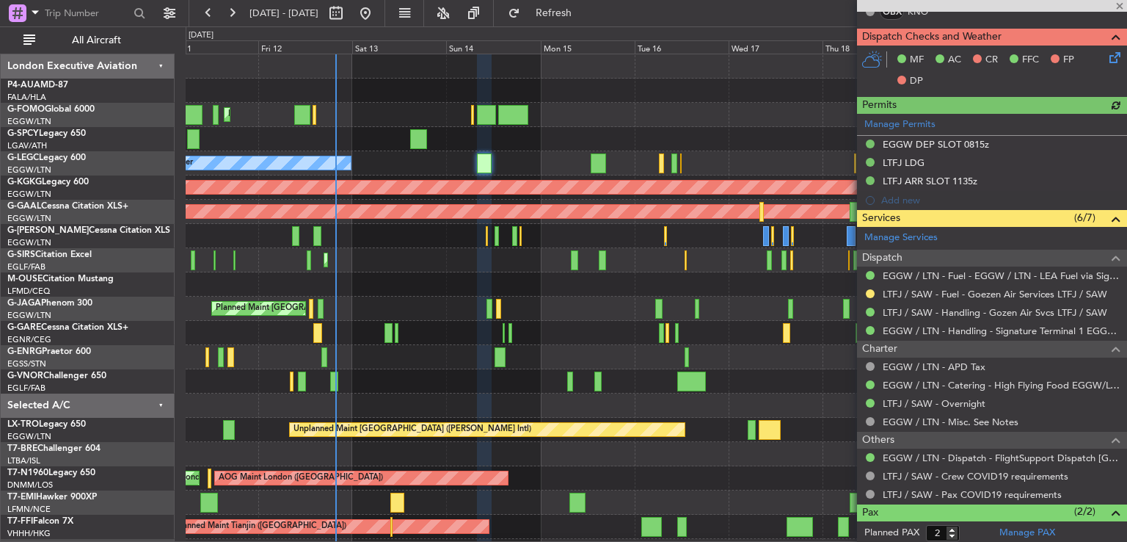
scroll to position [387, 0]
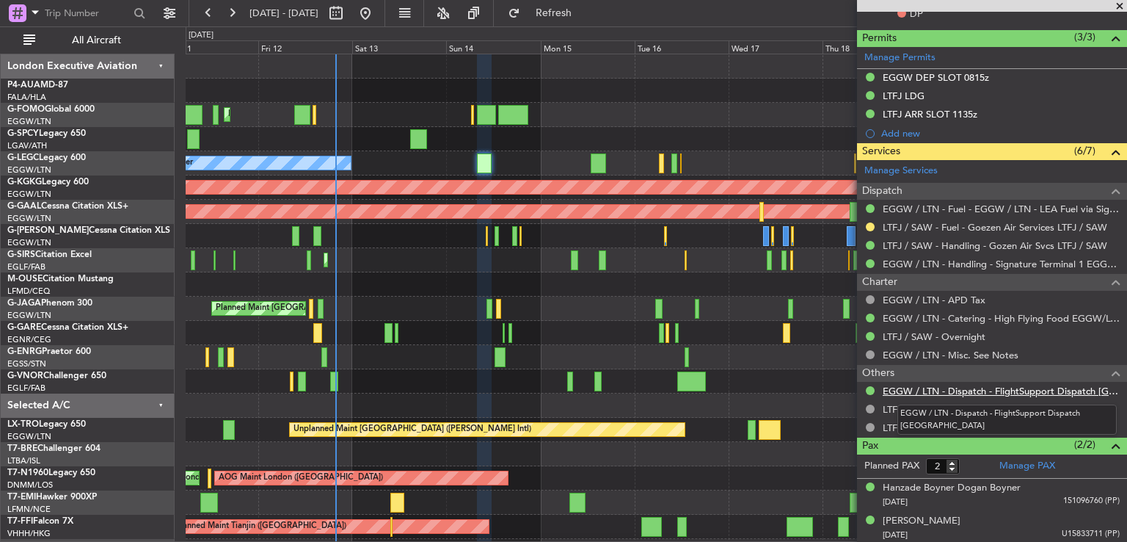
click at [937, 389] on link "EGGW / LTN - Dispatch - FlightSupport Dispatch [GEOGRAPHIC_DATA]" at bounding box center [1001, 391] width 237 height 12
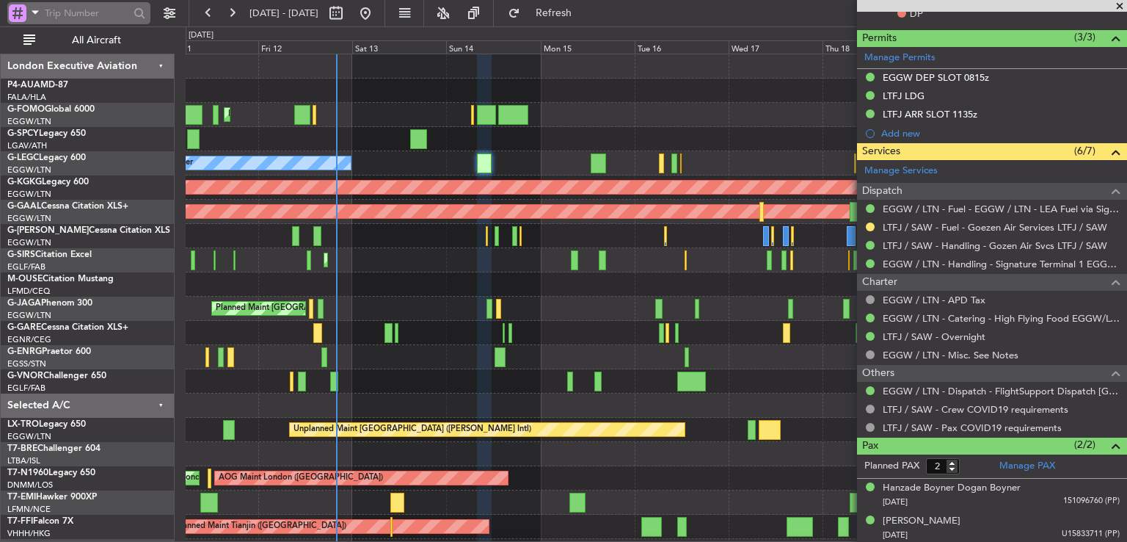
click at [98, 12] on input "text" at bounding box center [87, 13] width 84 height 22
paste input "534116"
type input "534116"
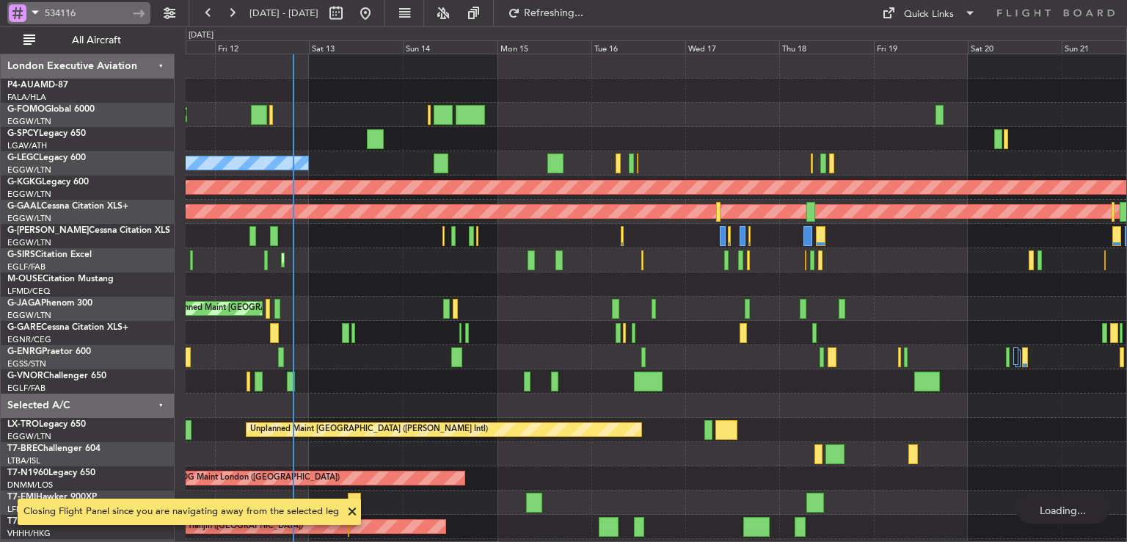
scroll to position [0, 0]
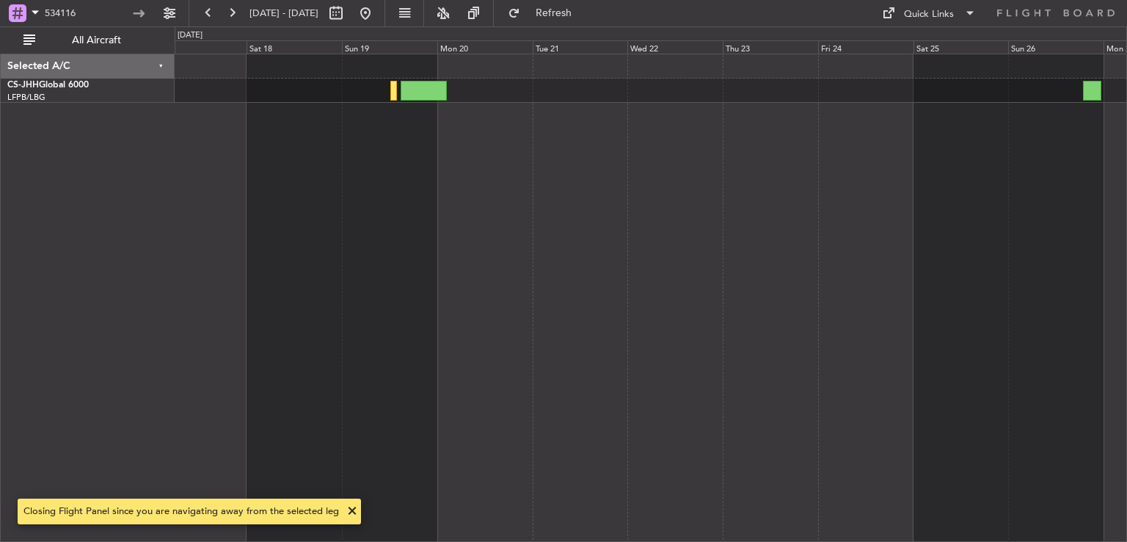
click at [614, 288] on div at bounding box center [651, 298] width 953 height 488
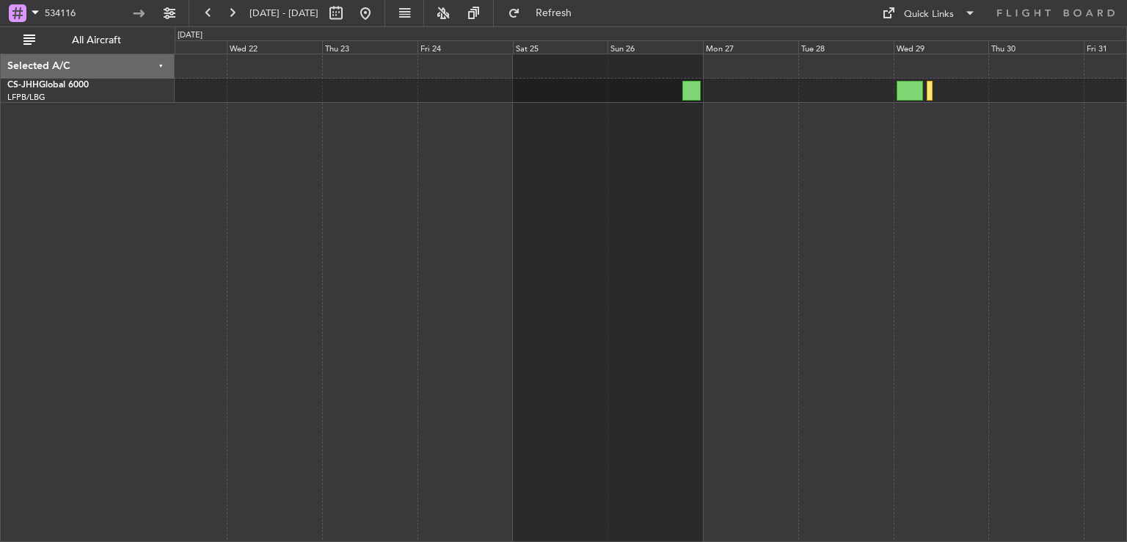
click at [407, 312] on div at bounding box center [651, 298] width 953 height 488
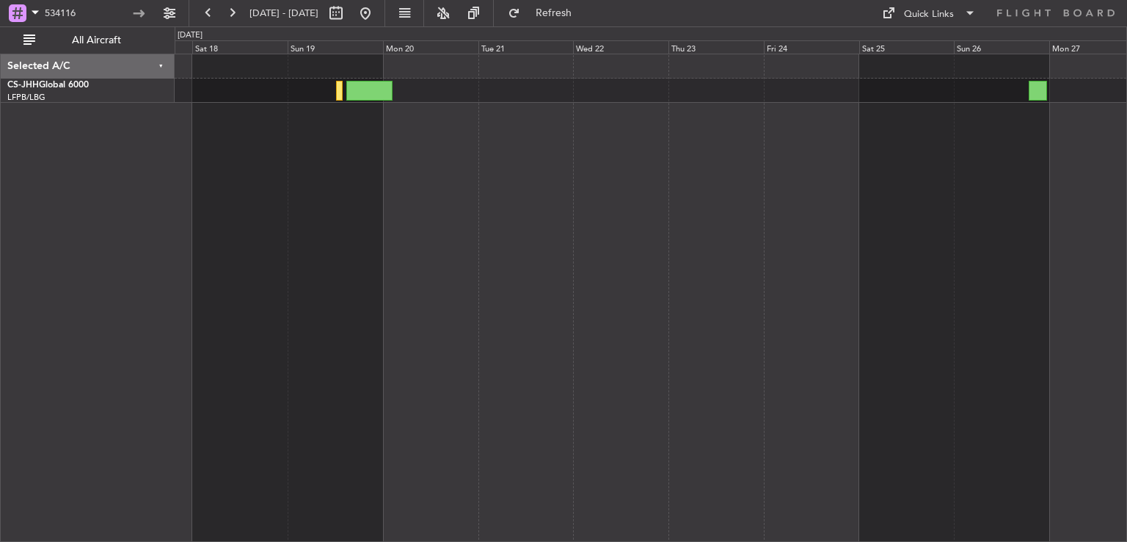
click at [829, 229] on div at bounding box center [651, 298] width 953 height 488
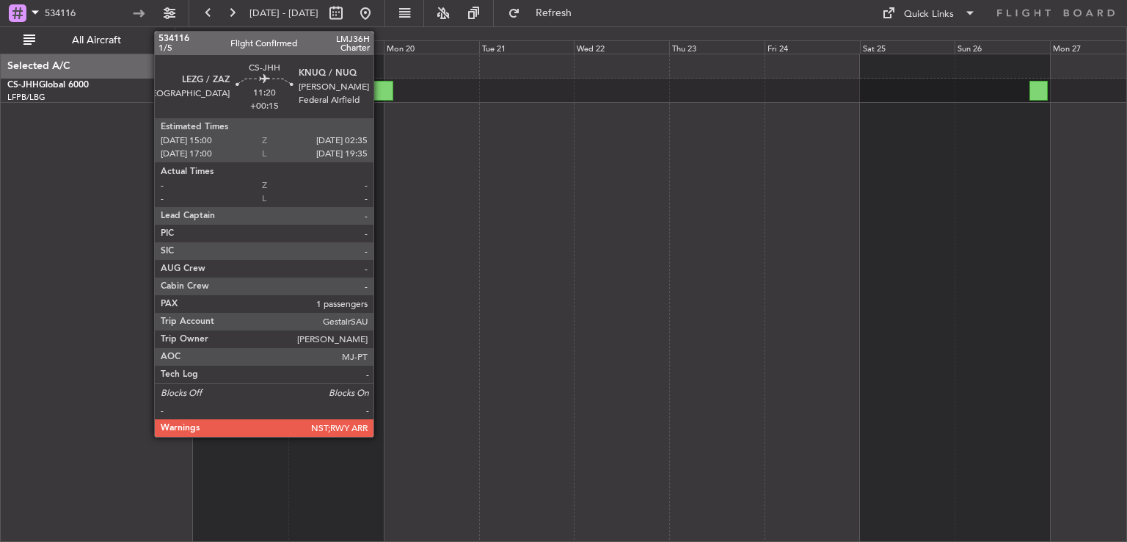
click at [380, 95] on div at bounding box center [370, 91] width 46 height 20
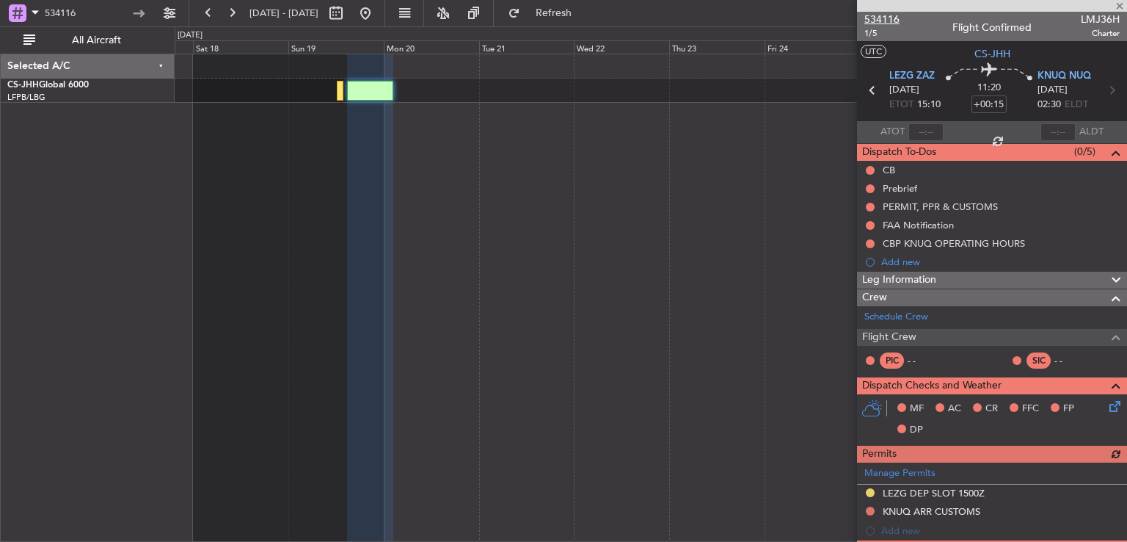
click at [876, 23] on span "534116" at bounding box center [882, 19] width 35 height 15
click at [893, 15] on span "534116" at bounding box center [882, 19] width 35 height 15
click at [1119, 7] on div at bounding box center [992, 6] width 270 height 12
click at [1119, 7] on span at bounding box center [1120, 6] width 15 height 13
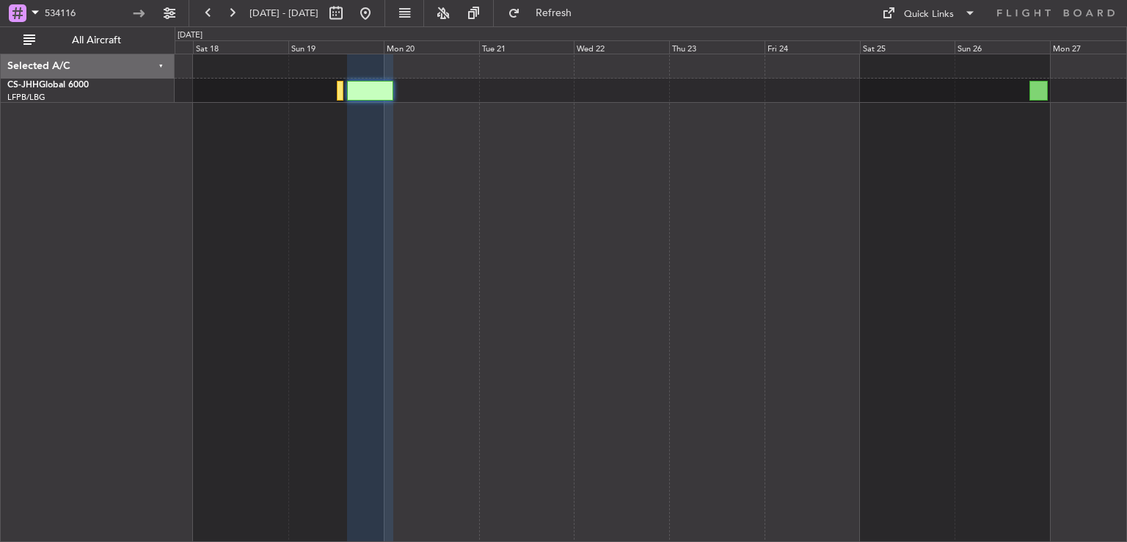
type input "0"
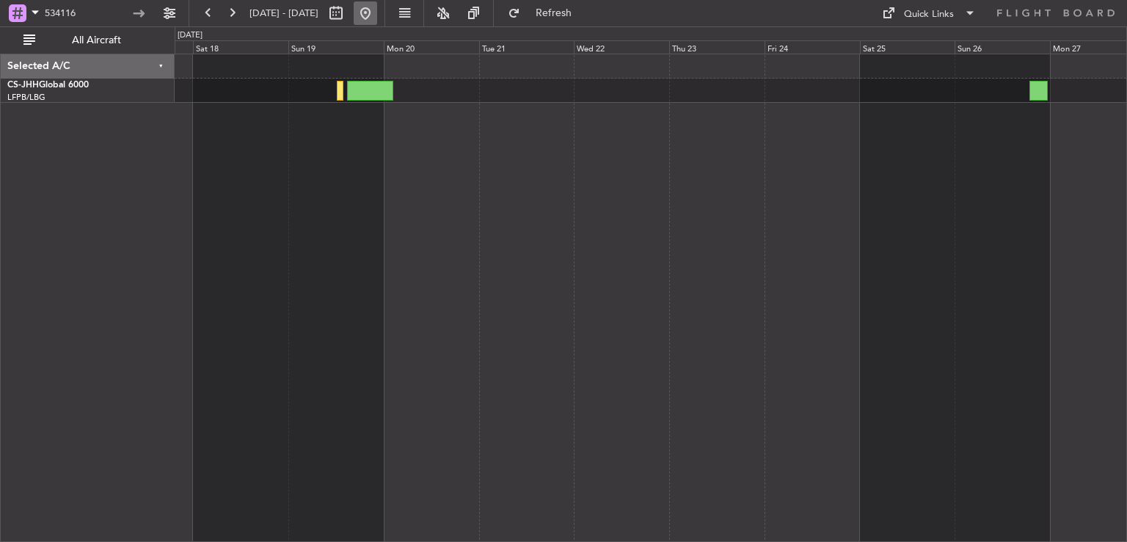
click at [377, 12] on button at bounding box center [365, 12] width 23 height 23
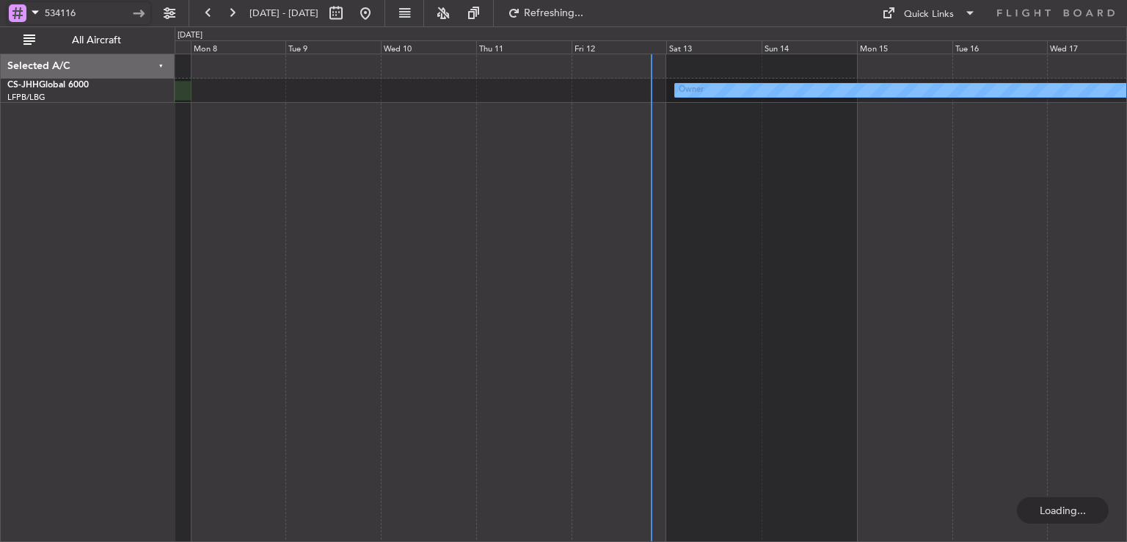
drag, startPoint x: 96, startPoint y: 15, endPoint x: 0, endPoint y: 5, distance: 96.7
click at [0, 5] on div "534116" at bounding box center [94, 13] width 189 height 26
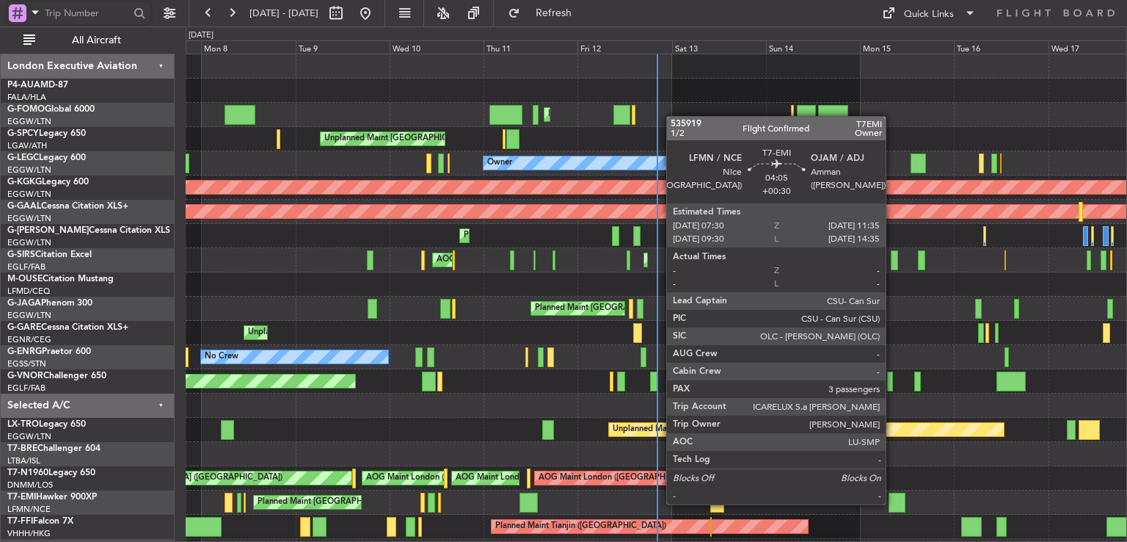
click at [893, 503] on div at bounding box center [897, 503] width 16 height 20
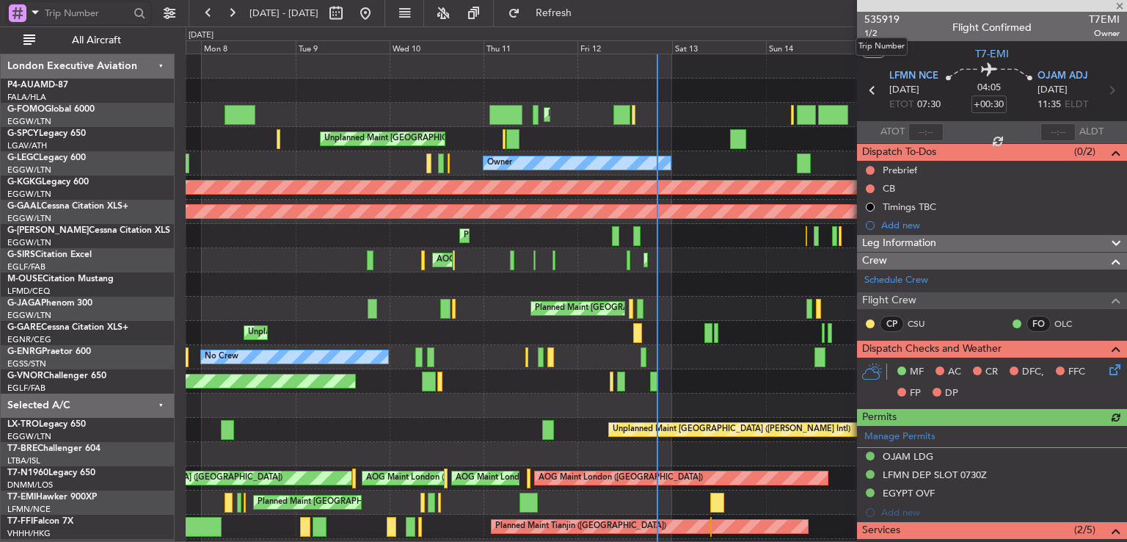
click at [877, 23] on span "535919" at bounding box center [882, 19] width 35 height 15
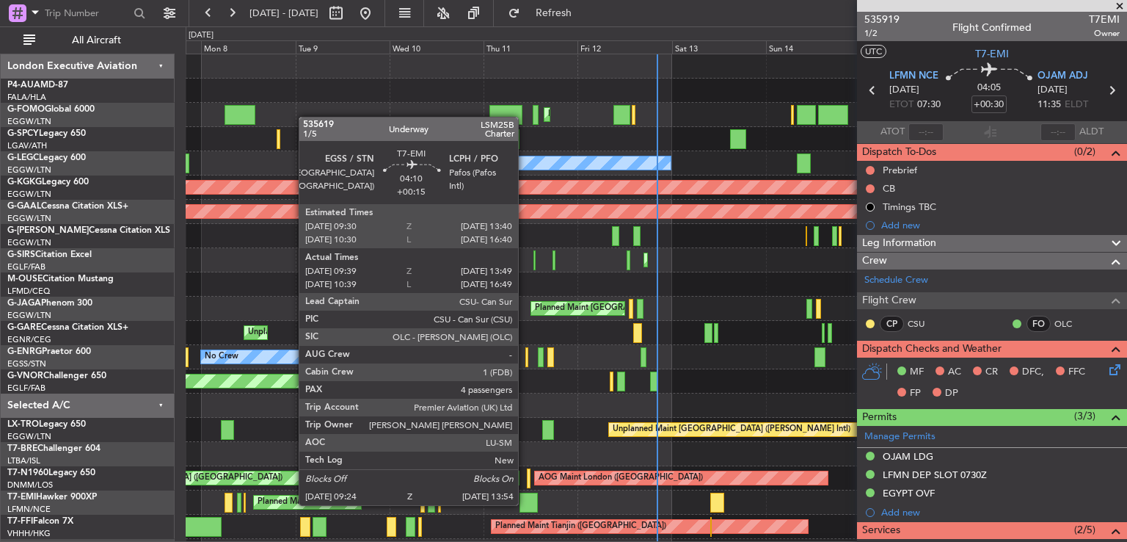
click at [525, 504] on div at bounding box center [529, 503] width 18 height 20
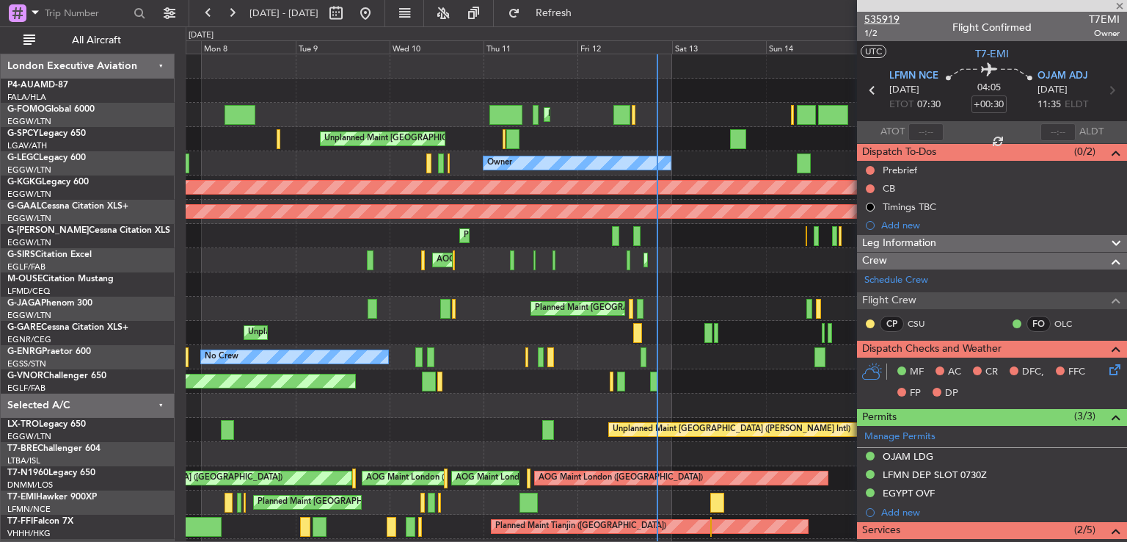
type input "+00:15"
type input "09:39"
type input "13:49"
type input "4"
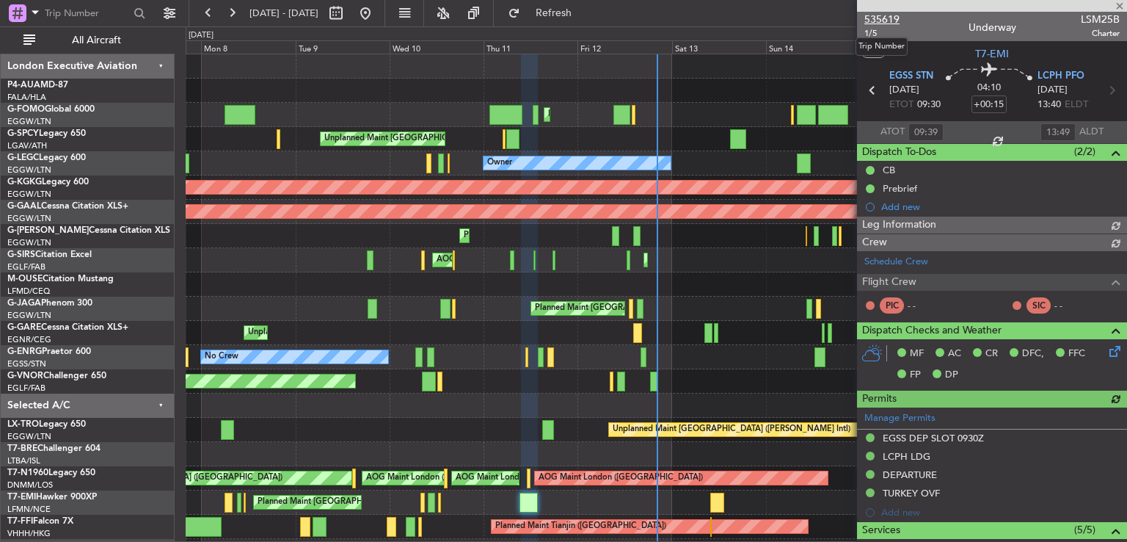
click at [885, 15] on span "535619" at bounding box center [882, 19] width 35 height 15
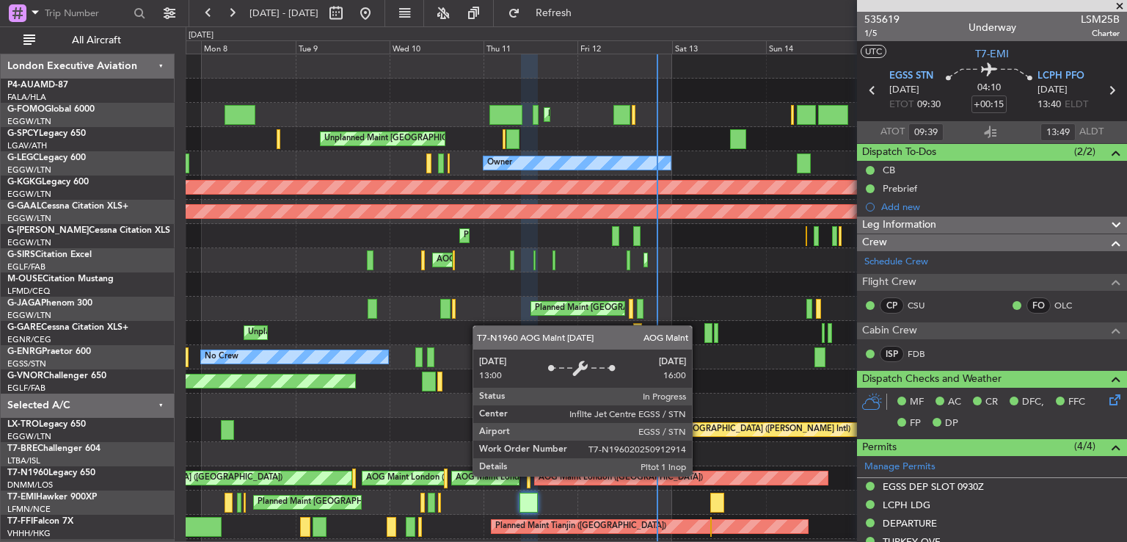
scroll to position [109, 0]
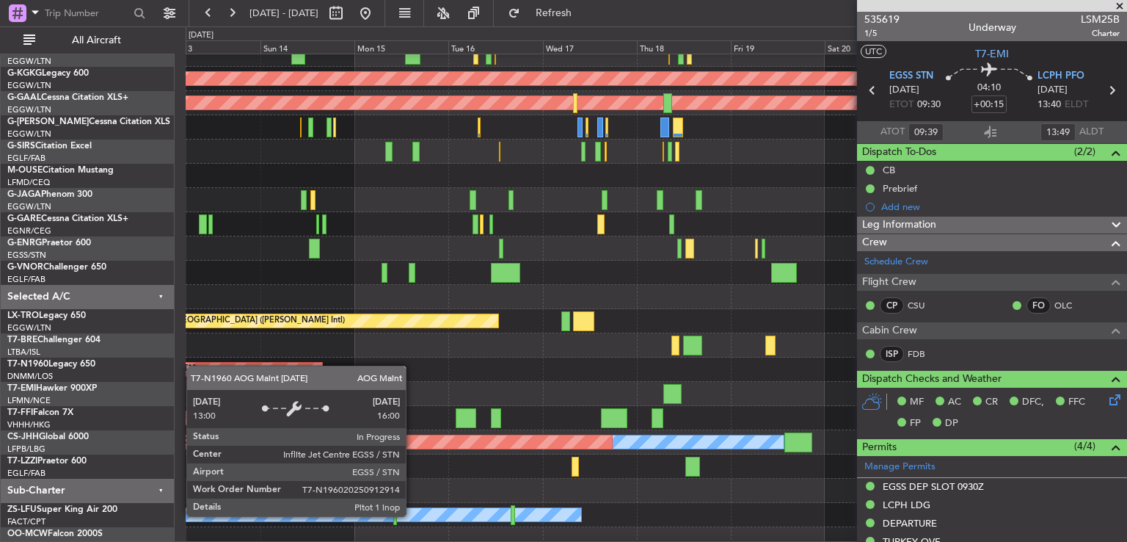
click at [194, 366] on div "AOG Maint London ([GEOGRAPHIC_DATA])" at bounding box center [175, 369] width 293 height 13
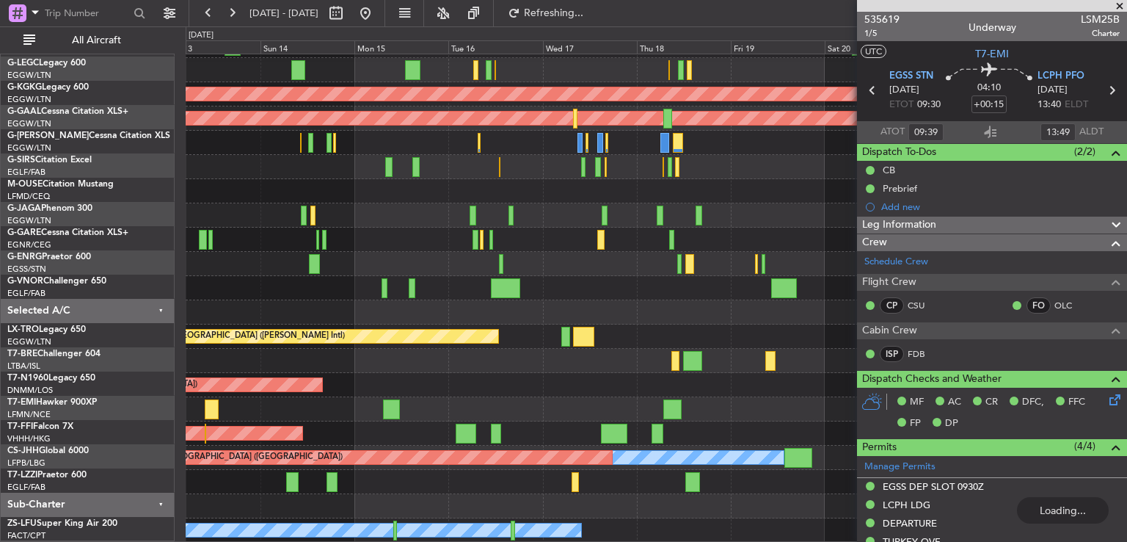
scroll to position [93, 0]
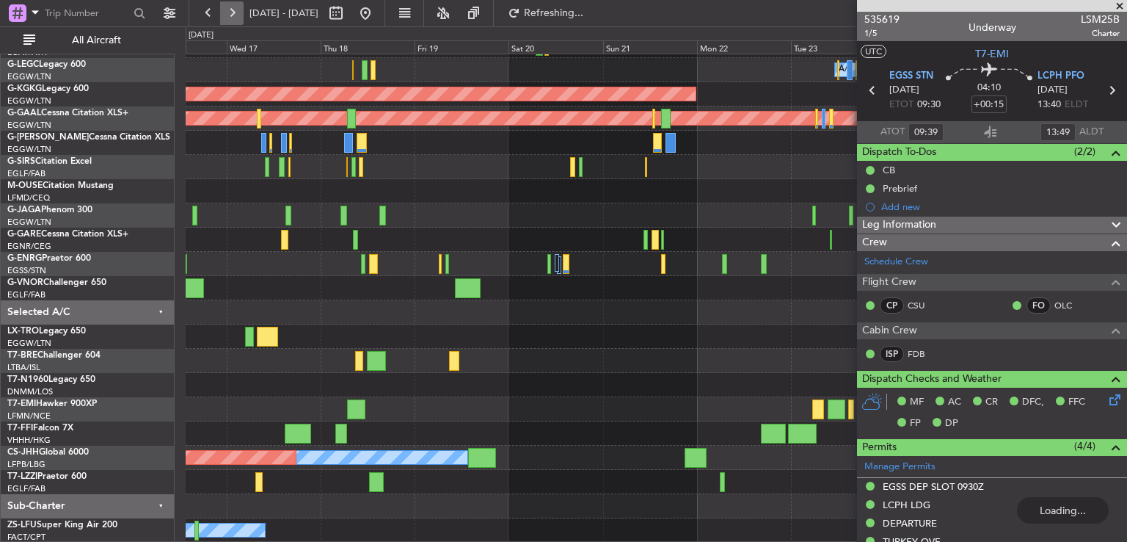
click at [232, 15] on button at bounding box center [231, 12] width 23 height 23
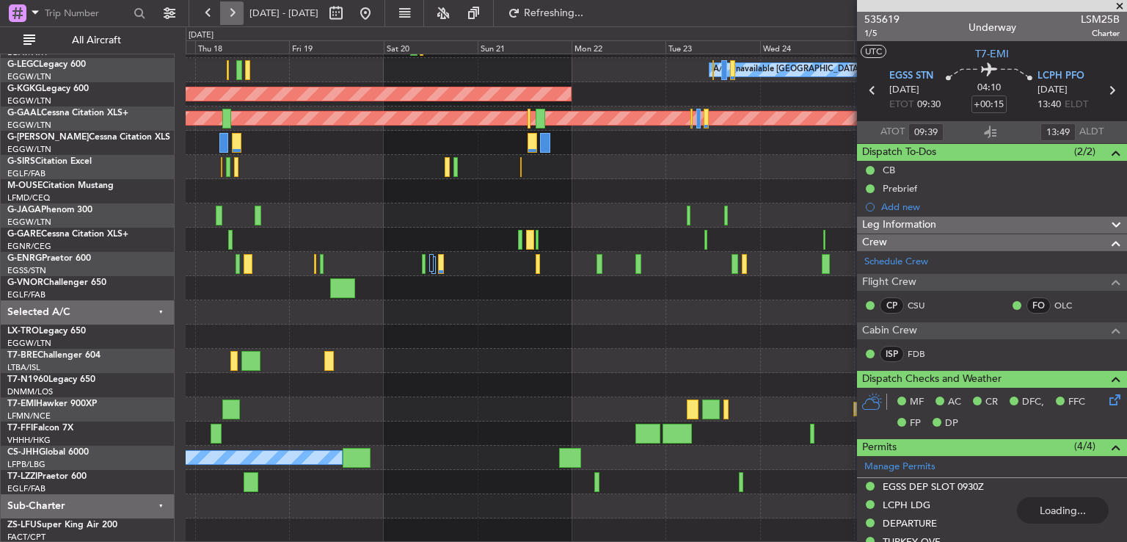
click at [232, 15] on button at bounding box center [231, 12] width 23 height 23
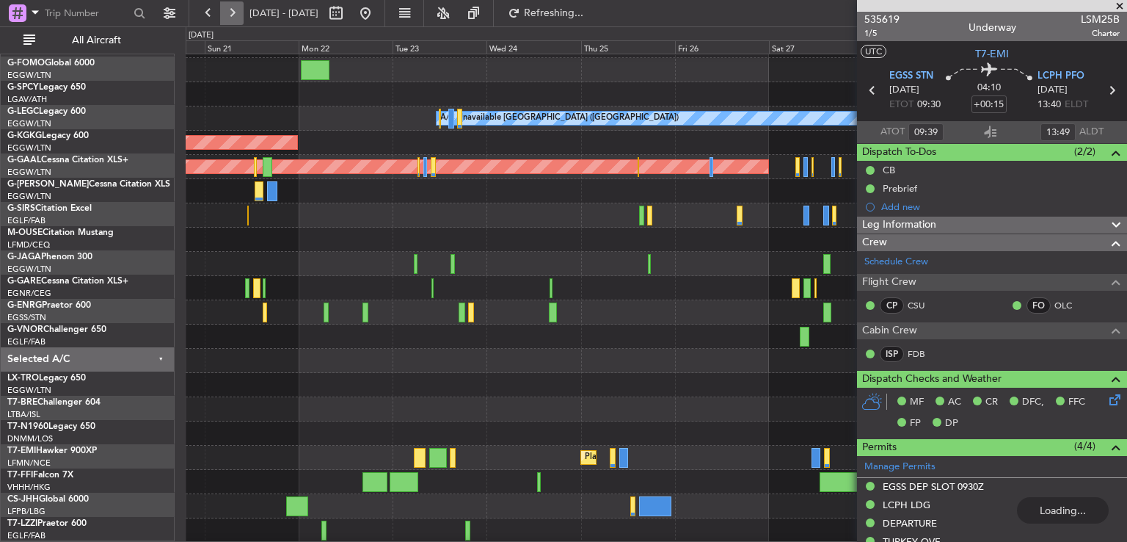
scroll to position [44, 0]
click at [232, 15] on button at bounding box center [231, 12] width 23 height 23
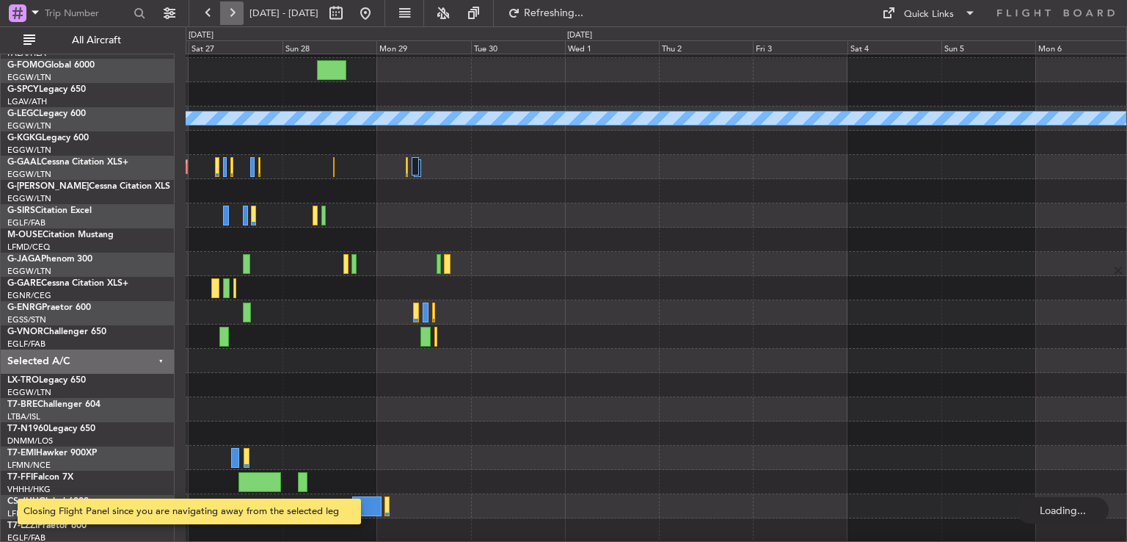
click at [232, 15] on button at bounding box center [231, 12] width 23 height 23
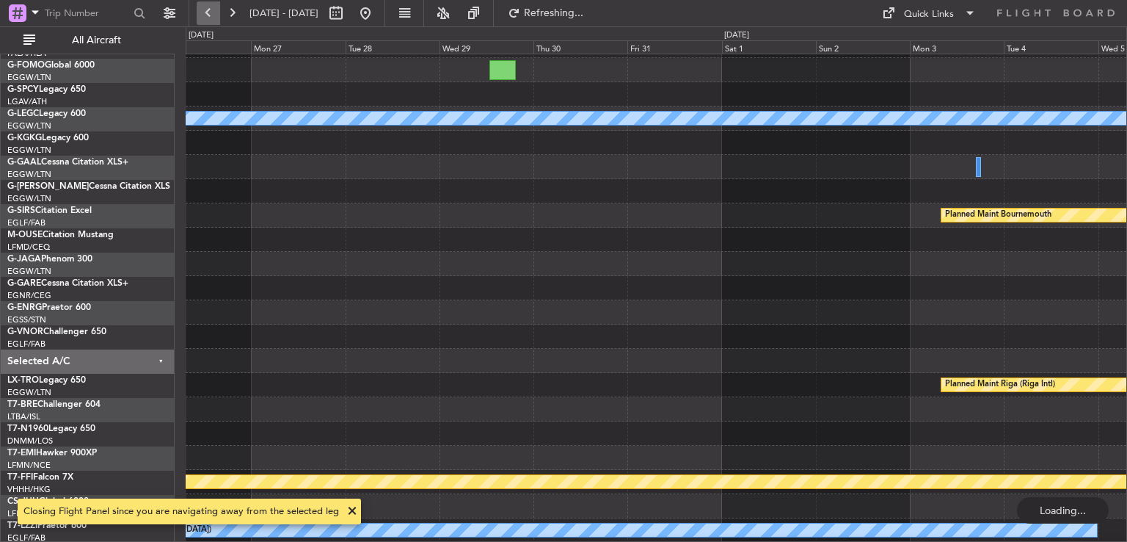
click at [207, 15] on button at bounding box center [208, 12] width 23 height 23
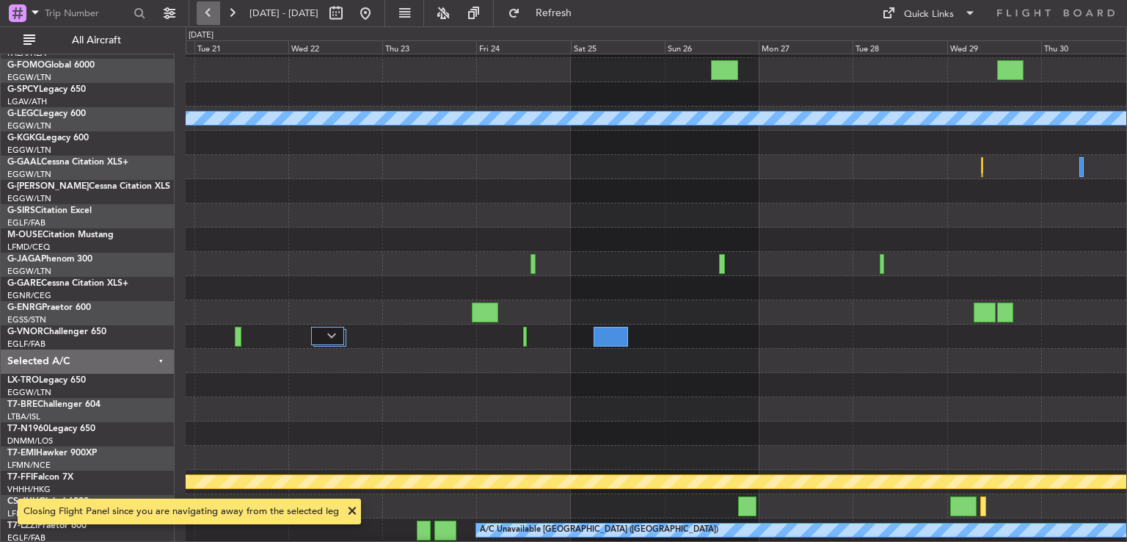
click at [207, 15] on button at bounding box center [208, 12] width 23 height 23
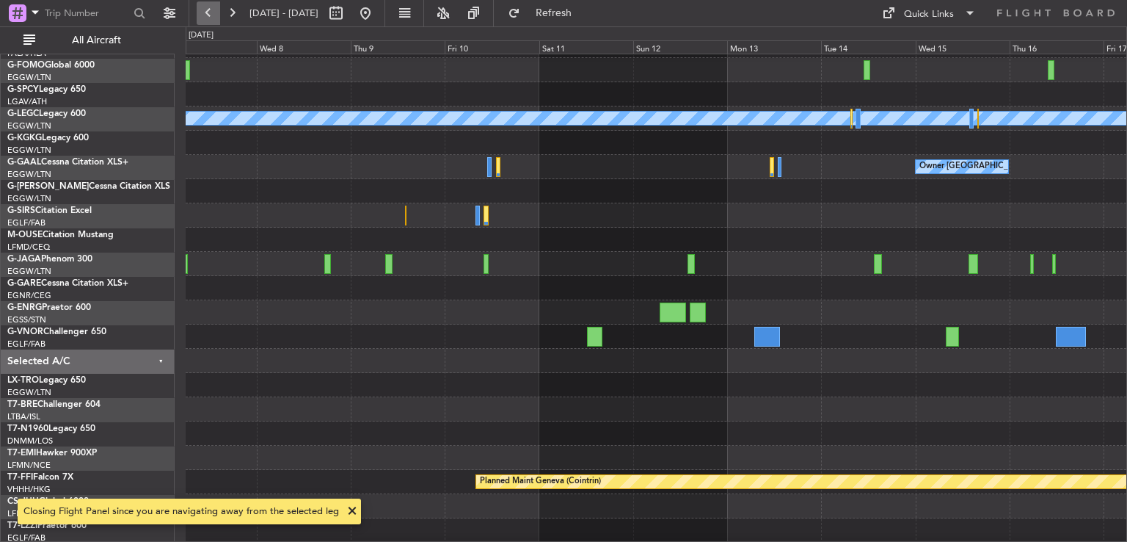
click at [207, 15] on button at bounding box center [208, 12] width 23 height 23
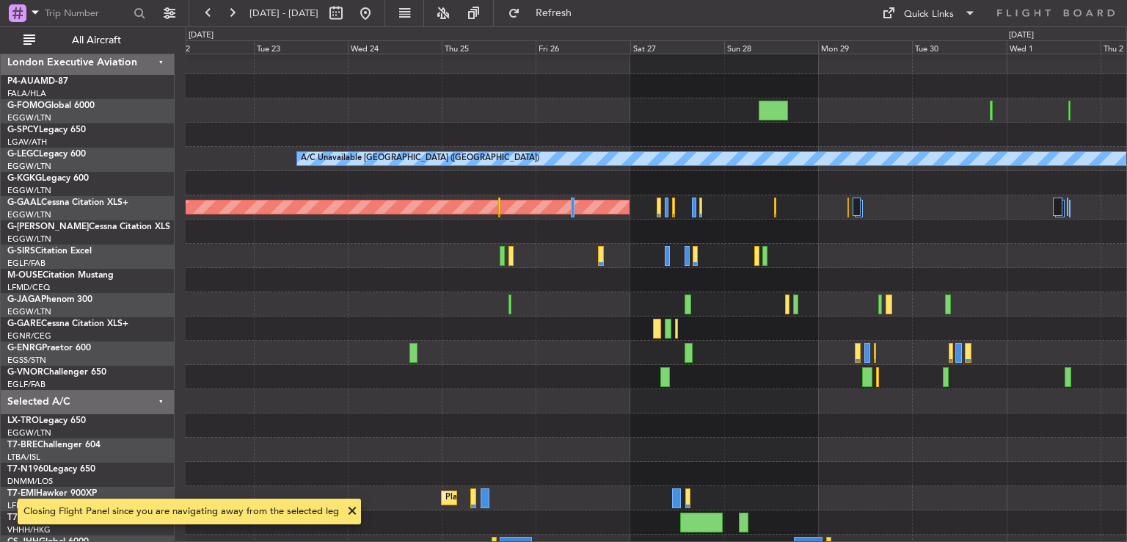
click at [757, 341] on div at bounding box center [656, 353] width 941 height 24
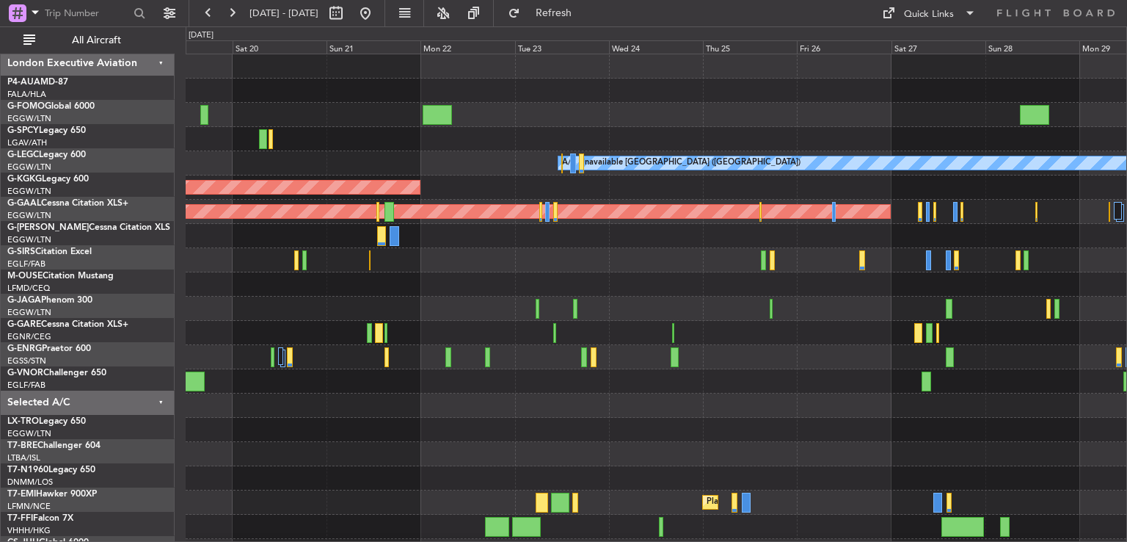
scroll to position [0, 0]
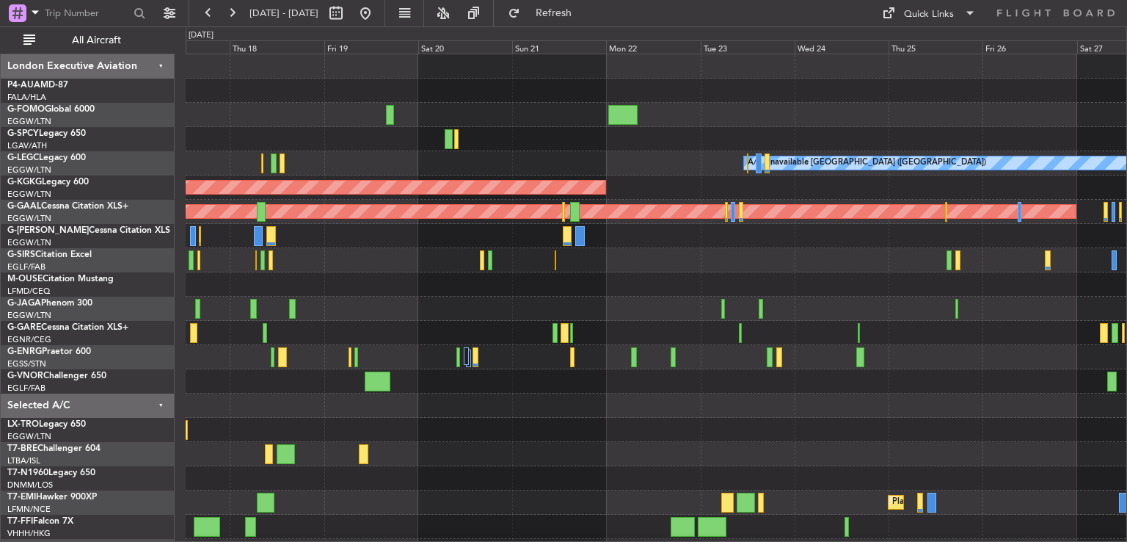
click at [609, 361] on div "A/C Unavailable London (Luton) AOG Maint Istanbul (Ataturk) Planned Maint Dusse…" at bounding box center [656, 320] width 941 height 533
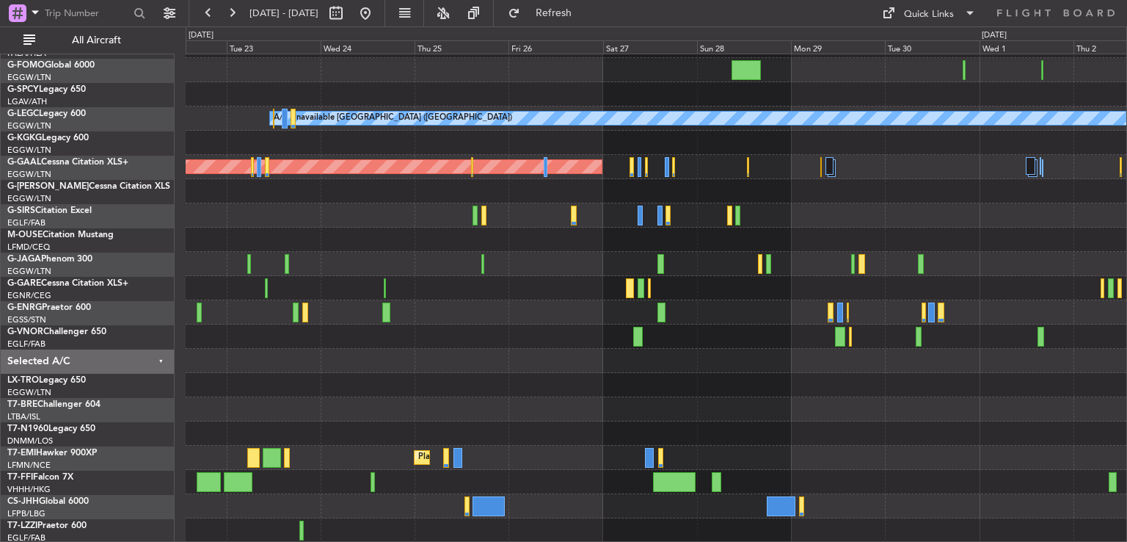
click at [270, 190] on div "A/C Unavailable London (Luton) AOG Maint Istanbul (Ataturk) Planned Maint Dusse…" at bounding box center [656, 276] width 941 height 533
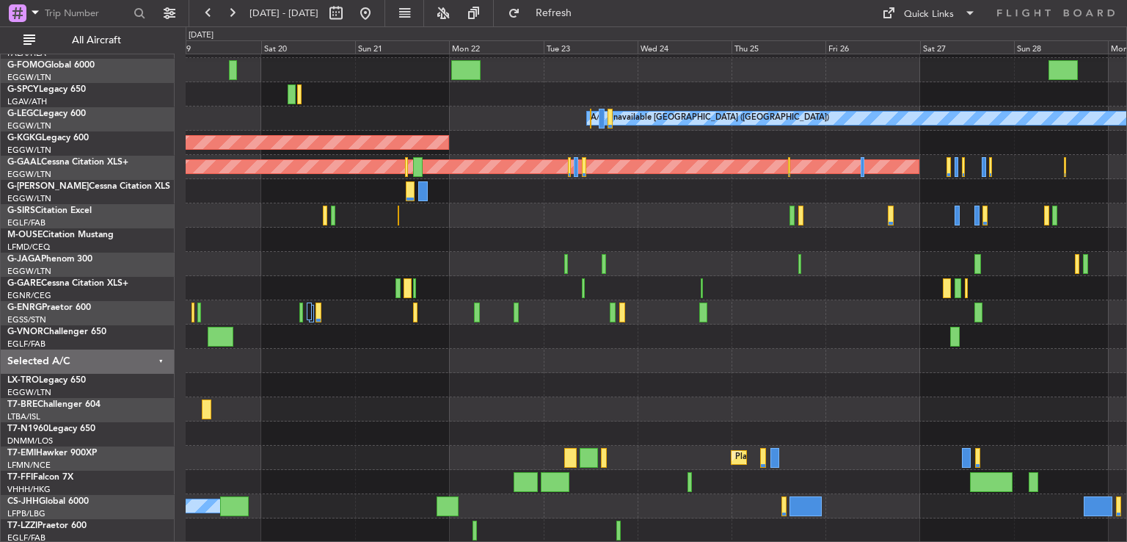
click at [837, 382] on div "A/C Unavailable London (Luton) AOG Maint Istanbul (Ataturk) Planned Maint Dusse…" at bounding box center [656, 276] width 941 height 533
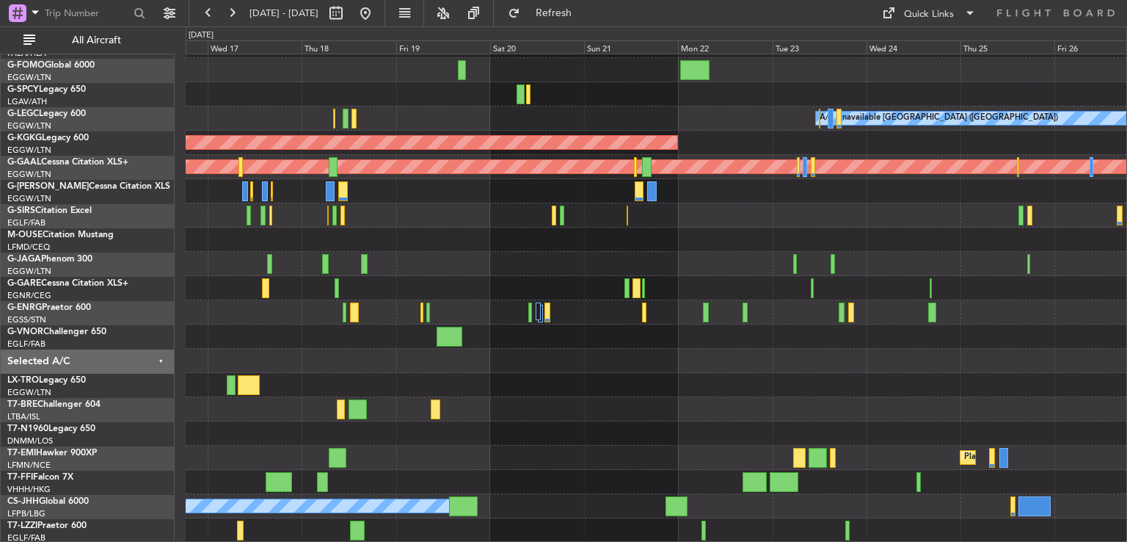
scroll to position [0, 0]
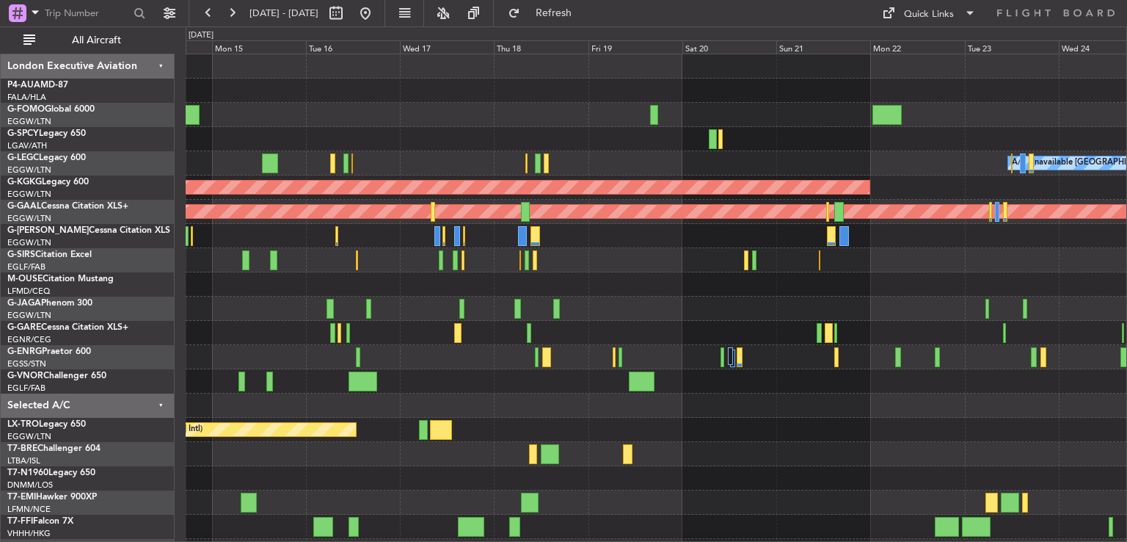
click at [666, 488] on div "A/C Unavailable London (Luton) Owner Planned Maint London (Luton) AOG Maint Ist…" at bounding box center [656, 320] width 941 height 533
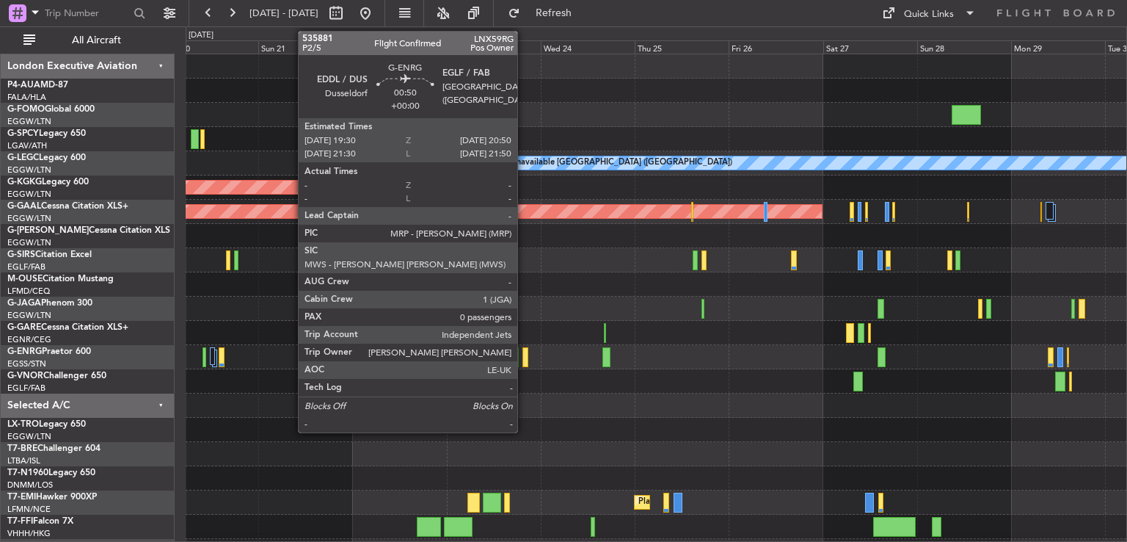
click at [524, 357] on div at bounding box center [526, 357] width 6 height 20
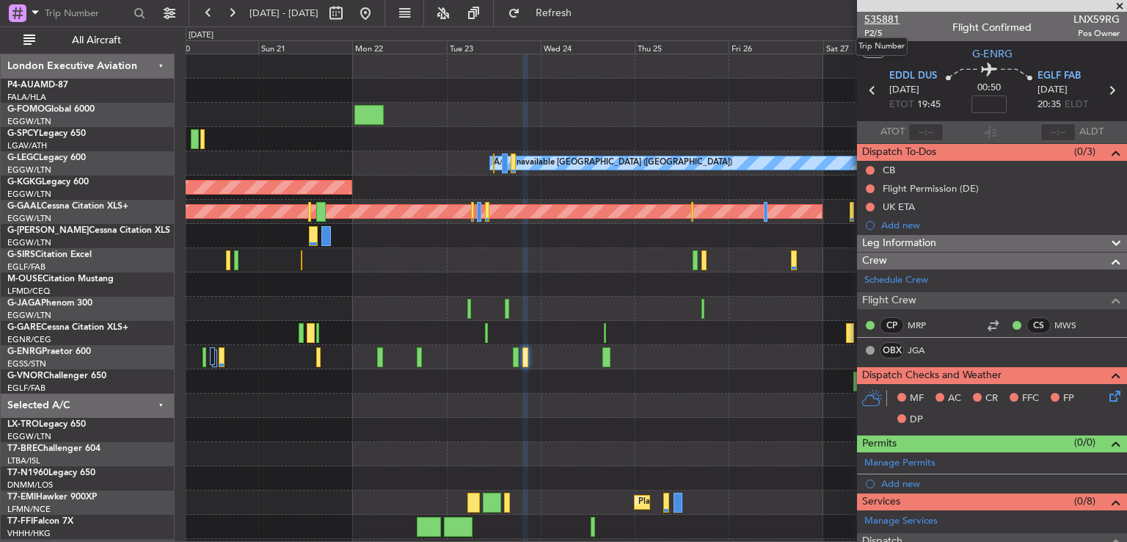
click at [878, 21] on span "535881" at bounding box center [882, 19] width 35 height 15
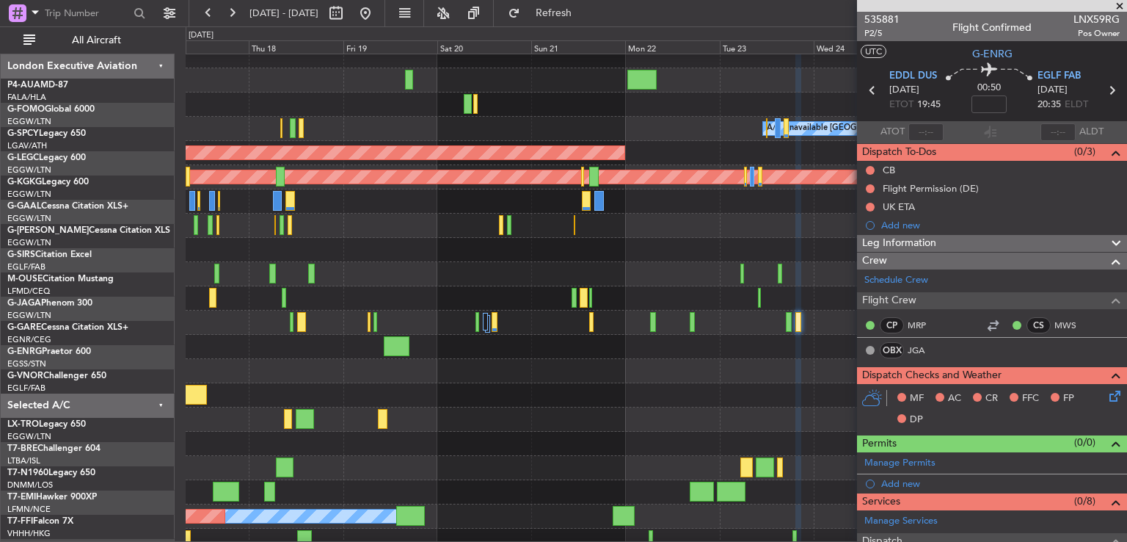
scroll to position [32, 0]
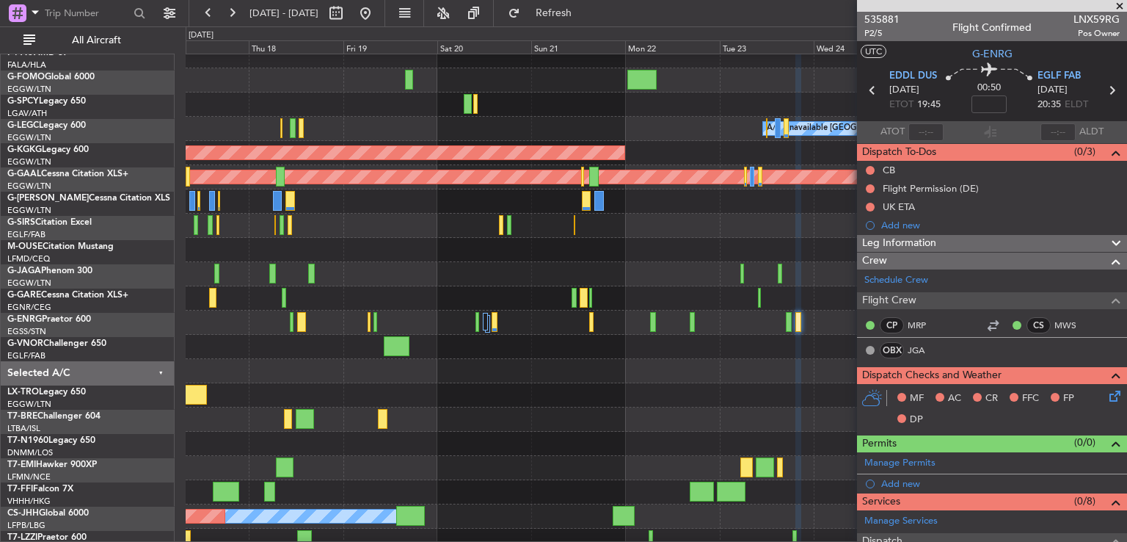
click at [760, 309] on div at bounding box center [656, 298] width 941 height 24
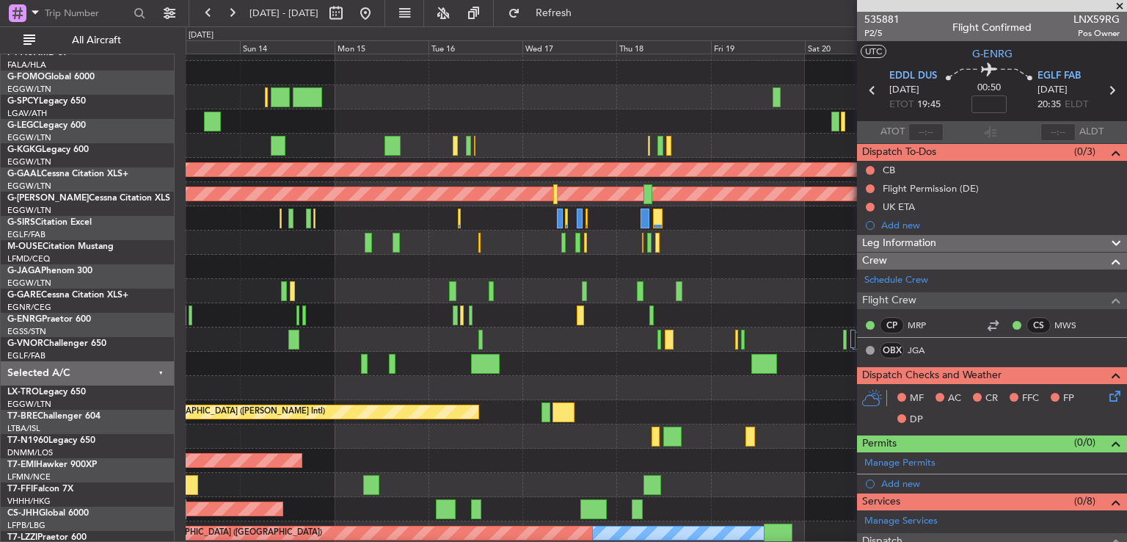
scroll to position [18, 0]
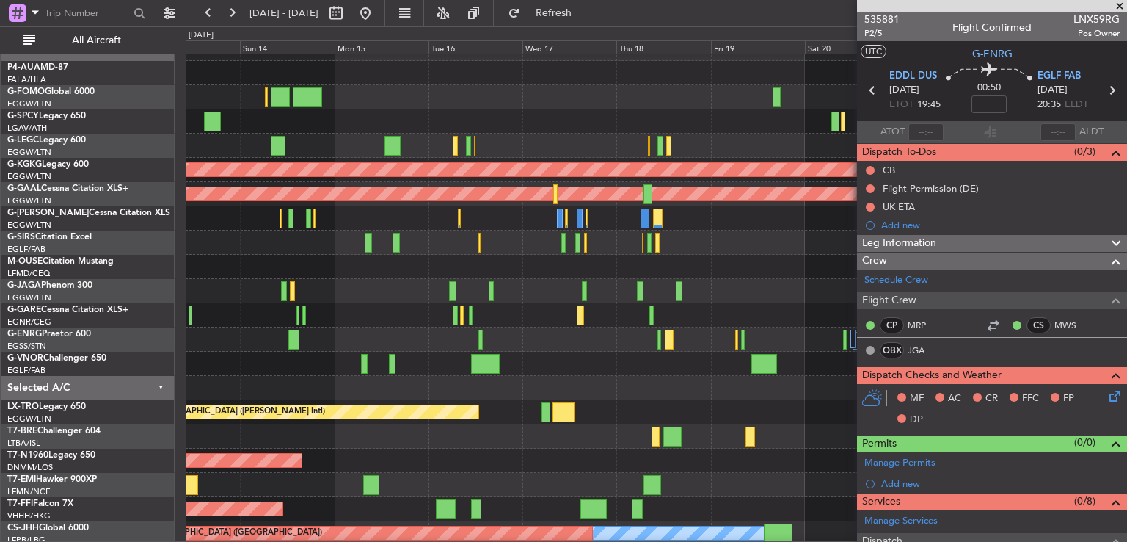
click at [683, 389] on div at bounding box center [656, 388] width 941 height 24
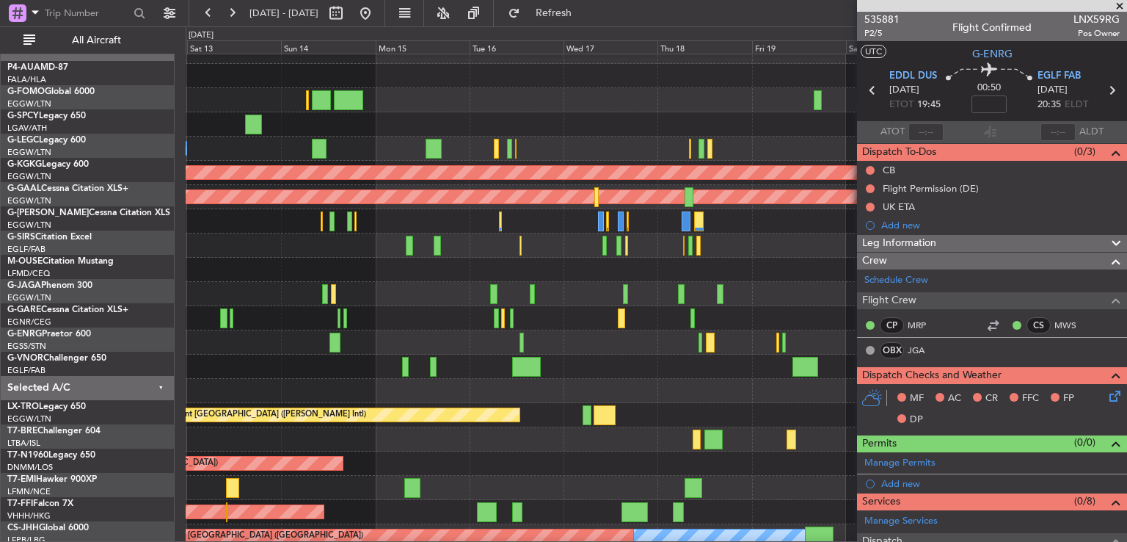
scroll to position [15, 0]
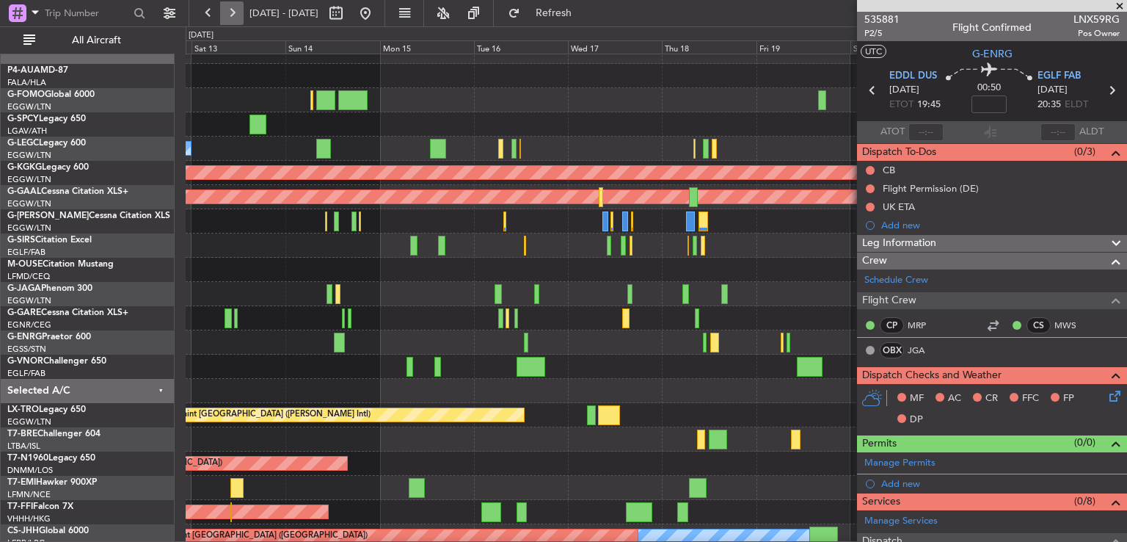
click at [233, 11] on button at bounding box center [231, 12] width 23 height 23
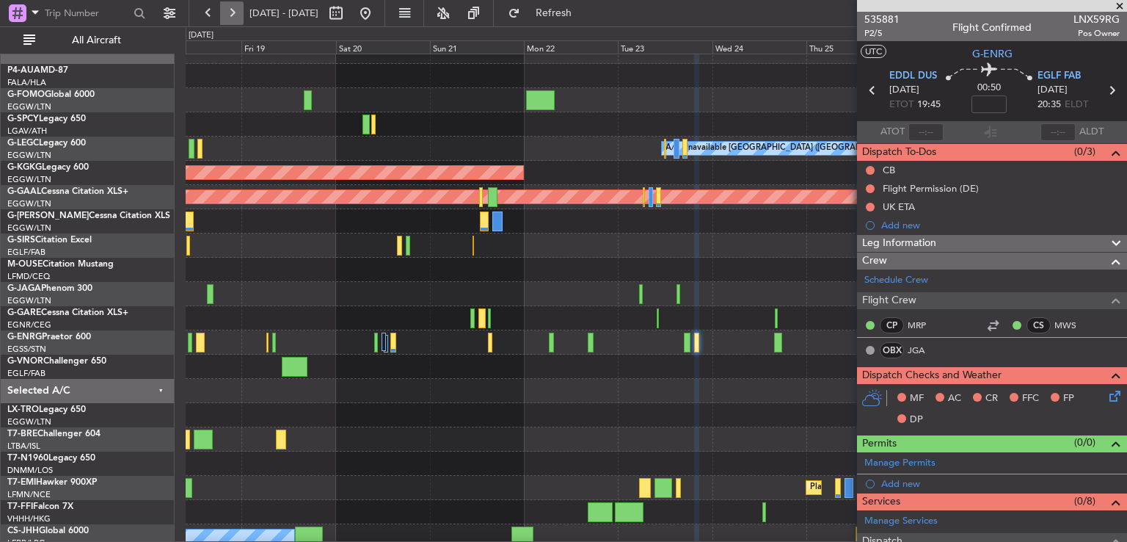
click at [233, 11] on button at bounding box center [231, 12] width 23 height 23
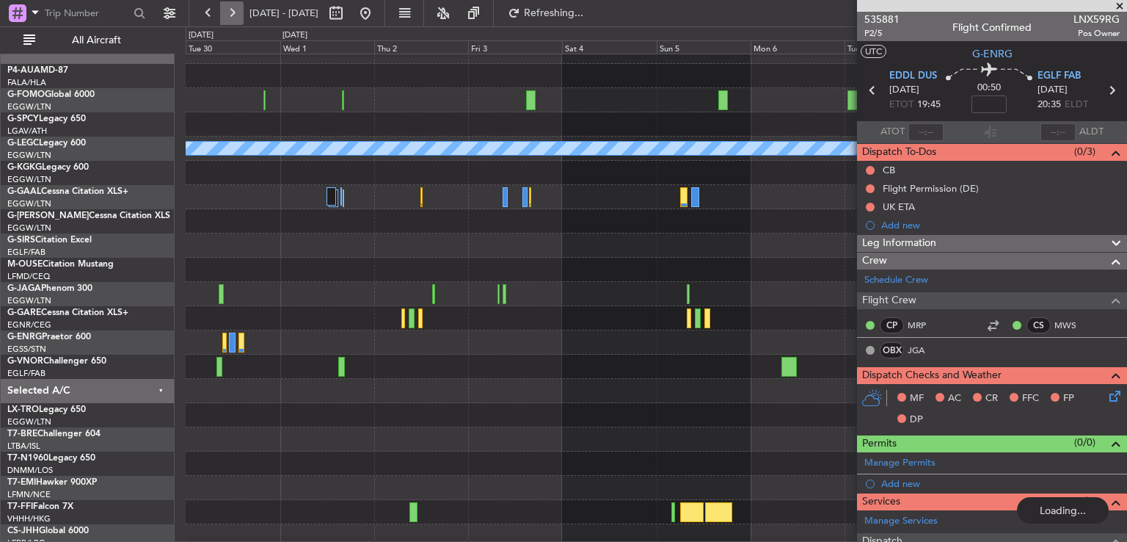
click at [233, 11] on button at bounding box center [231, 12] width 23 height 23
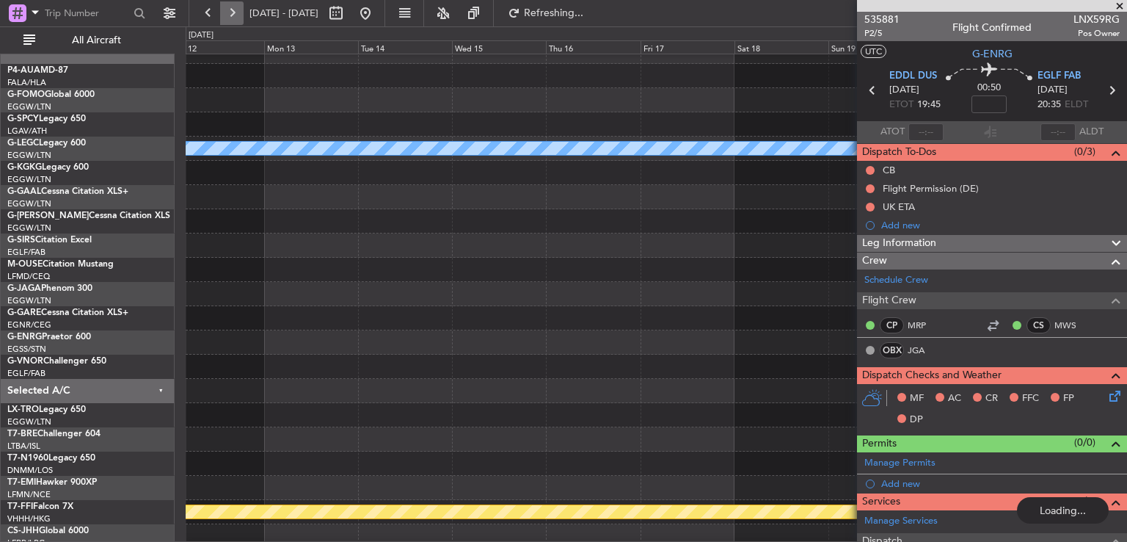
click at [233, 11] on button at bounding box center [231, 12] width 23 height 23
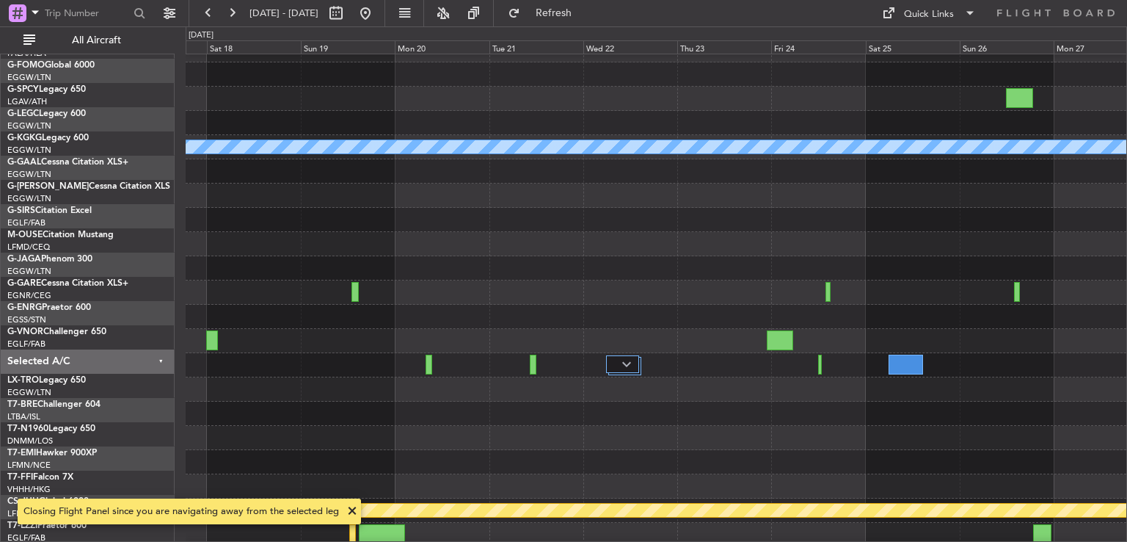
scroll to position [7, 0]
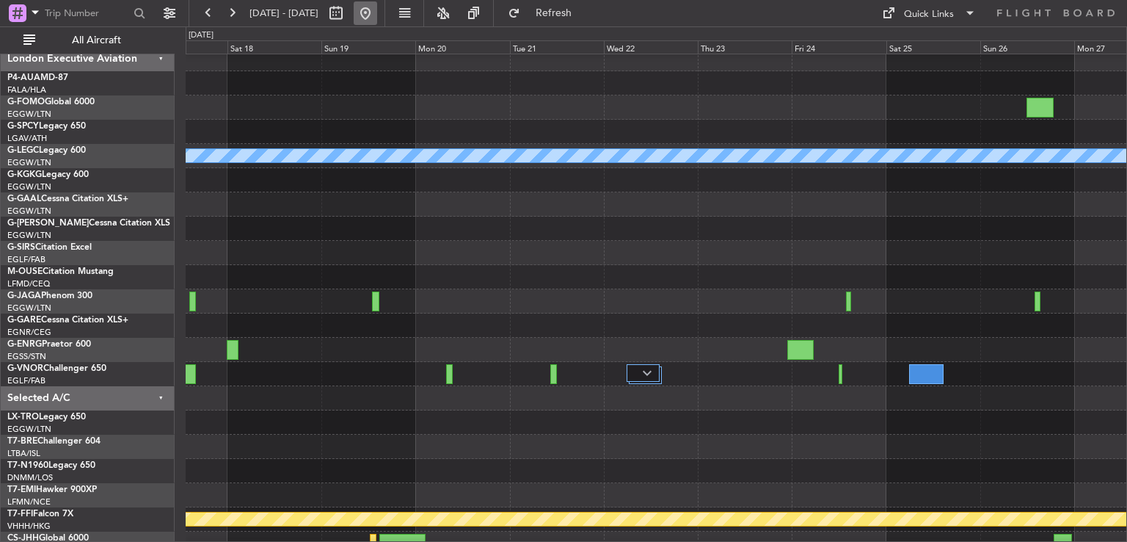
click at [377, 10] on button at bounding box center [365, 12] width 23 height 23
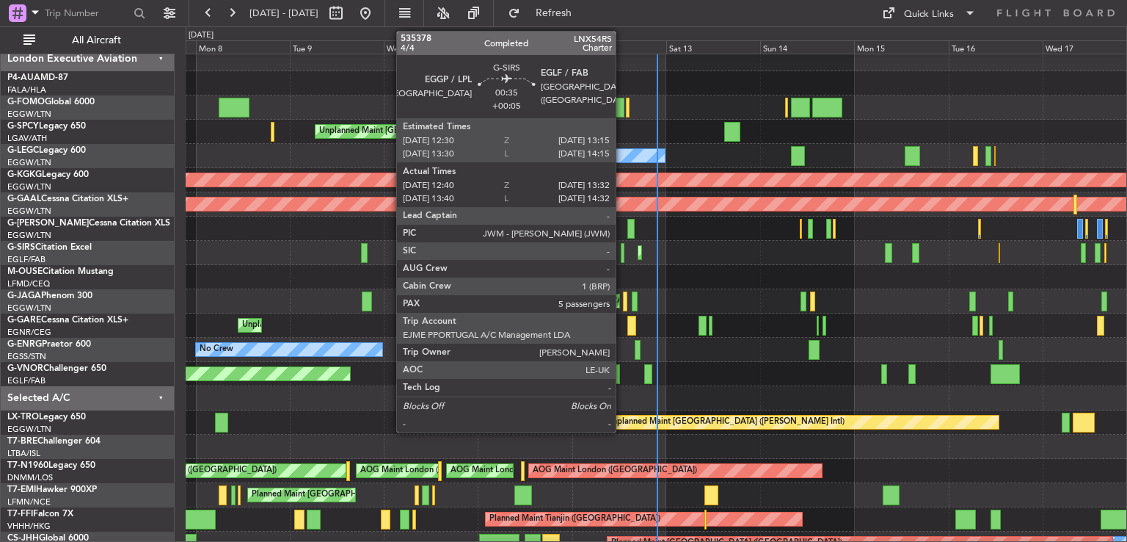
click at [622, 252] on div at bounding box center [623, 253] width 4 height 20
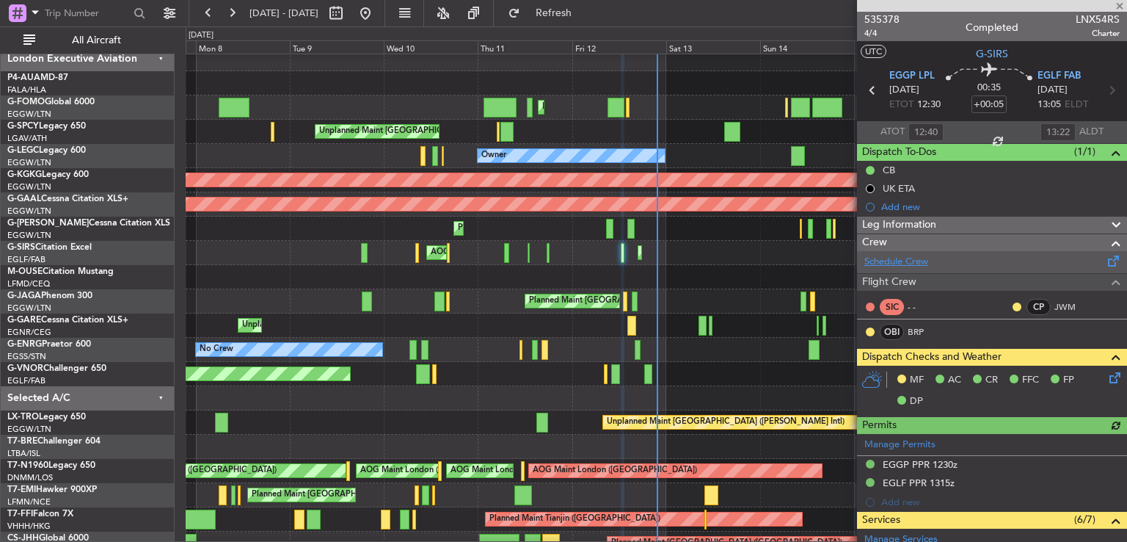
click at [893, 256] on link "Schedule Crew" at bounding box center [897, 262] width 64 height 15
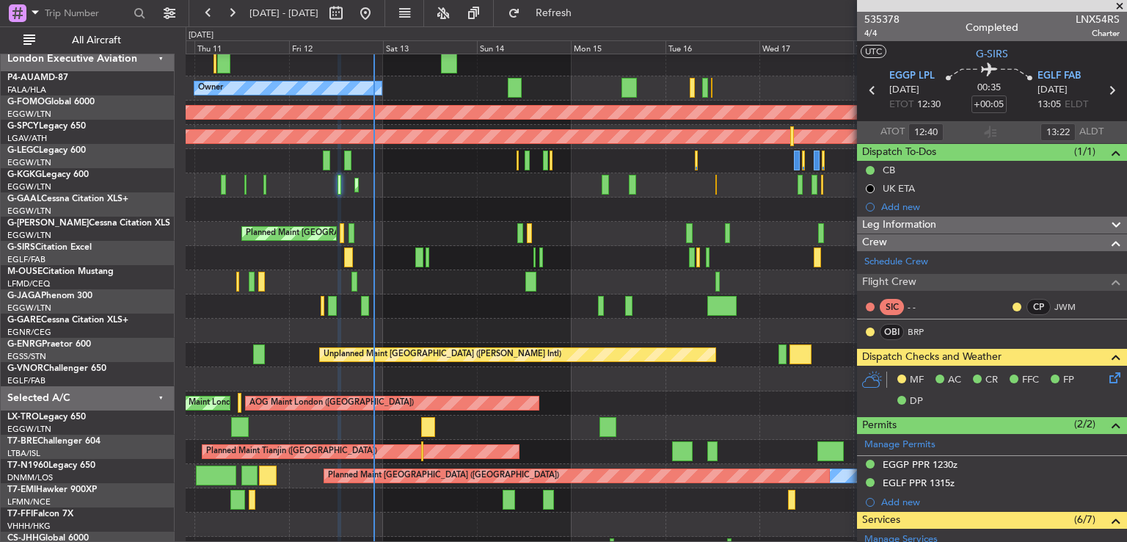
scroll to position [75, 0]
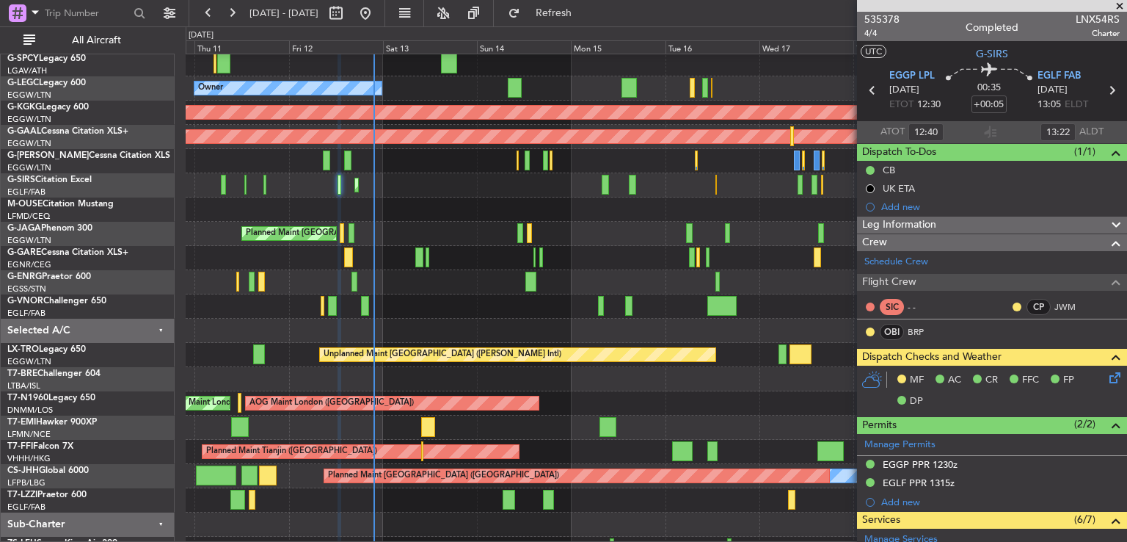
click at [360, 319] on div at bounding box center [656, 331] width 941 height 24
click at [1123, 4] on span at bounding box center [1120, 6] width 15 height 13
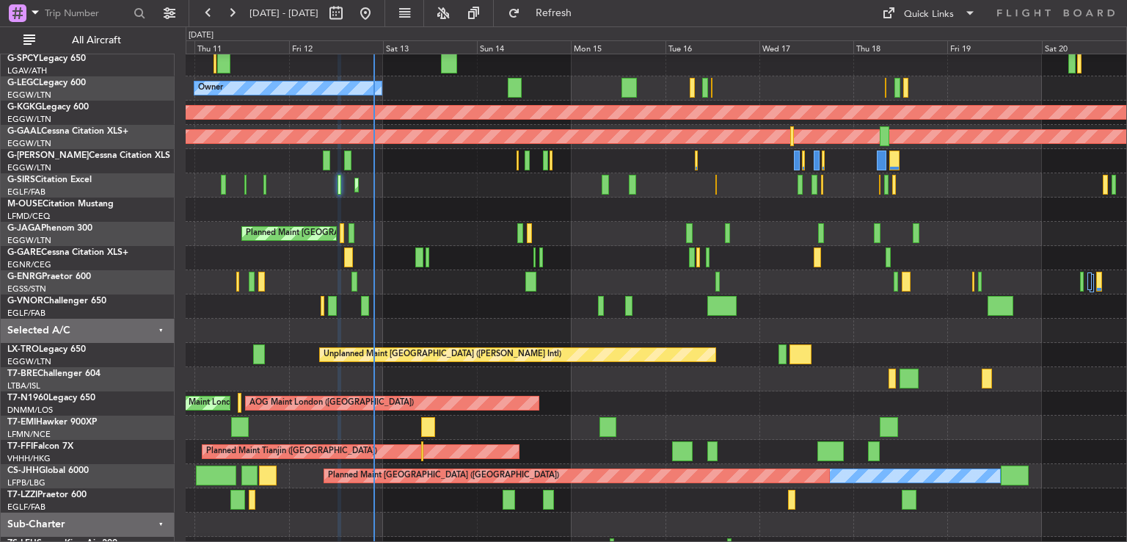
type input "0"
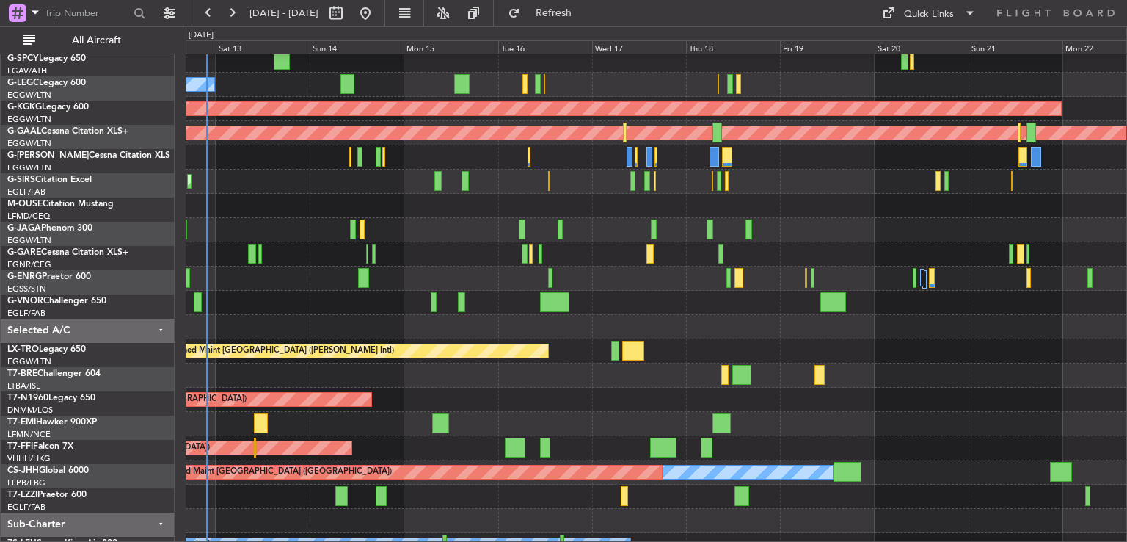
scroll to position [80, 0]
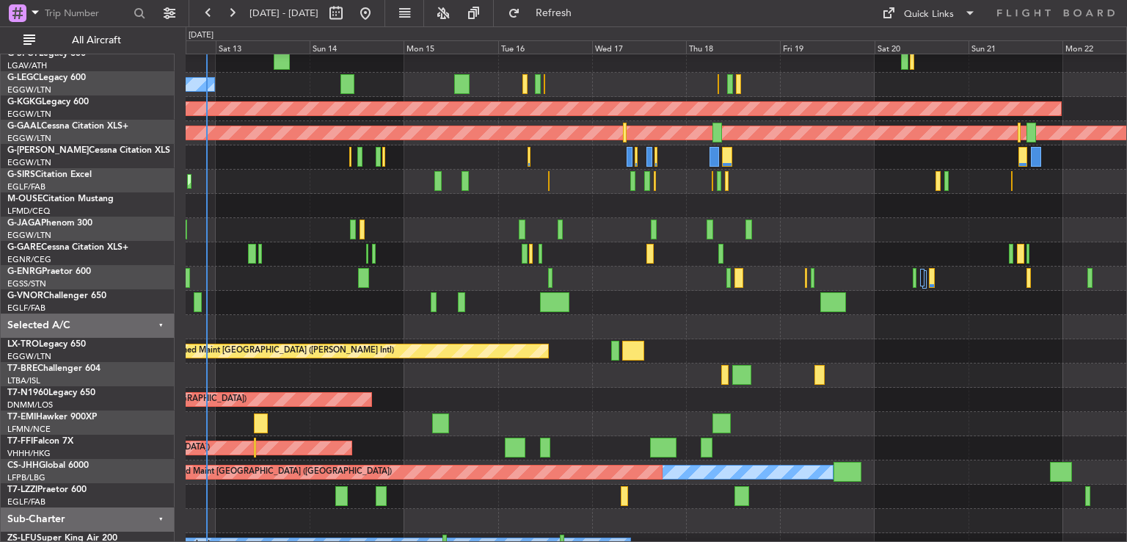
click at [793, 417] on div "Planned Maint [GEOGRAPHIC_DATA]" at bounding box center [656, 424] width 941 height 24
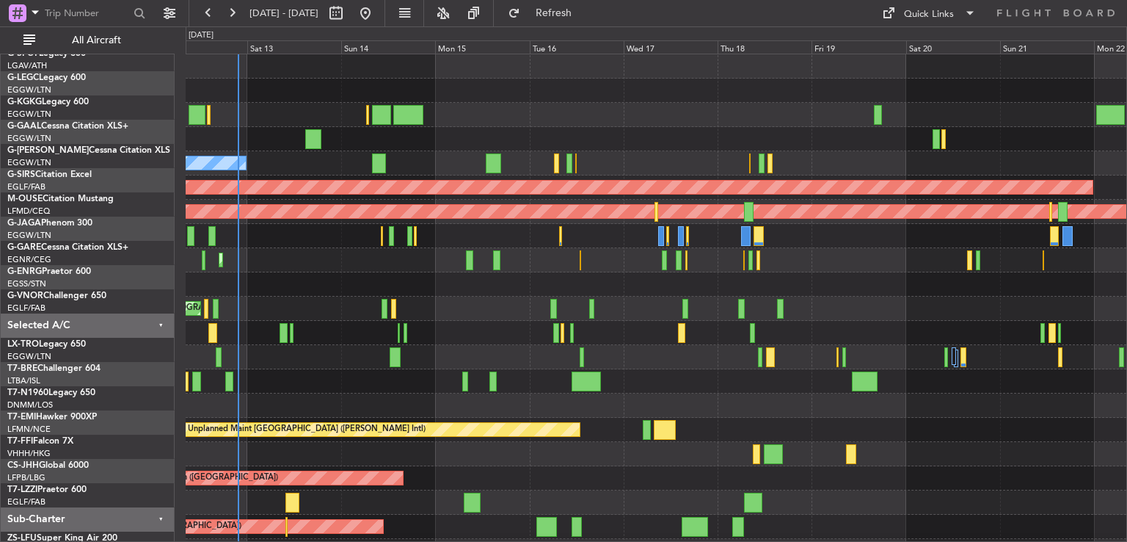
scroll to position [0, 0]
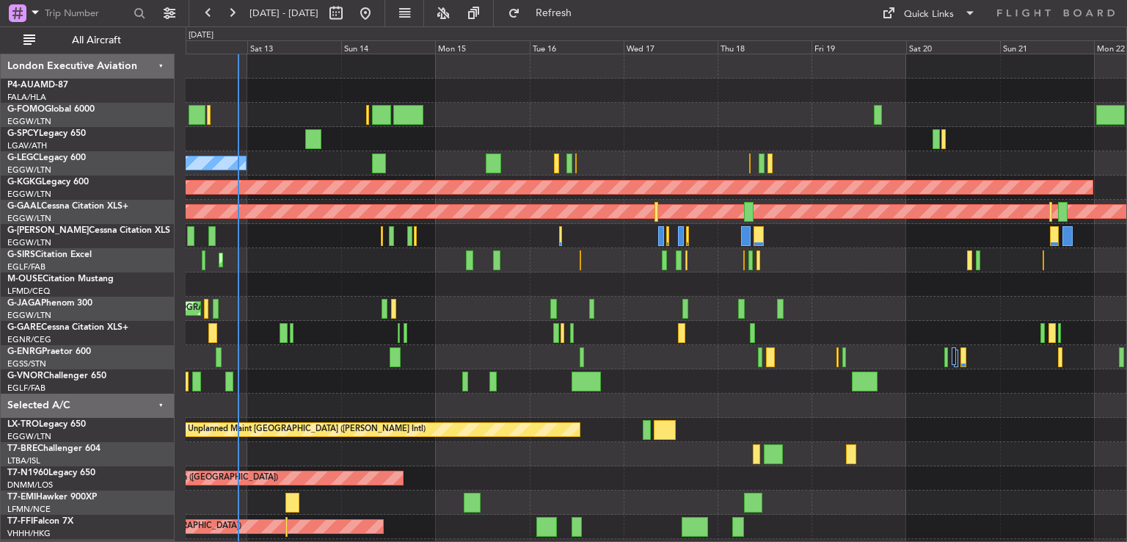
click at [320, 366] on div "Planned Maint London (Luton) Unplanned Maint Athens (Eleftherios Venizelos Intl…" at bounding box center [656, 357] width 941 height 606
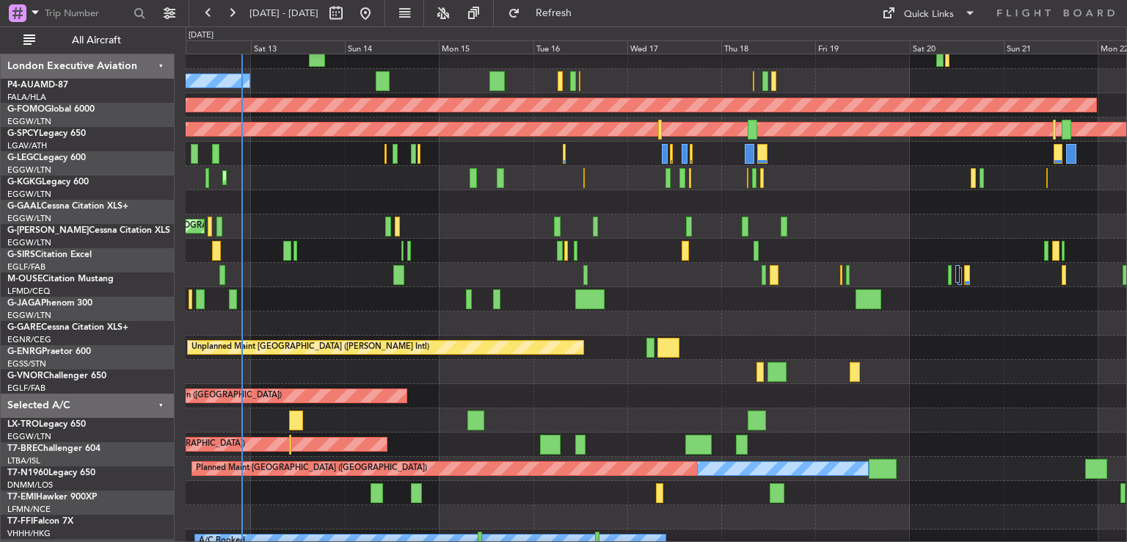
scroll to position [82, 0]
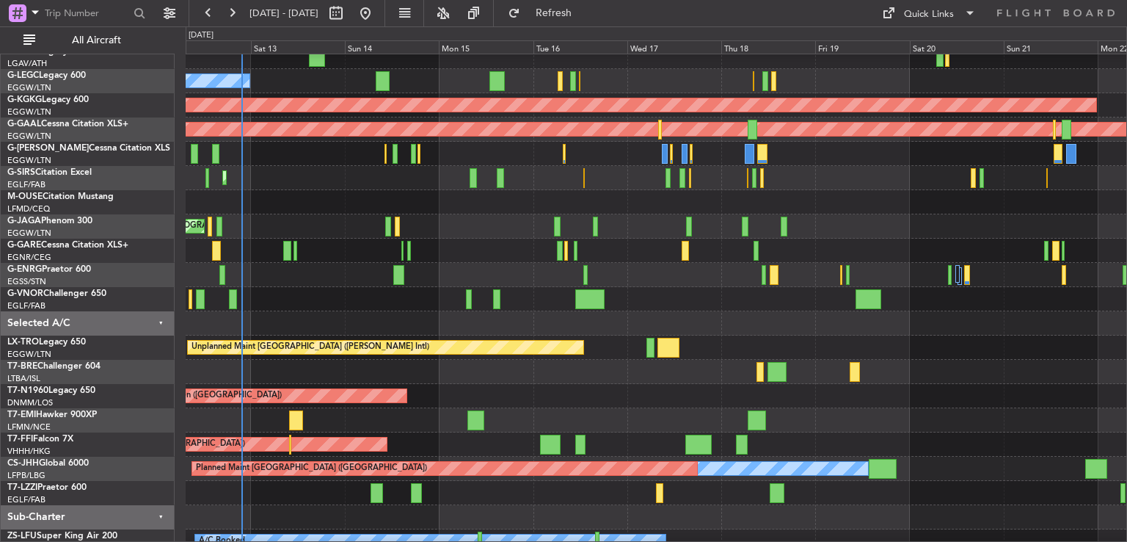
click at [339, 301] on div at bounding box center [656, 299] width 941 height 24
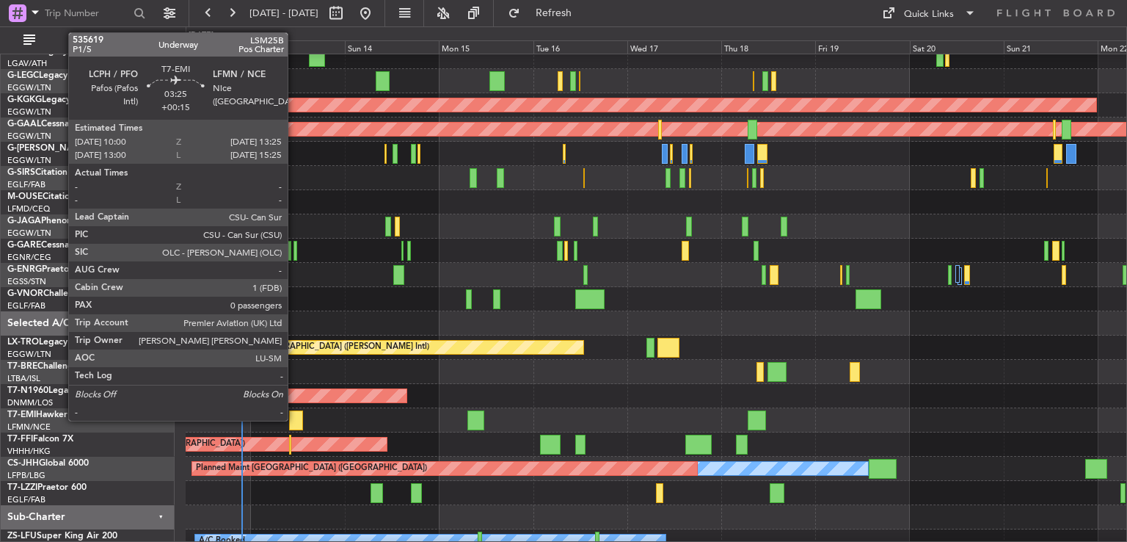
click at [294, 419] on div at bounding box center [296, 420] width 14 height 20
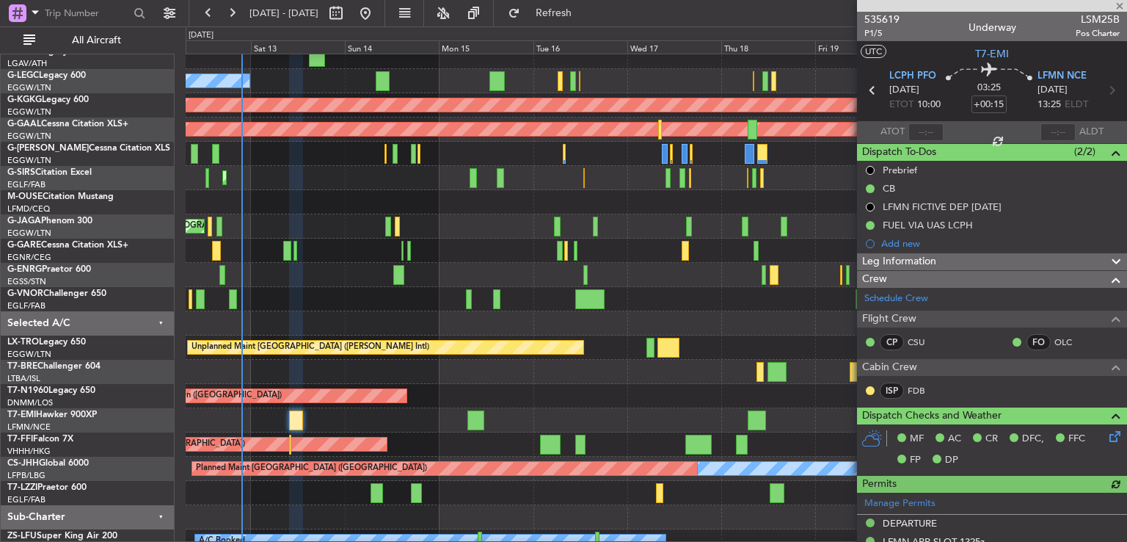
scroll to position [288, 0]
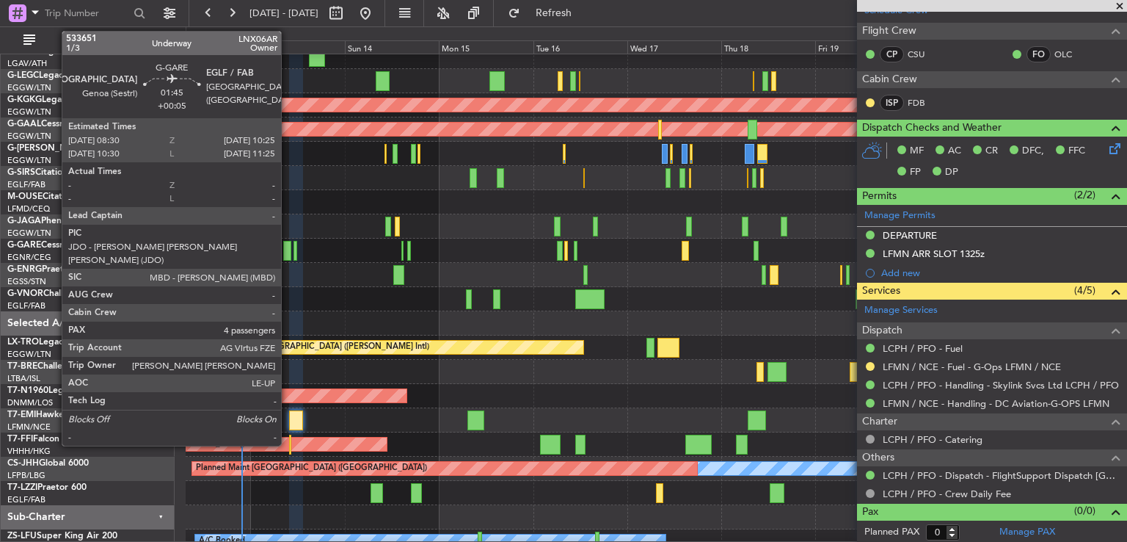
click at [288, 252] on div at bounding box center [287, 251] width 8 height 20
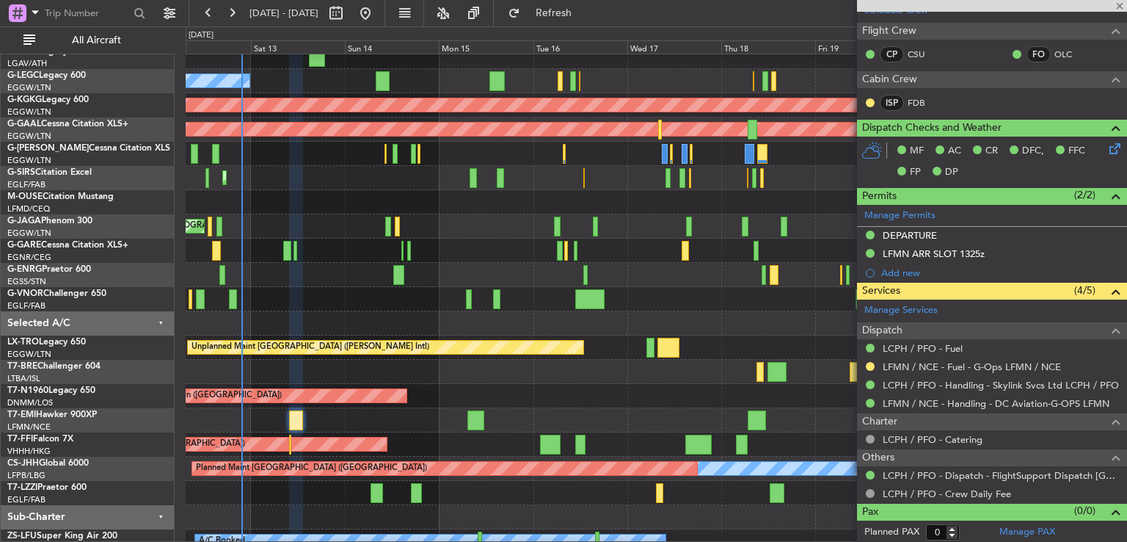
type input "+00:05"
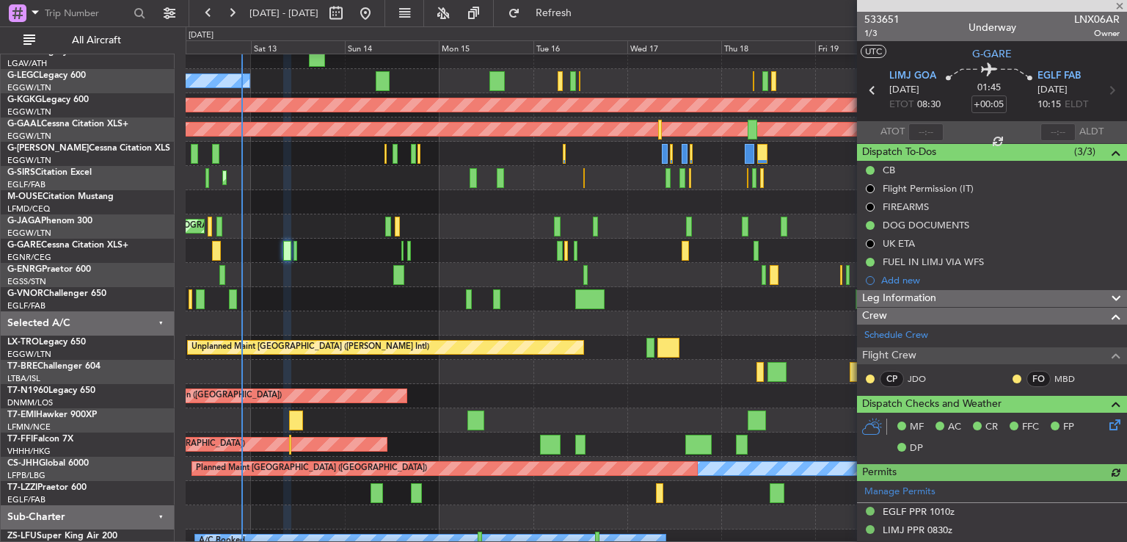
scroll to position [423, 0]
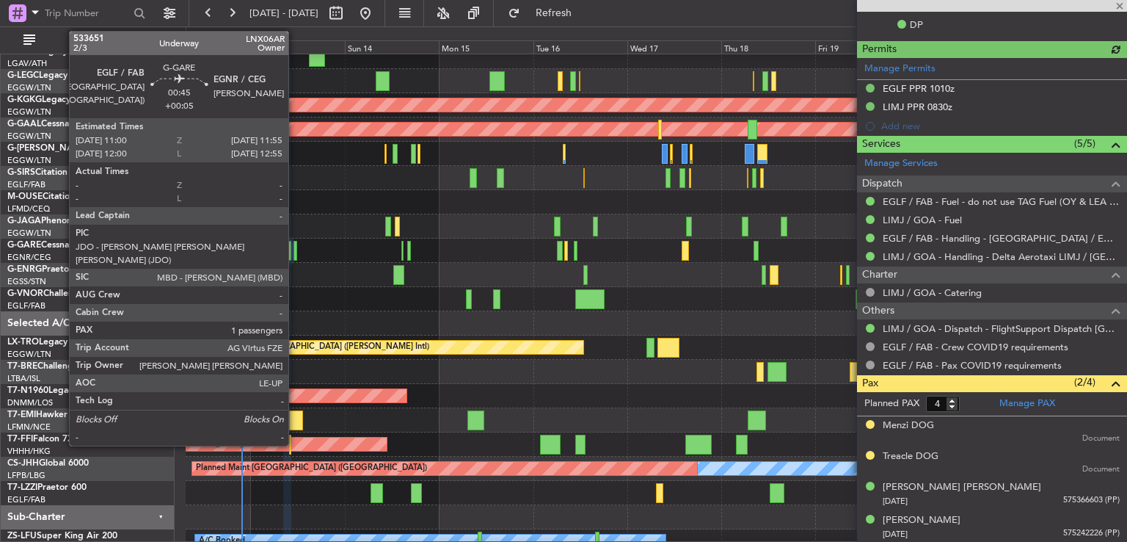
click at [295, 249] on div at bounding box center [296, 251] width 4 height 20
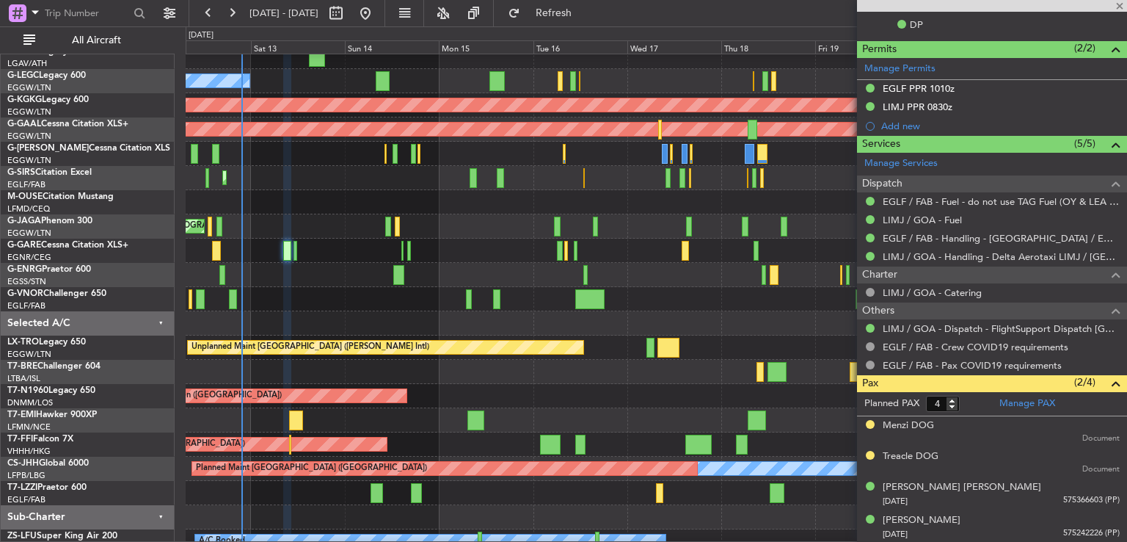
type input "1"
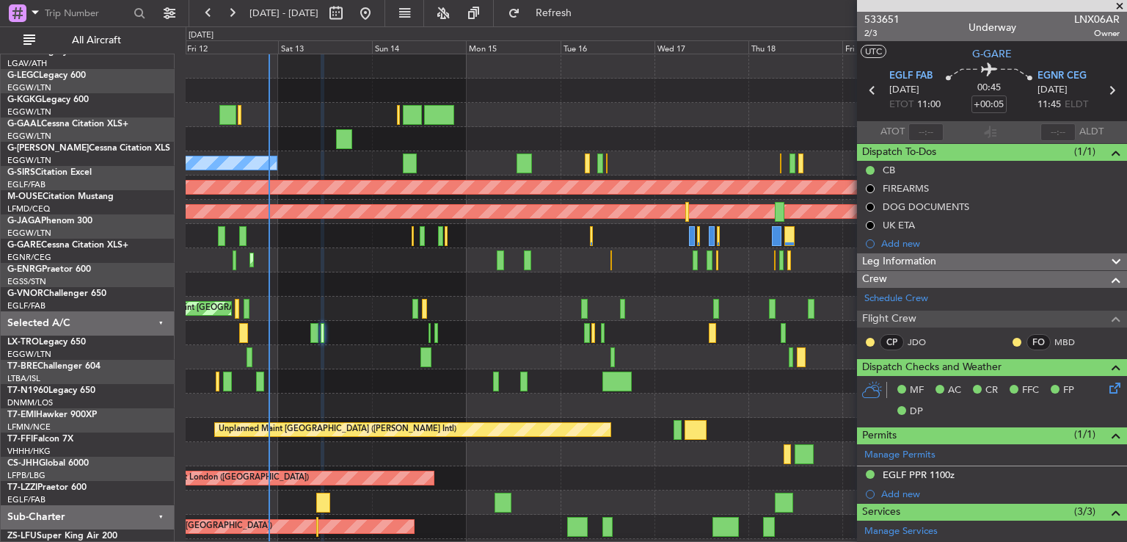
scroll to position [0, 0]
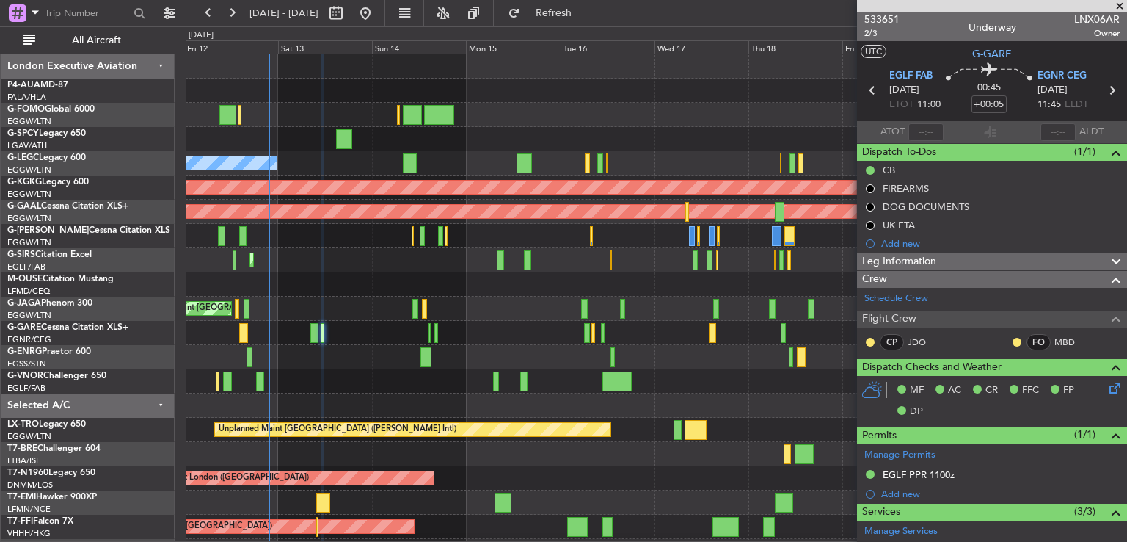
click at [528, 355] on div "Planned Maint London (Luton) Unplanned Maint Athens (Eleftherios Venizelos Intl…" at bounding box center [656, 357] width 941 height 606
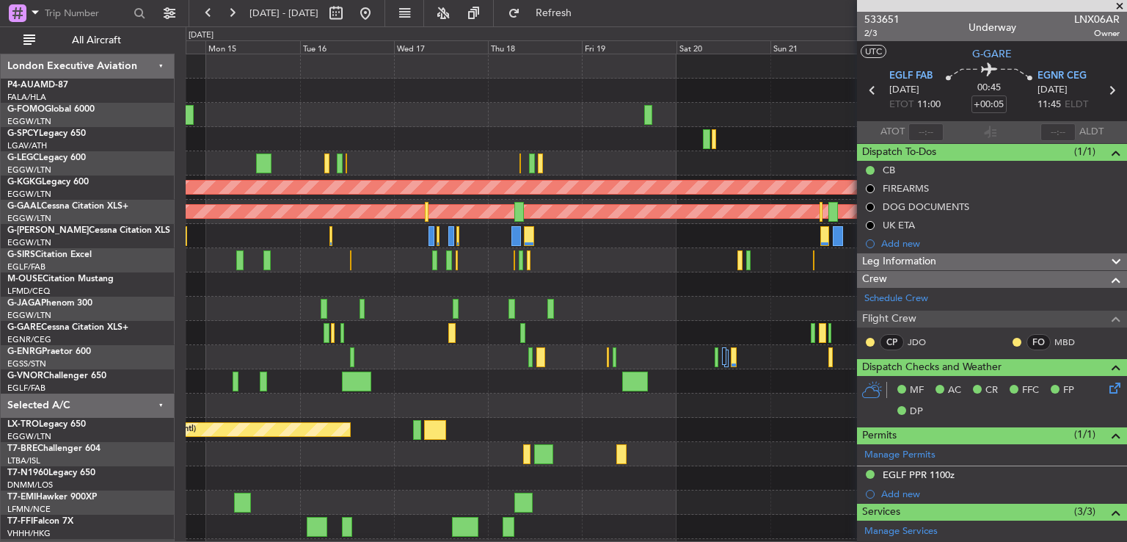
click at [352, 146] on div "A/C Unavailable London (Luton) Owner Planned Maint London (Luton) AOG Maint Ist…" at bounding box center [656, 357] width 941 height 606
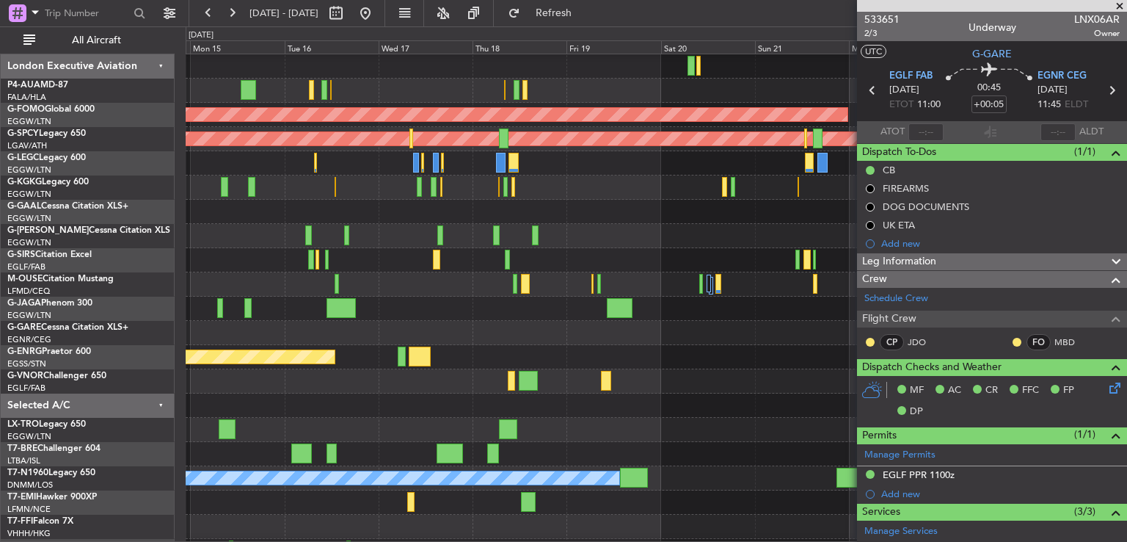
scroll to position [87, 0]
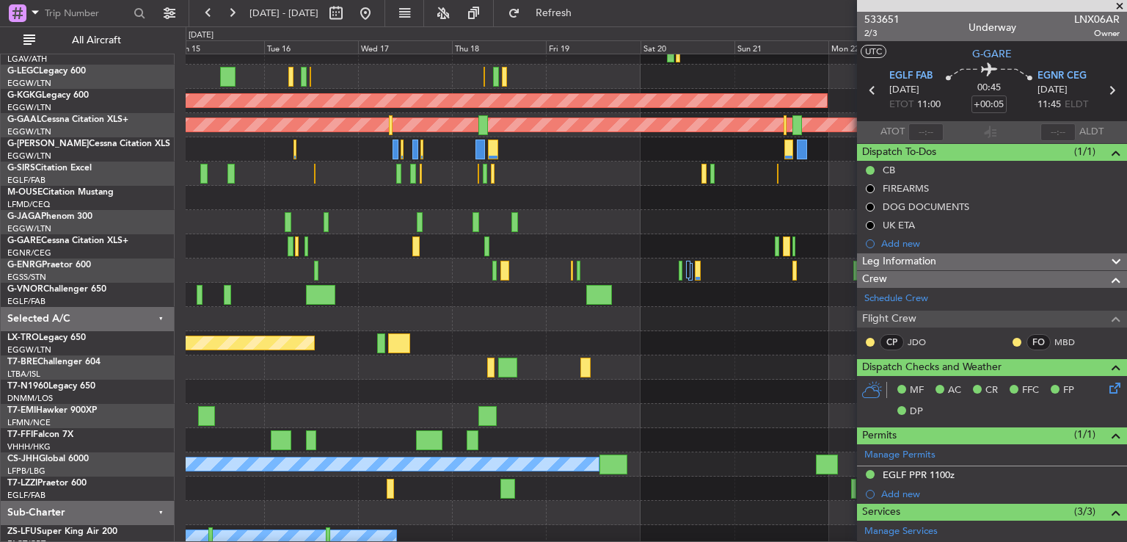
click at [388, 316] on div at bounding box center [656, 319] width 941 height 24
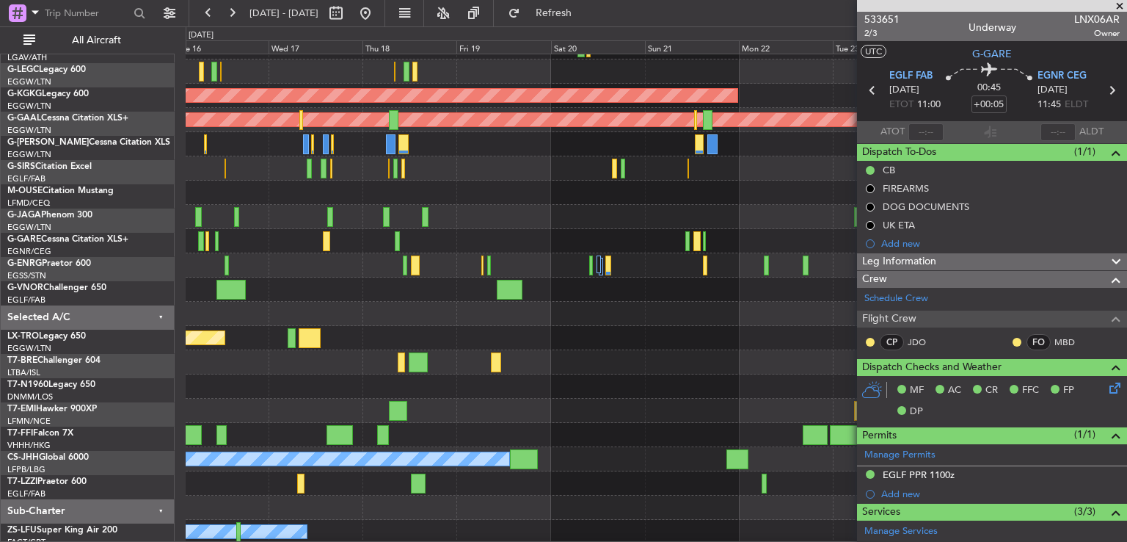
scroll to position [93, 0]
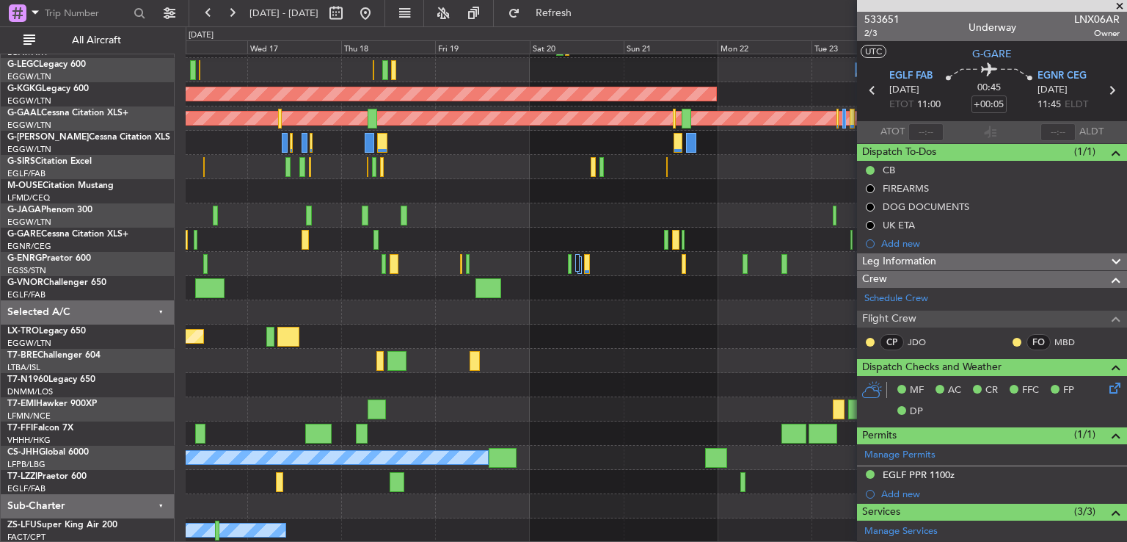
click at [526, 376] on div "AOG Maint London ([GEOGRAPHIC_DATA])" at bounding box center [656, 385] width 941 height 24
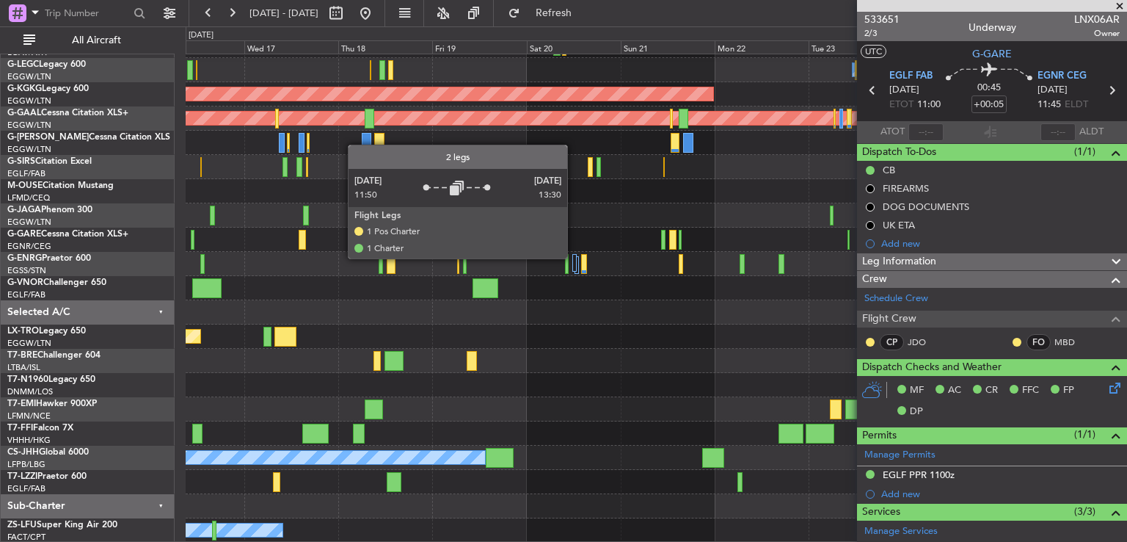
click at [574, 258] on div at bounding box center [575, 263] width 4 height 18
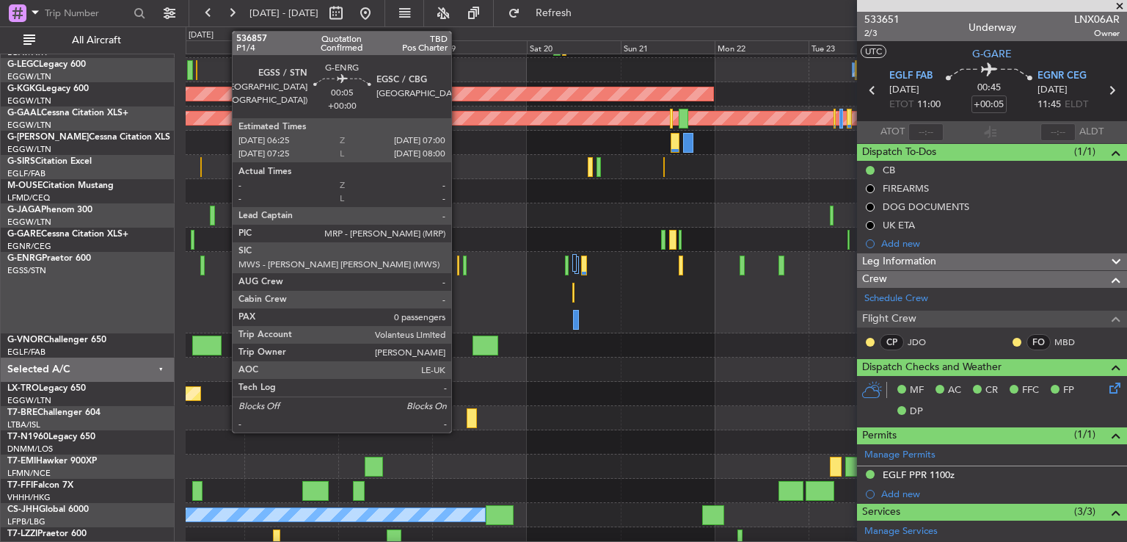
click at [458, 268] on div at bounding box center [458, 265] width 3 height 20
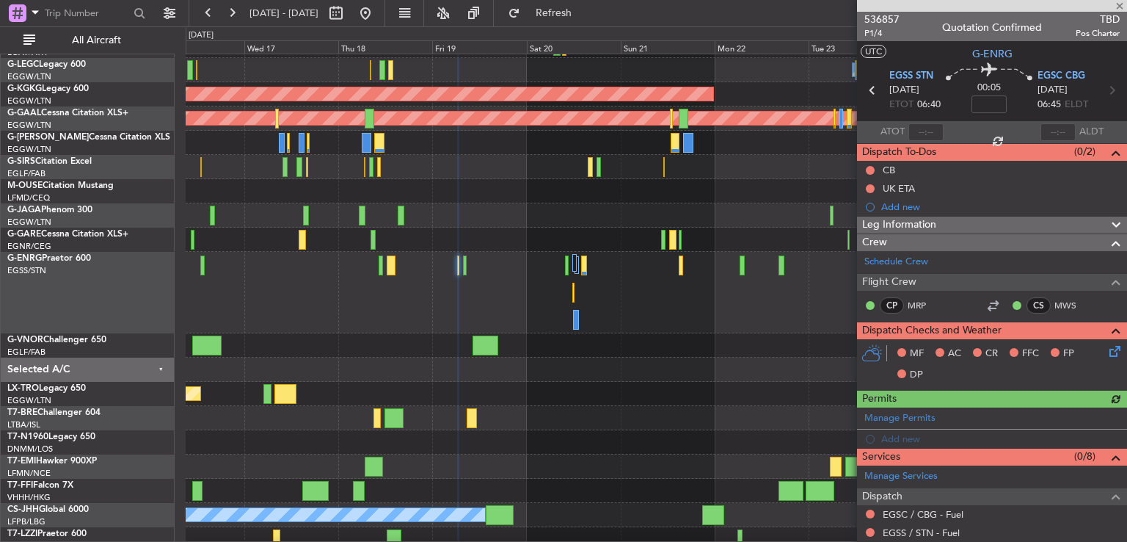
scroll to position [221, 0]
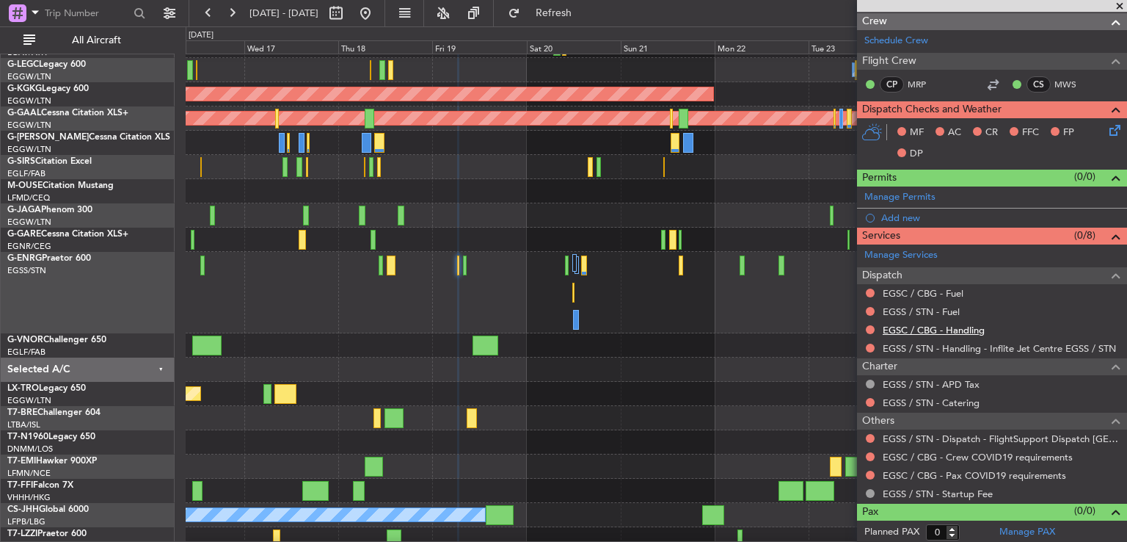
click at [928, 328] on link "EGSC / CBG - Handling" at bounding box center [934, 330] width 102 height 12
click at [919, 309] on link "EGSS / STN - Fuel" at bounding box center [921, 311] width 77 height 12
click at [942, 287] on link "EGSC / CBG - Fuel" at bounding box center [923, 293] width 81 height 12
click at [585, 8] on span "Refresh" at bounding box center [554, 13] width 62 height 10
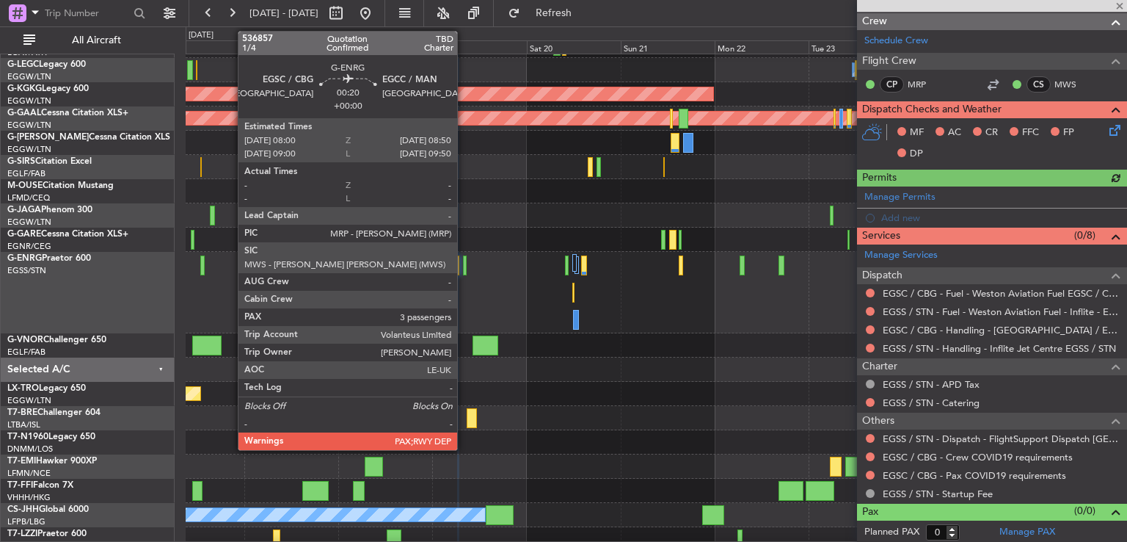
click at [464, 273] on div at bounding box center [465, 265] width 4 height 20
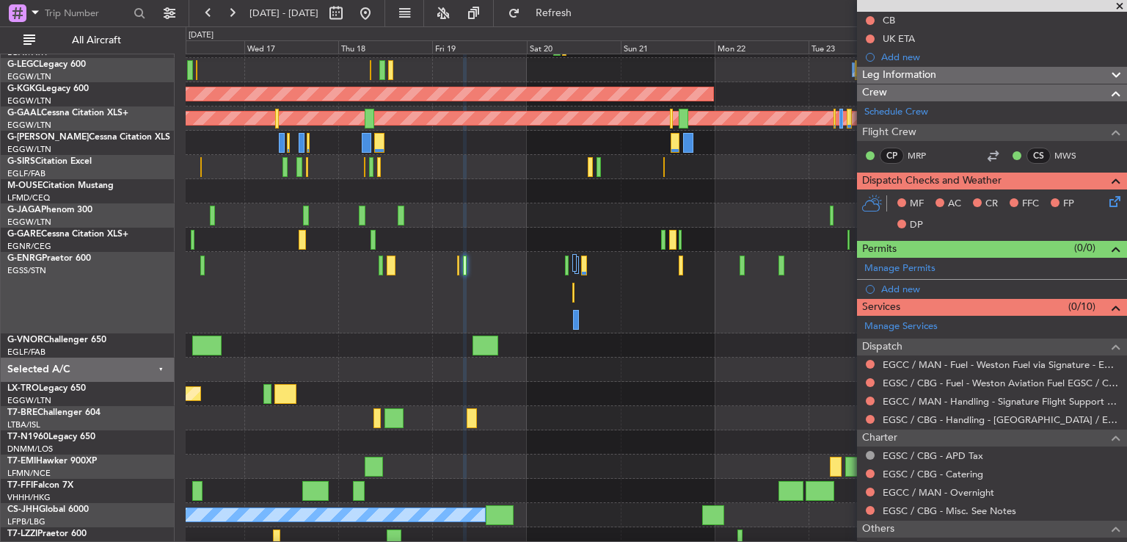
scroll to position [277, 0]
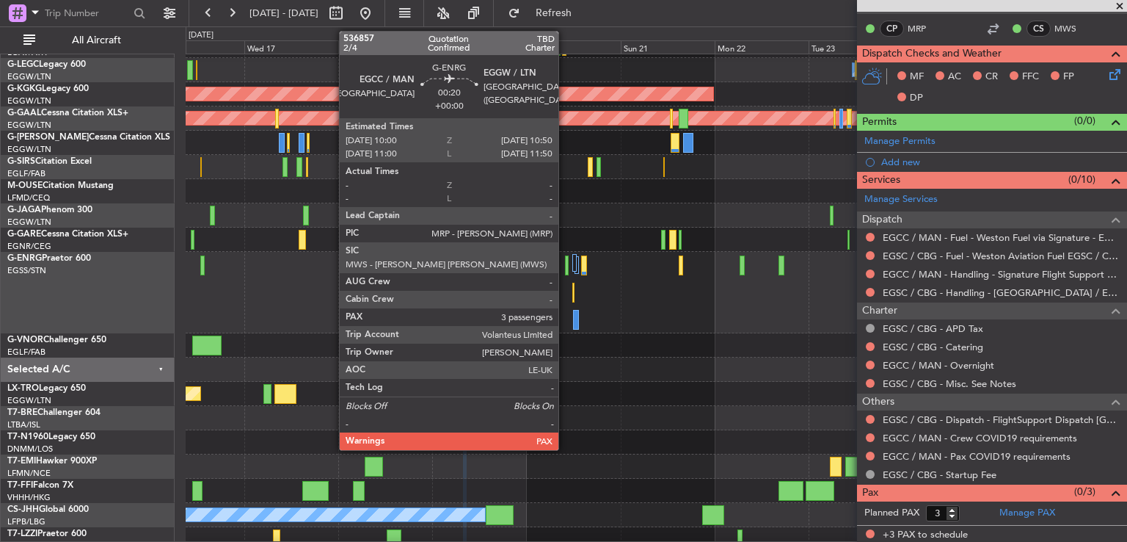
click at [565, 266] on div at bounding box center [567, 265] width 4 height 20
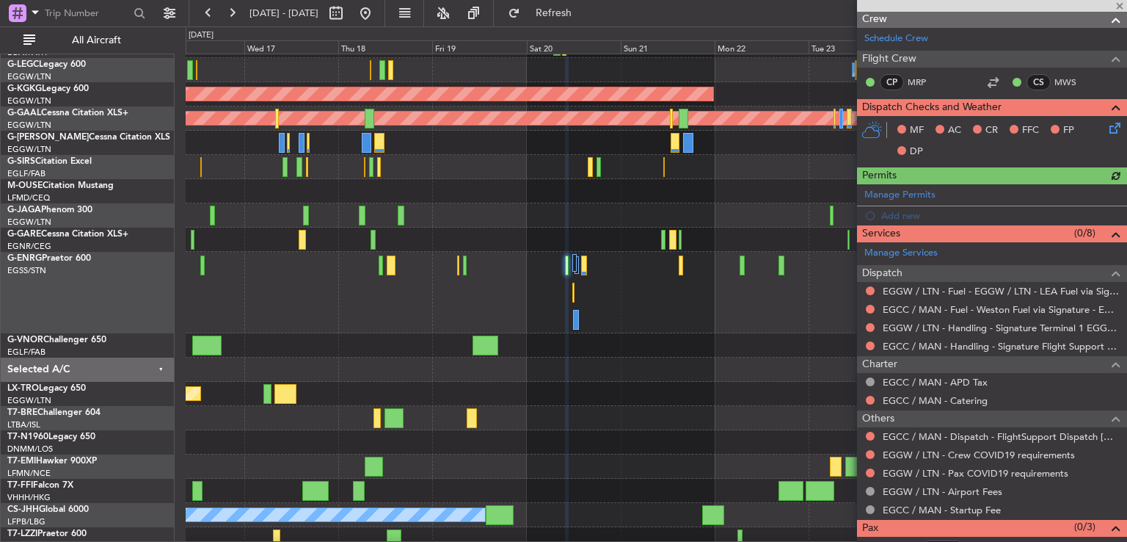
scroll to position [224, 0]
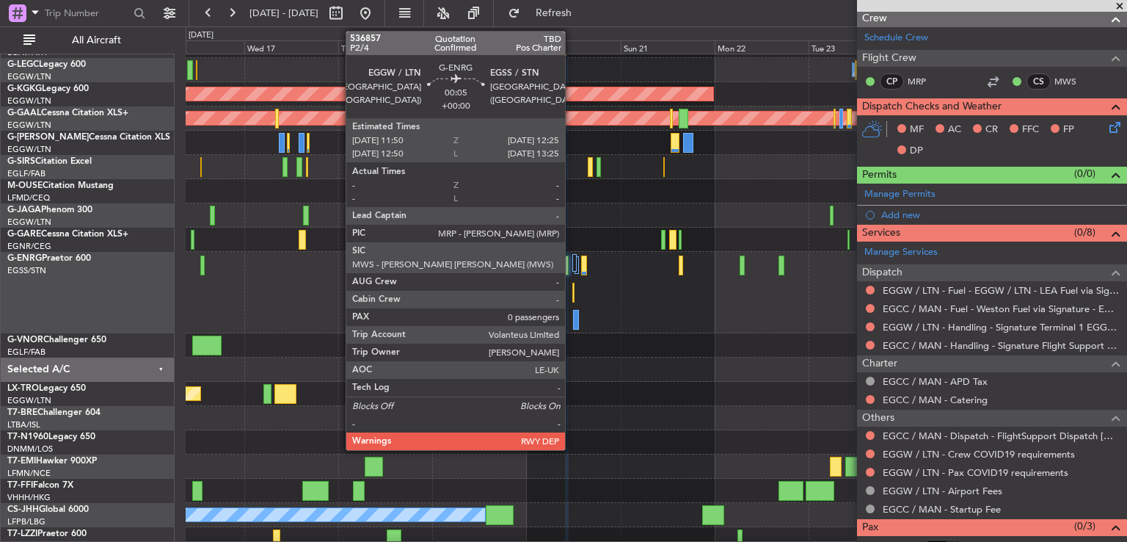
click at [573, 291] on div at bounding box center [574, 293] width 3 height 20
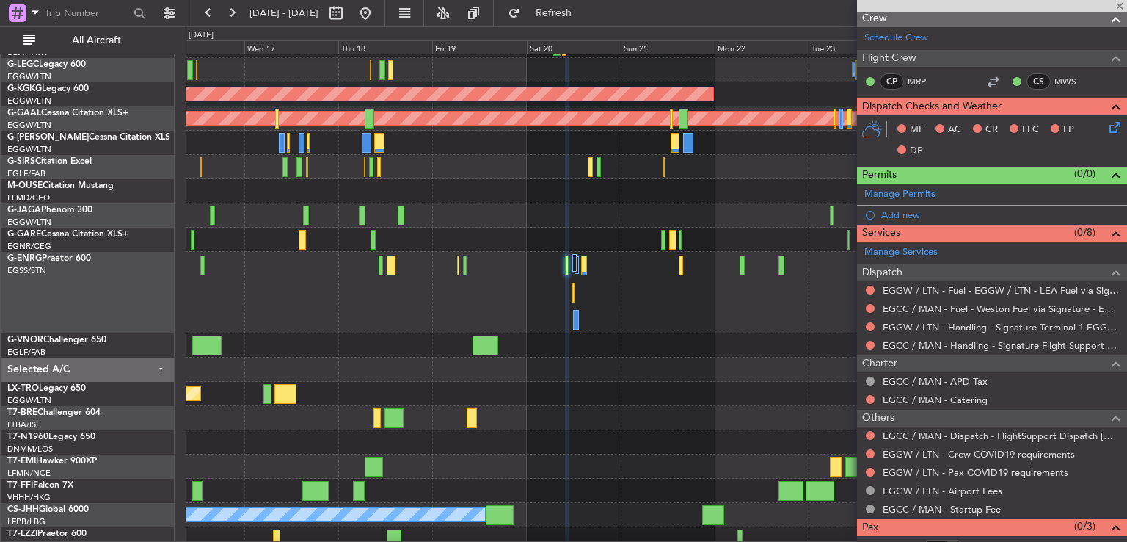
type input "0"
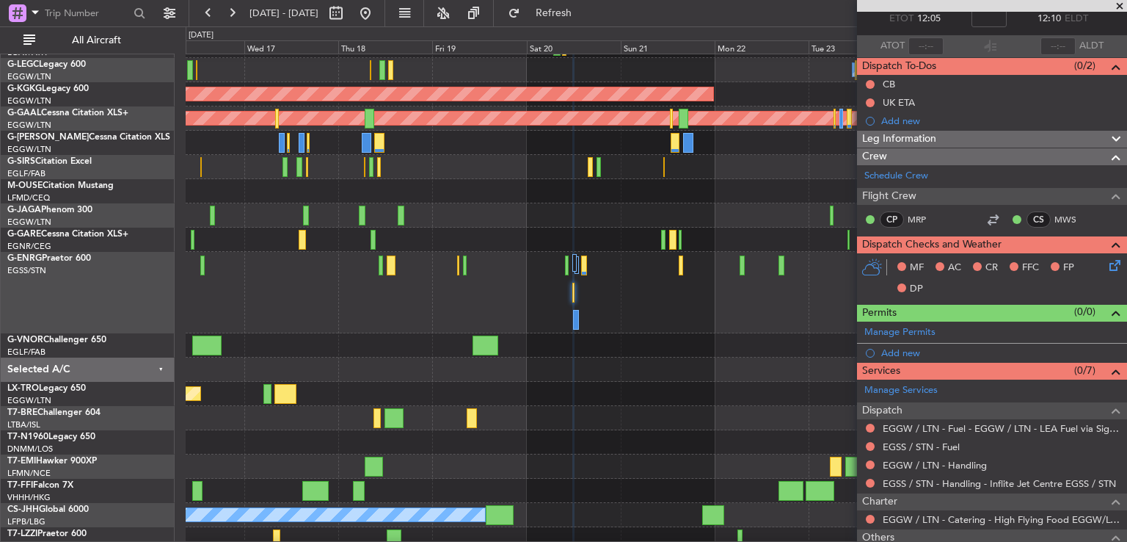
scroll to position [203, 0]
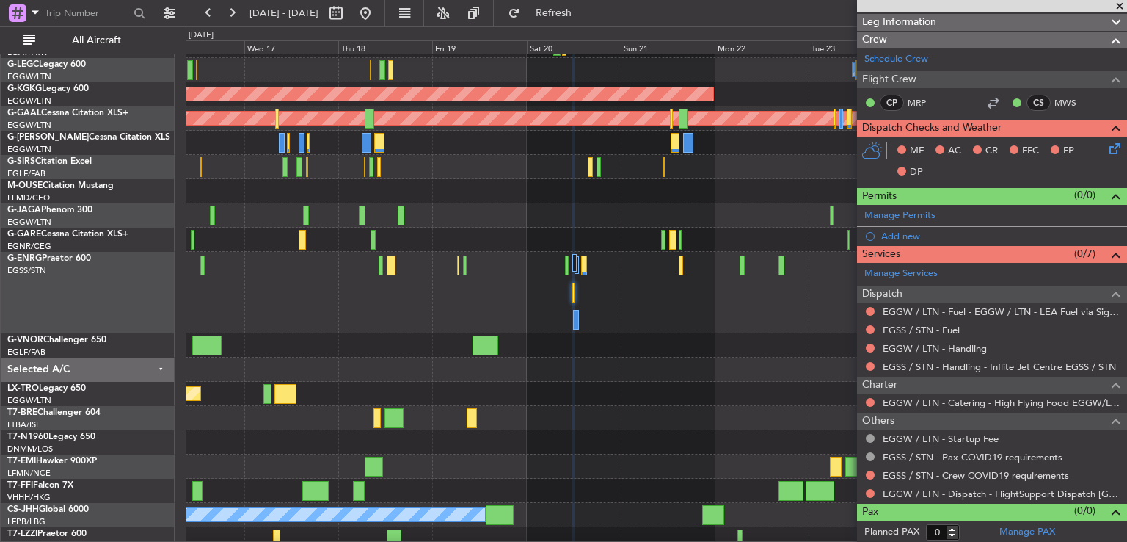
click at [930, 352] on mat-tooltip-component "EGGW / LTN - Handling" at bounding box center [935, 371] width 115 height 39
click at [930, 349] on link "EGGW / LTN - Handling" at bounding box center [935, 348] width 104 height 12
click at [922, 327] on link "EGSS / STN - Fuel" at bounding box center [921, 330] width 77 height 12
click at [557, 10] on button "Refresh" at bounding box center [545, 12] width 88 height 23
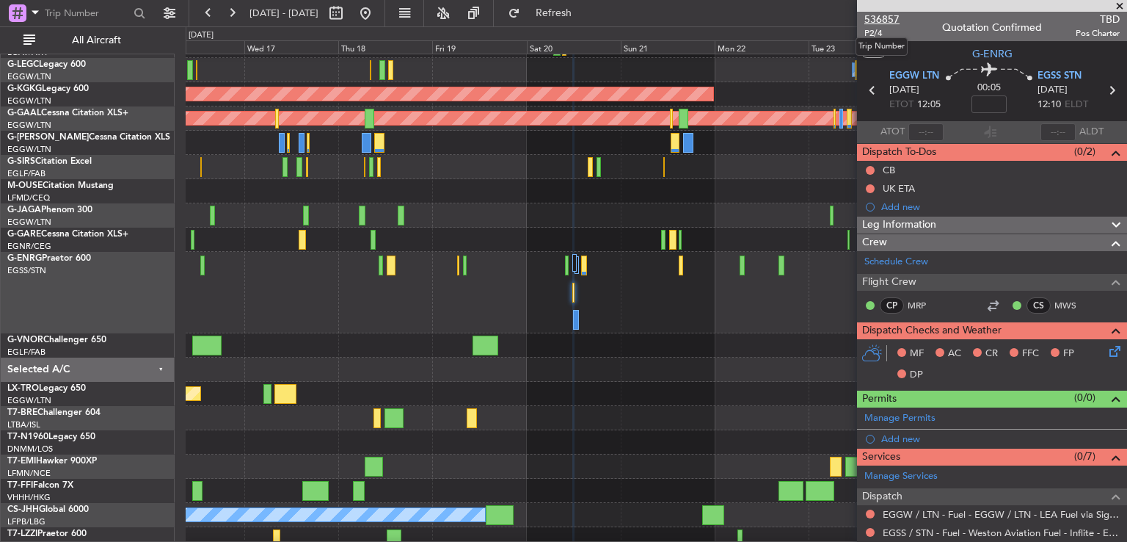
click at [884, 17] on span "536857" at bounding box center [882, 19] width 35 height 15
click at [585, 15] on span "Refresh" at bounding box center [554, 13] width 62 height 10
click at [890, 16] on span "536857" at bounding box center [882, 19] width 35 height 15
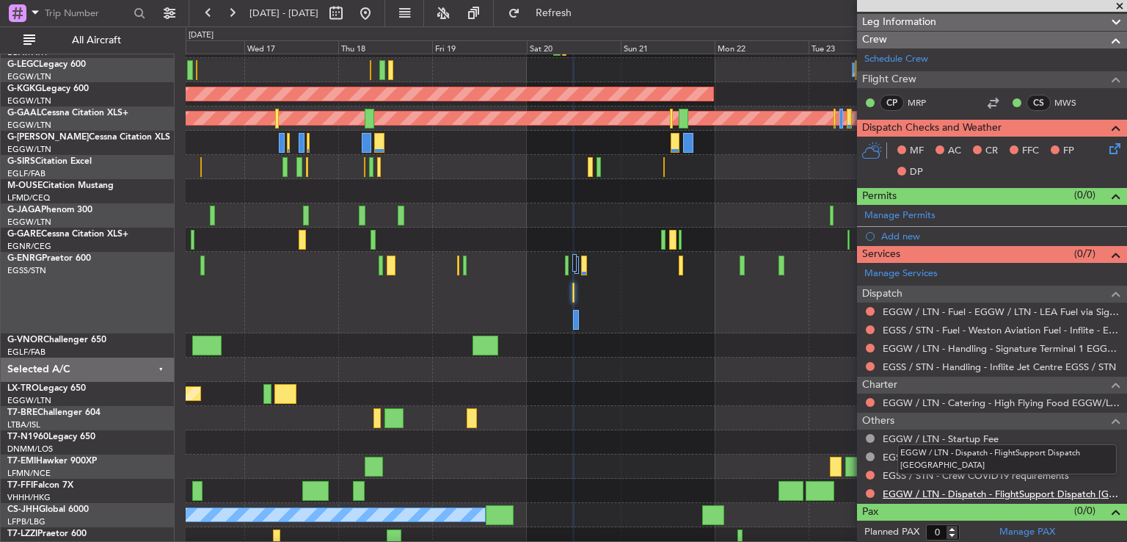
click at [940, 490] on link "EGGW / LTN - Dispatch - FlightSupport Dispatch [GEOGRAPHIC_DATA]" at bounding box center [1001, 493] width 237 height 12
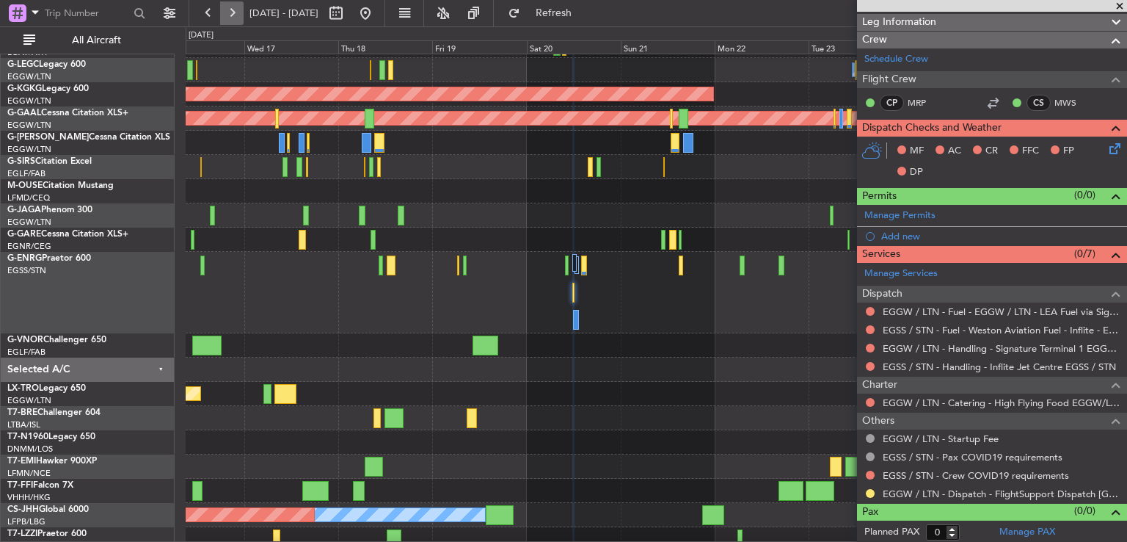
click at [232, 12] on button at bounding box center [231, 12] width 23 height 23
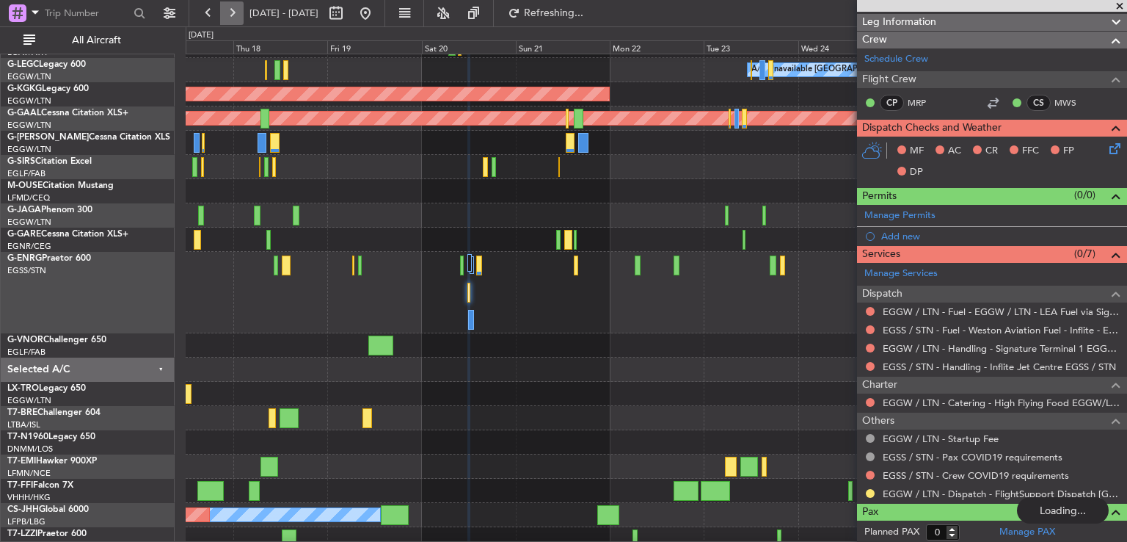
click at [232, 12] on button at bounding box center [231, 12] width 23 height 23
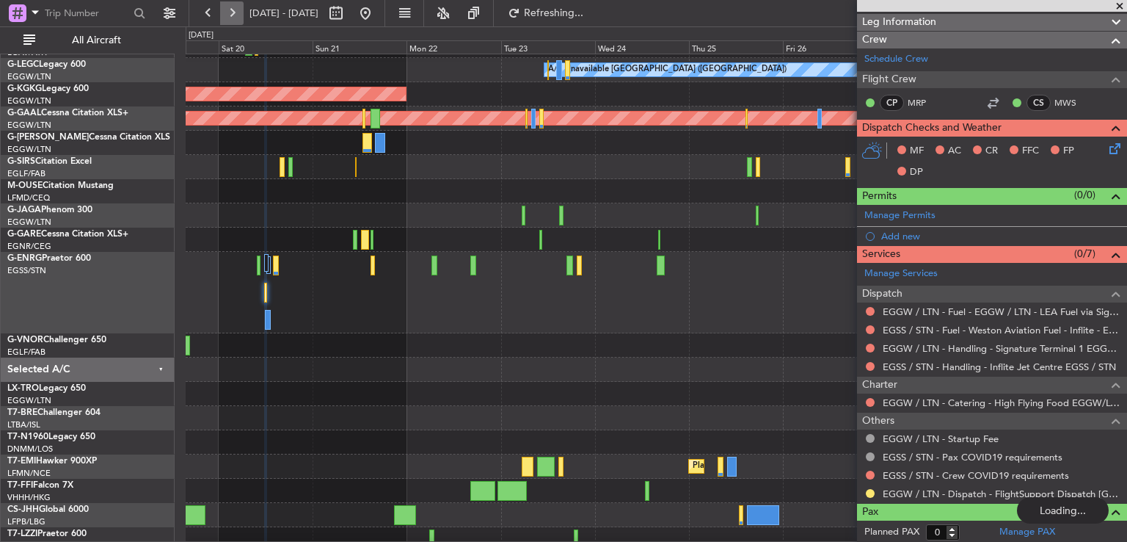
click at [232, 12] on button at bounding box center [231, 12] width 23 height 23
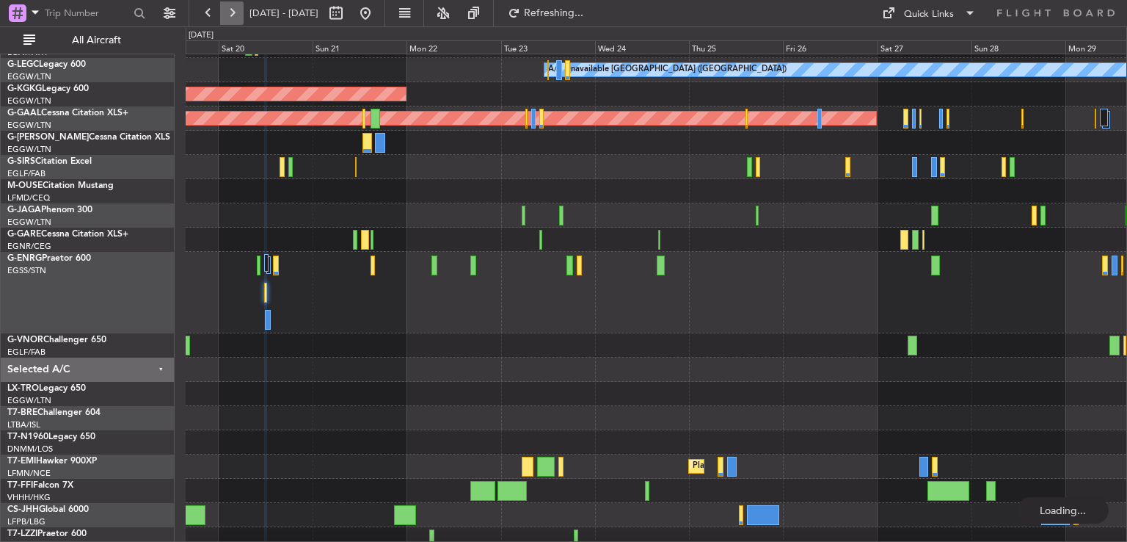
scroll to position [0, 0]
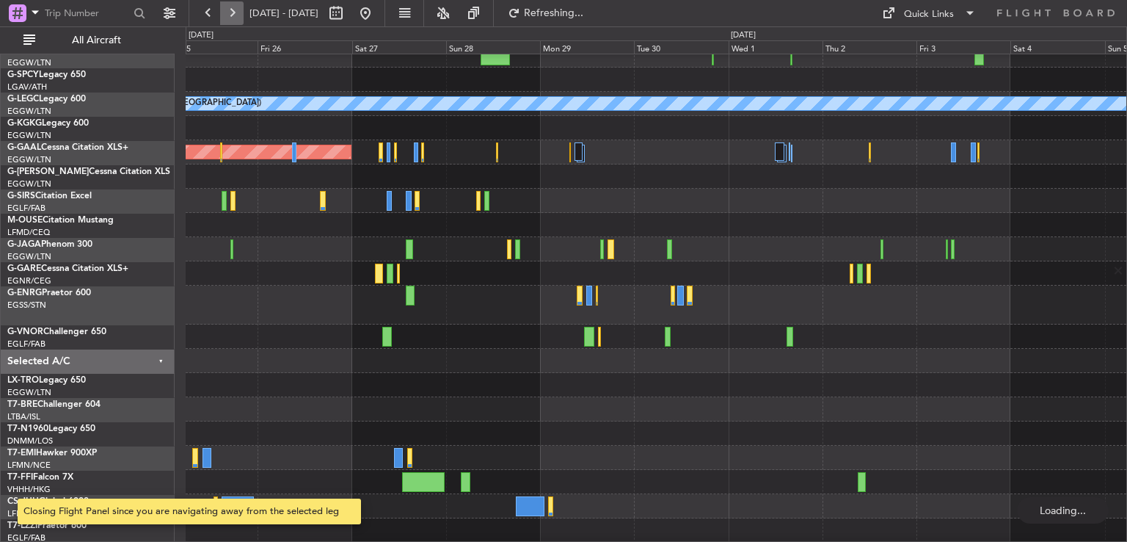
click at [232, 12] on button at bounding box center [231, 12] width 23 height 23
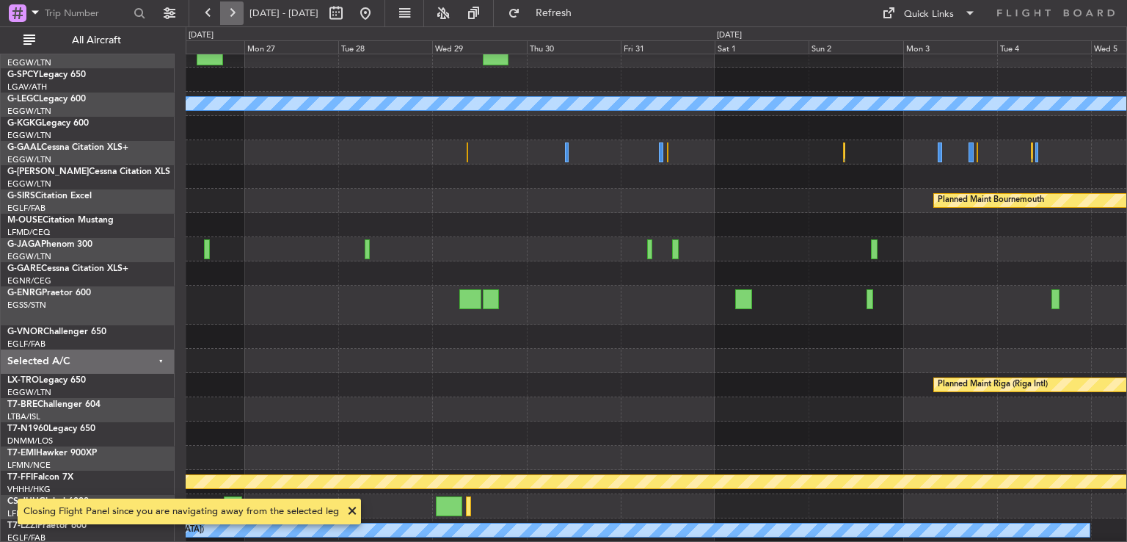
click at [230, 1] on button at bounding box center [231, 12] width 23 height 23
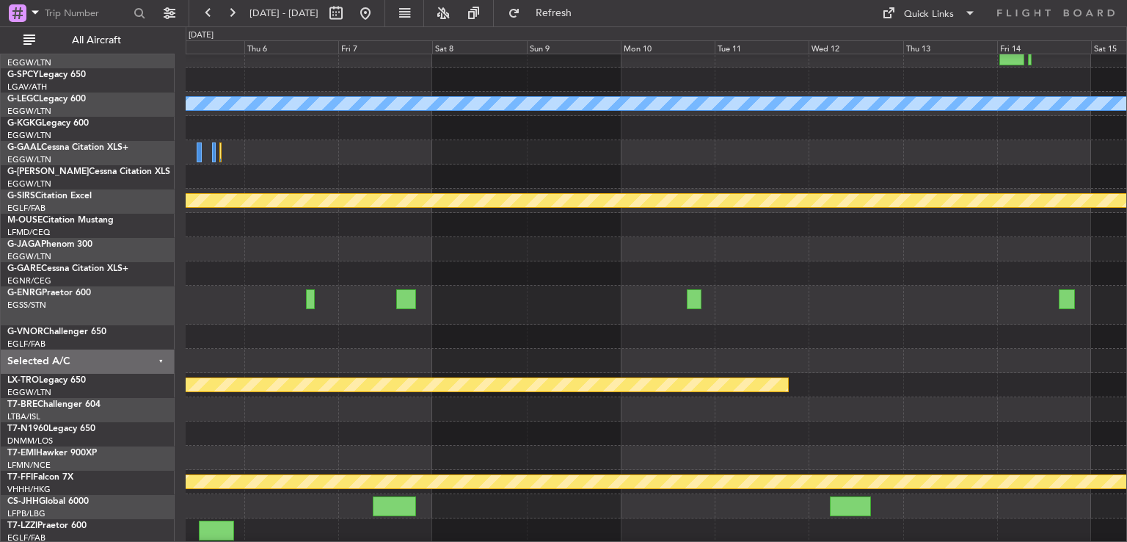
scroll to position [59, 0]
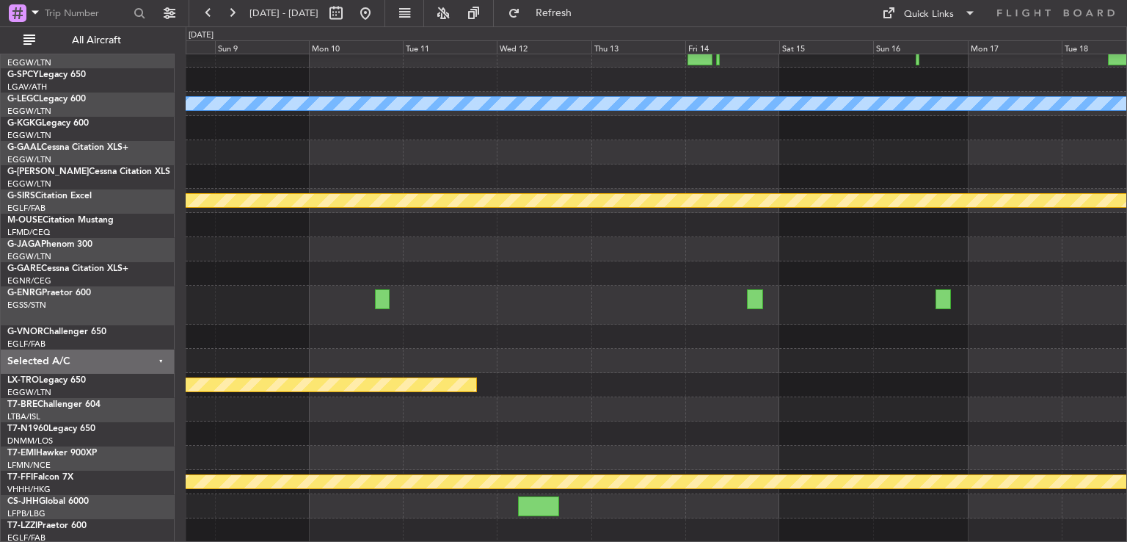
click at [369, 402] on div at bounding box center [656, 409] width 941 height 24
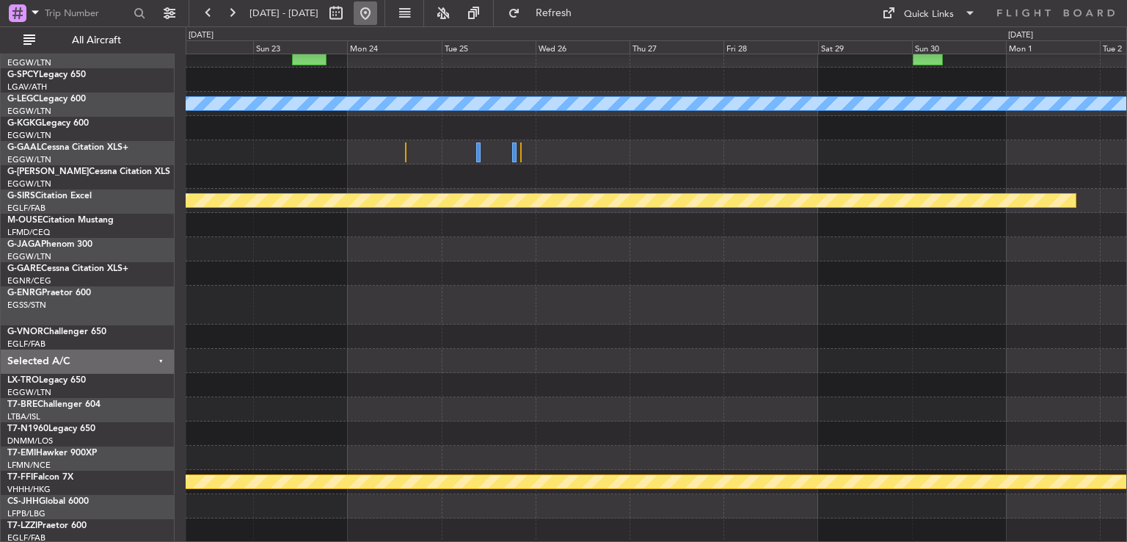
click at [377, 23] on button at bounding box center [365, 12] width 23 height 23
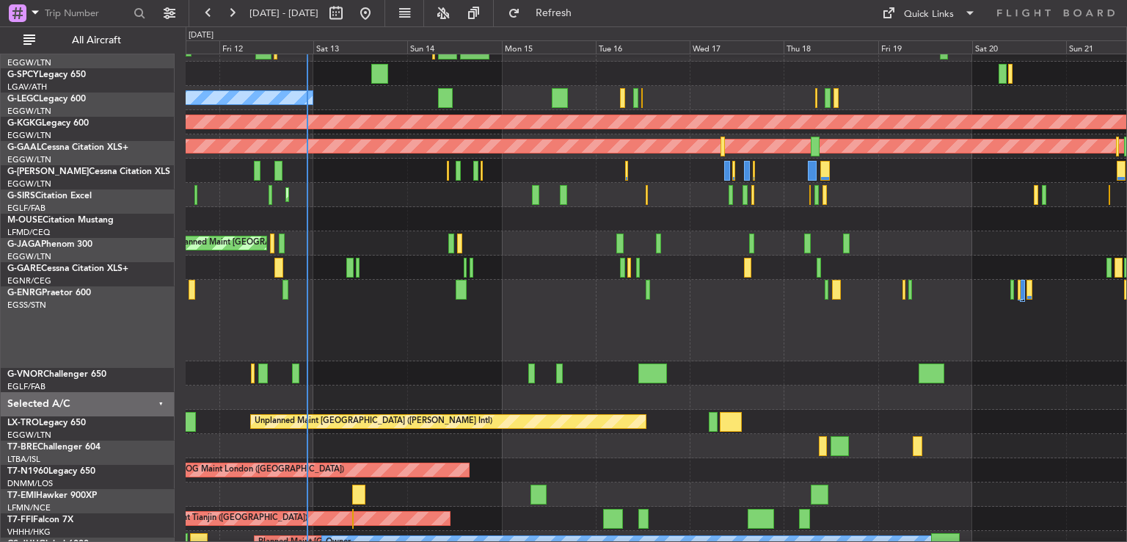
scroll to position [65, 0]
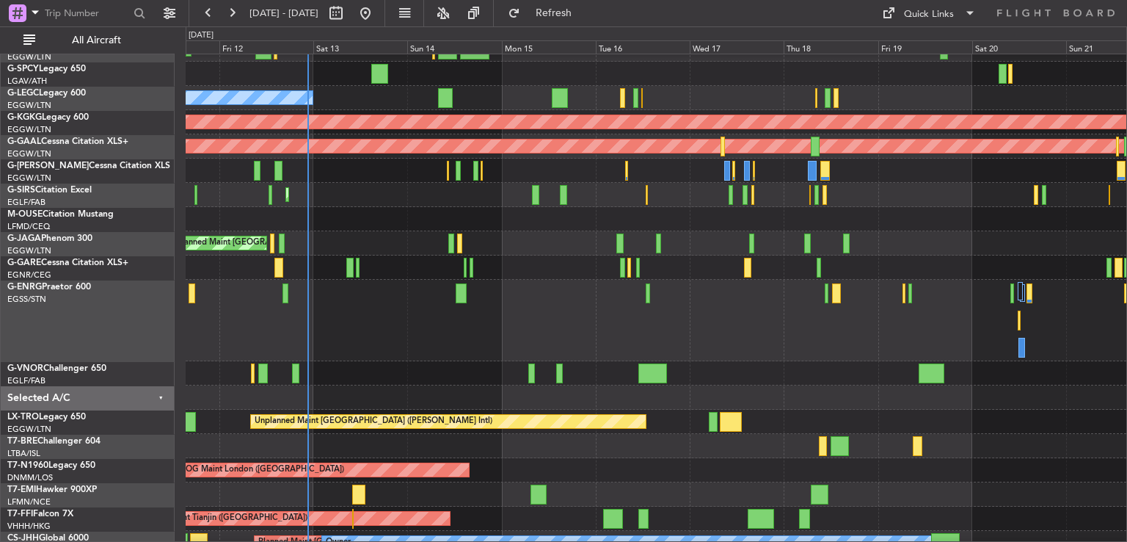
scroll to position [175, 0]
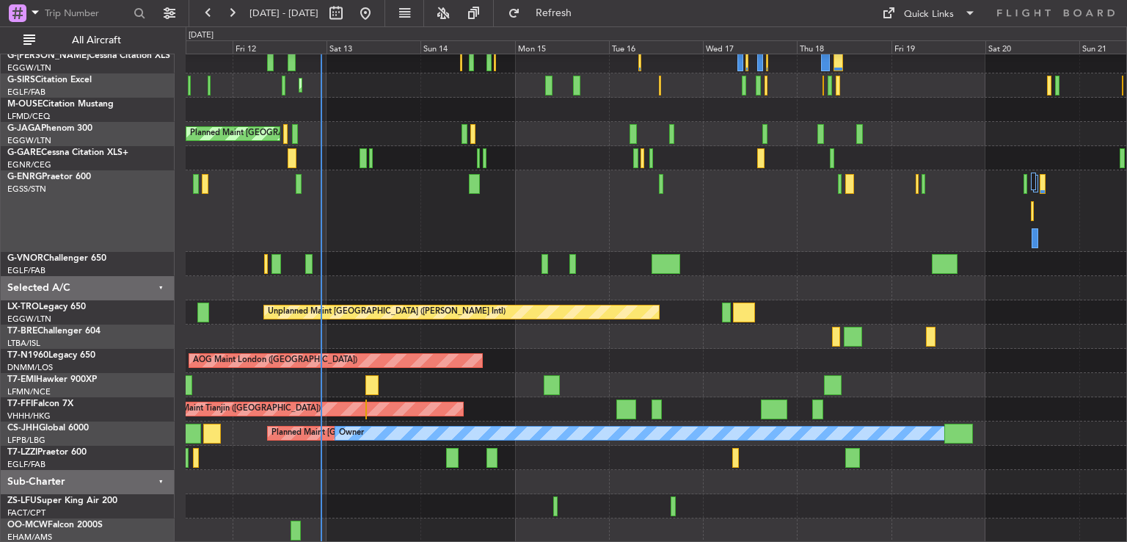
click at [458, 260] on div "Planned Maint Dusseldorf Planned Maint London (Luton) Planned Maint London (Far…" at bounding box center [656, 211] width 941 height 663
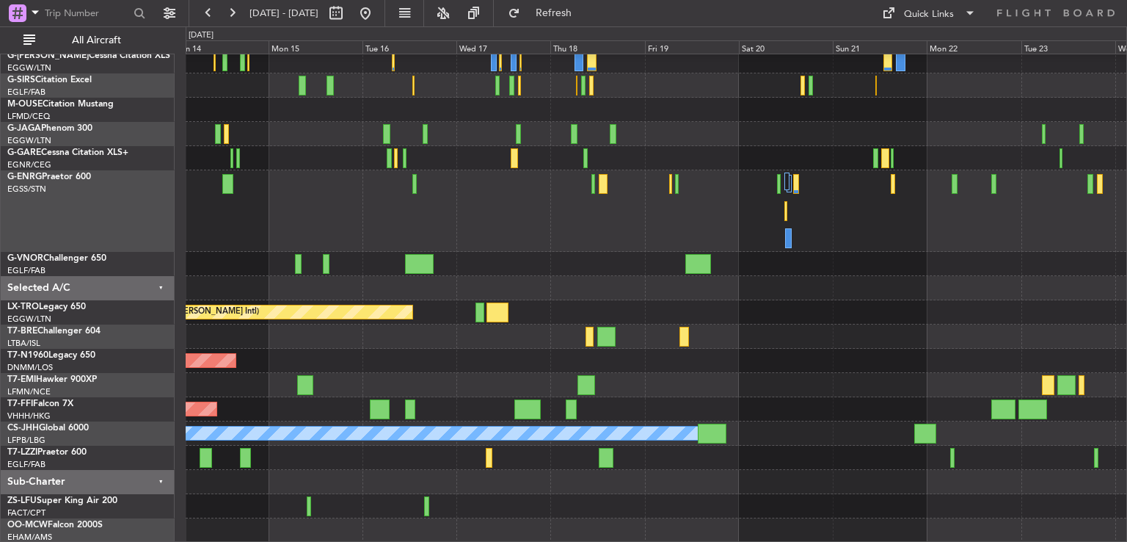
click at [512, 399] on div "Planned Maint Dusseldorf Planned Maint London (Farnborough) Planned Maint Londo…" at bounding box center [656, 211] width 941 height 663
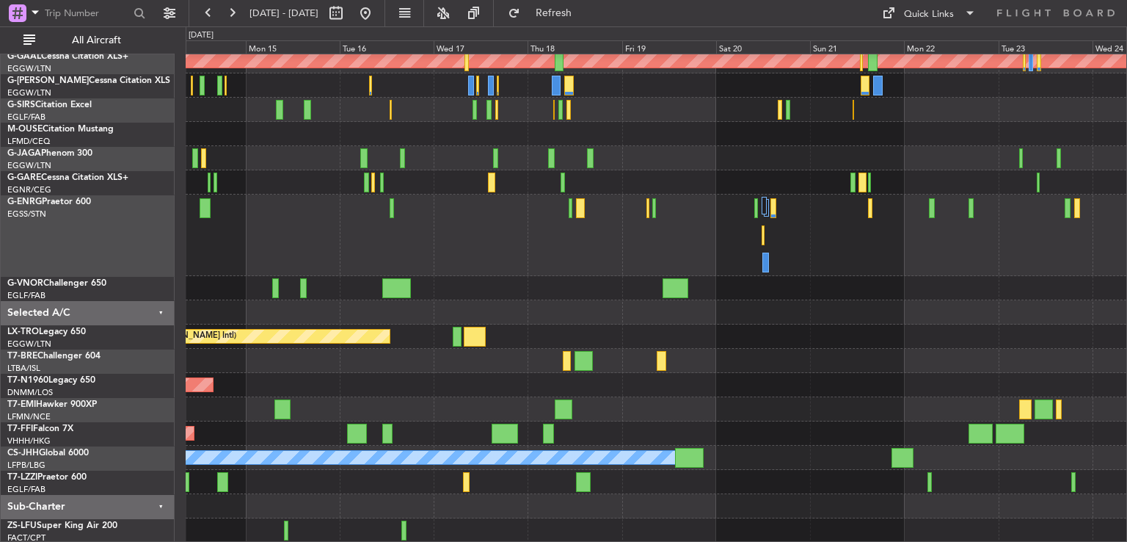
scroll to position [150, 0]
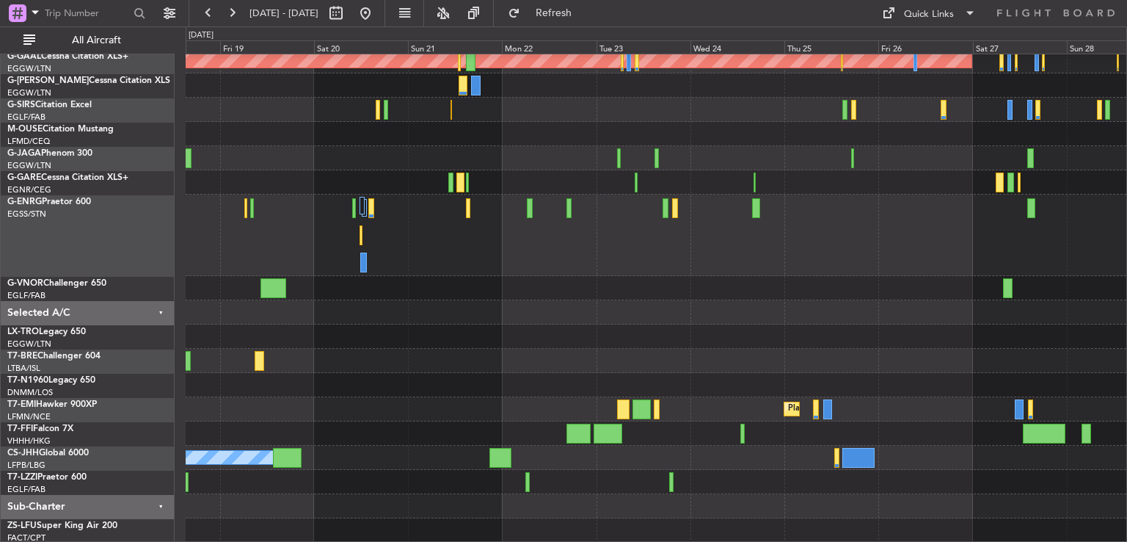
click at [331, 435] on div "AOG Maint Istanbul (Ataturk) Planned Maint Dusseldorf Unplanned Maint Athens (E…" at bounding box center [656, 223] width 941 height 639
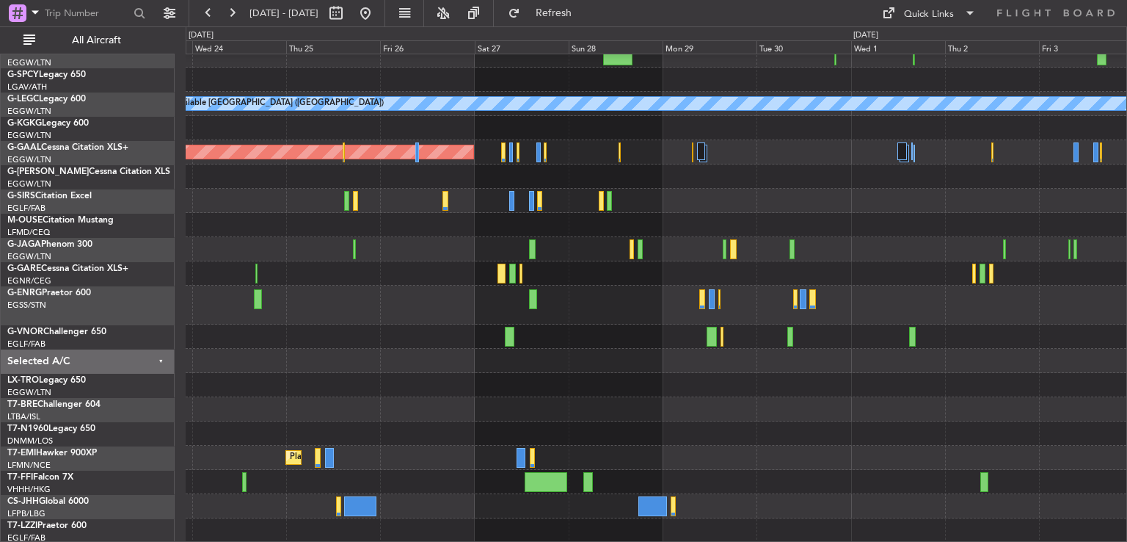
scroll to position [59, 0]
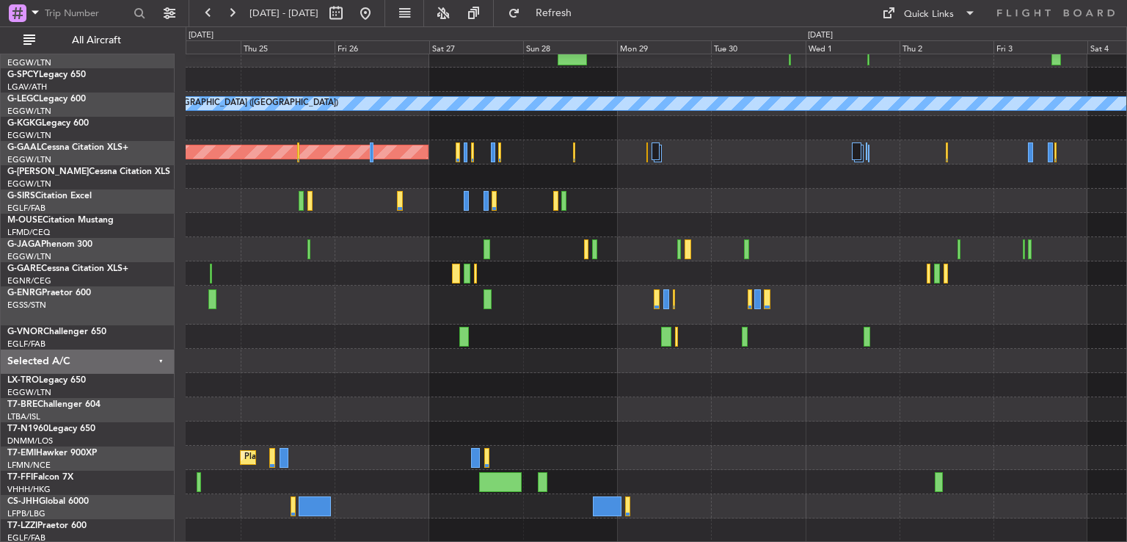
click at [732, 468] on div "A/C Unavailable London (Luton) AOG Maint Istanbul (Ataturk) Planned Maint Dusse…" at bounding box center [656, 269] width 941 height 548
